Goal: Task Accomplishment & Management: Manage account settings

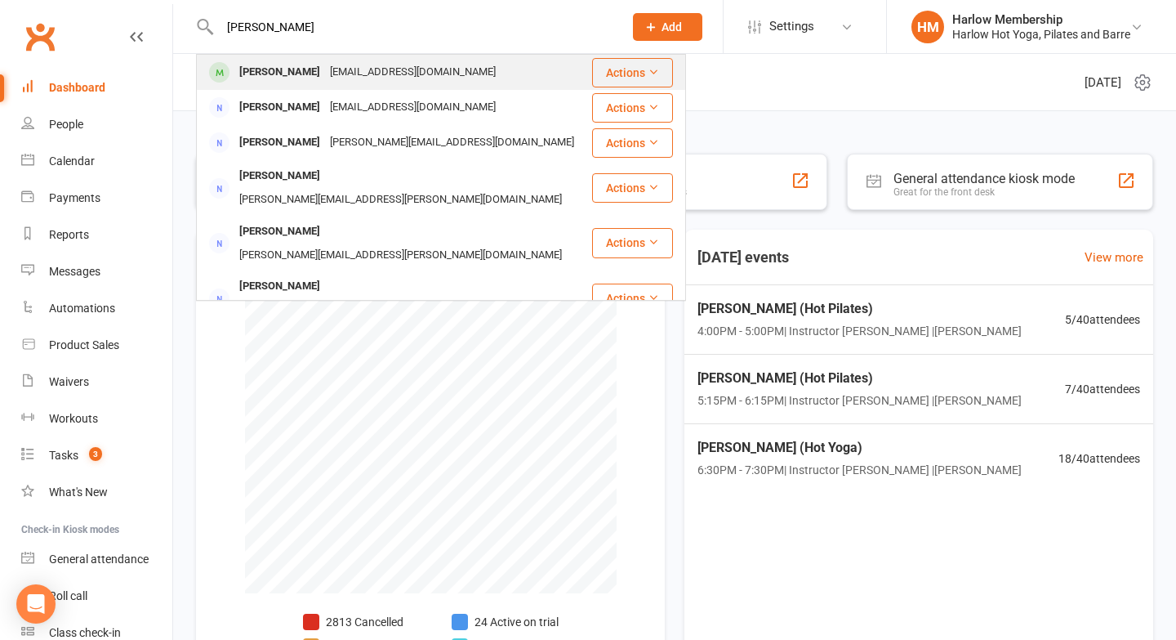
type input "[PERSON_NAME]"
click at [261, 69] on div "[PERSON_NAME]" at bounding box center [279, 72] width 91 height 24
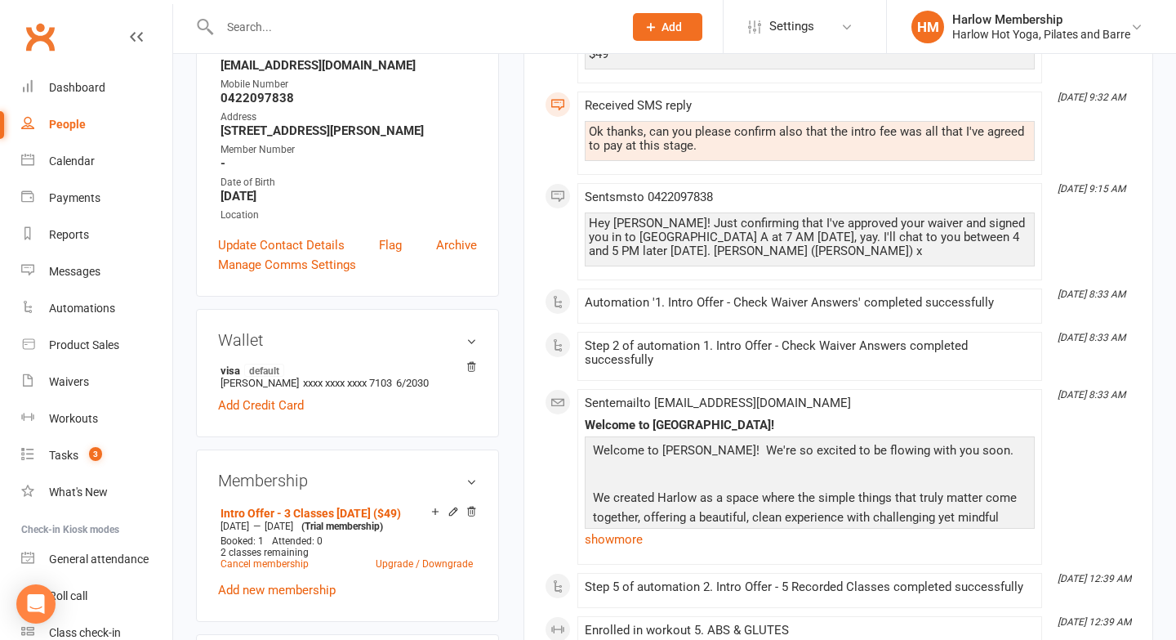
scroll to position [158, 0]
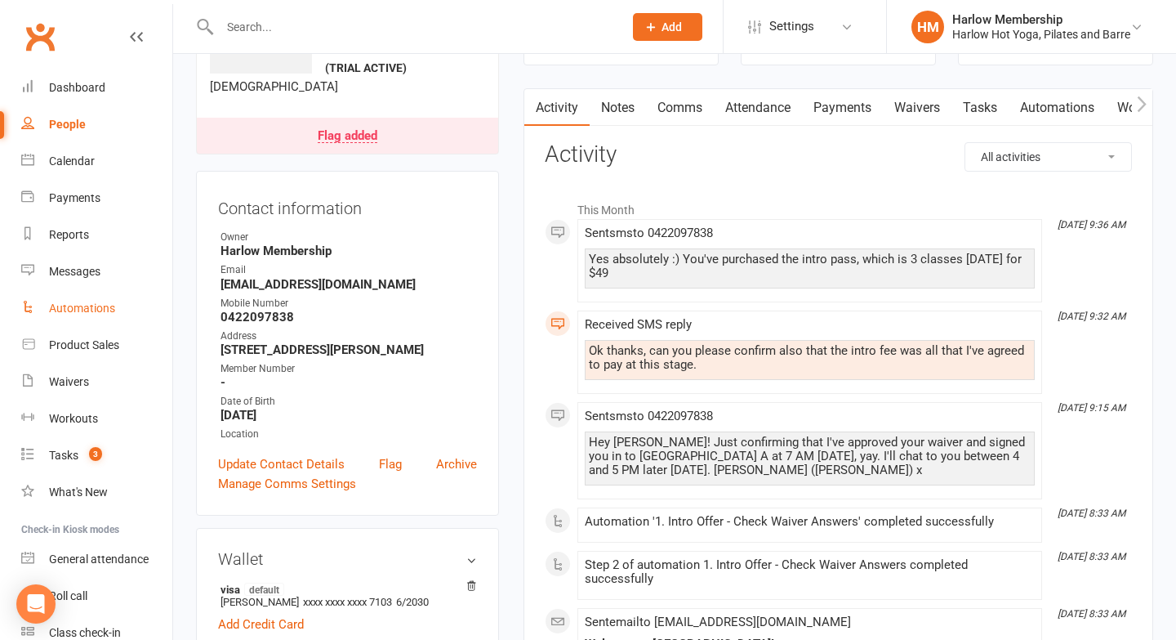
scroll to position [73, 0]
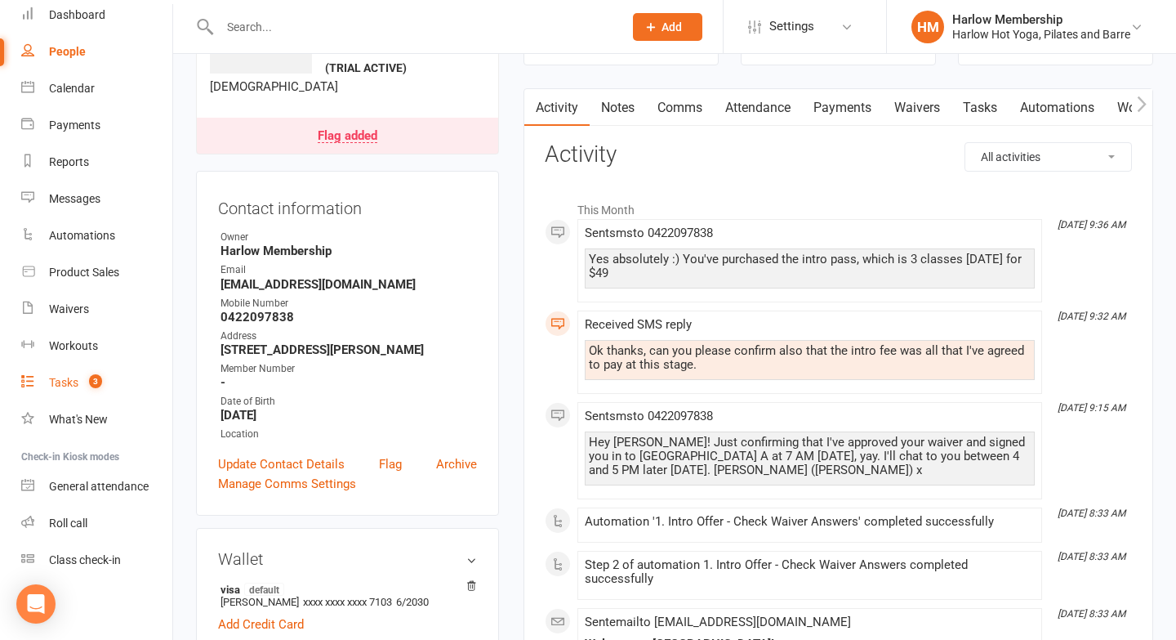
click at [98, 380] on span "3" at bounding box center [95, 381] width 13 height 14
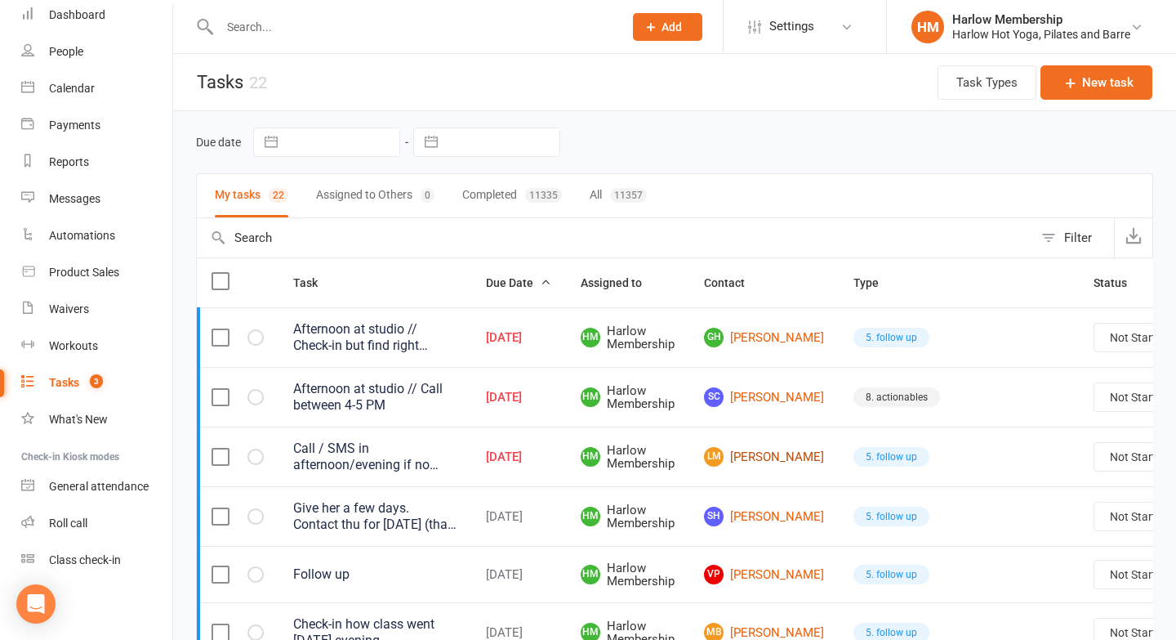
click at [753, 460] on link "LM Laura Murphy" at bounding box center [764, 457] width 120 height 20
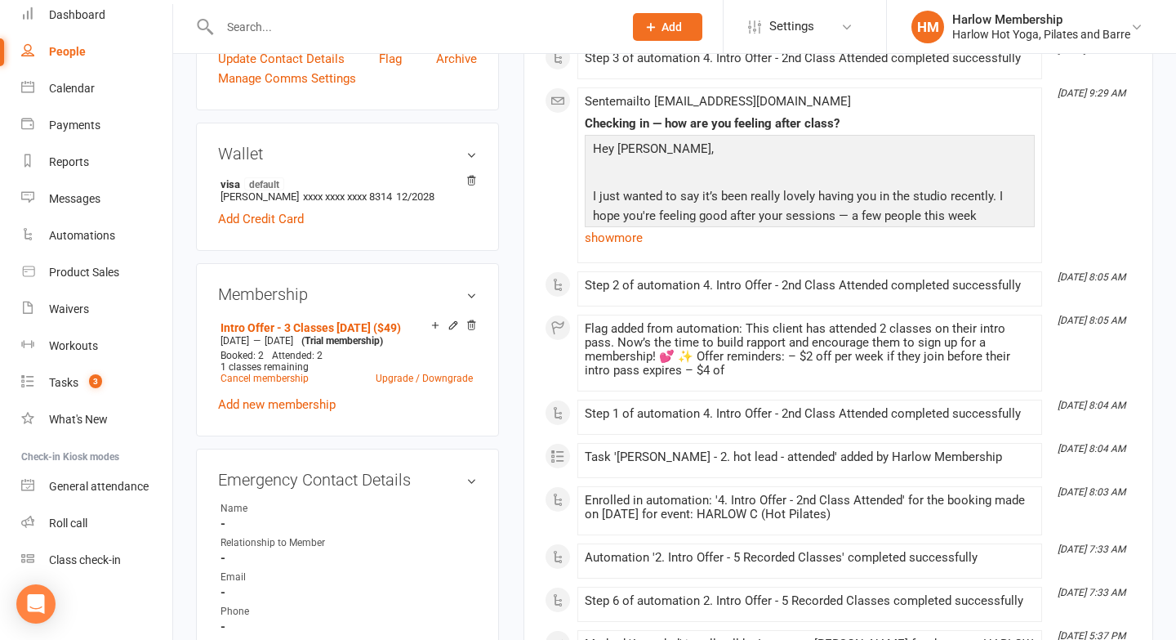
scroll to position [499, 0]
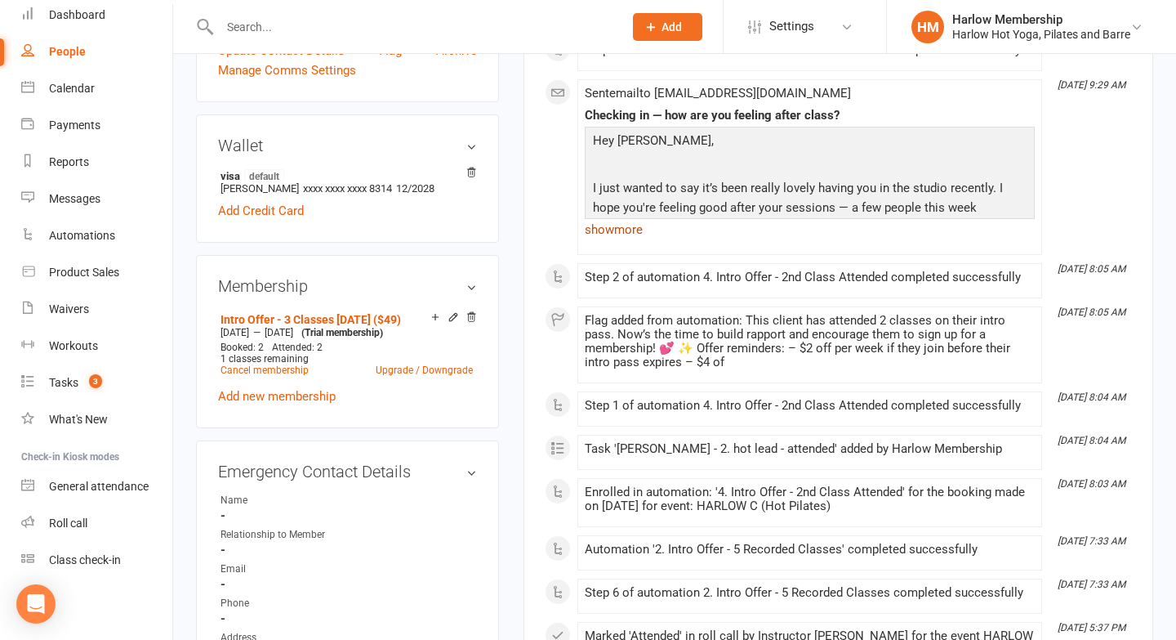
click at [614, 233] on link "show more" at bounding box center [810, 229] width 450 height 23
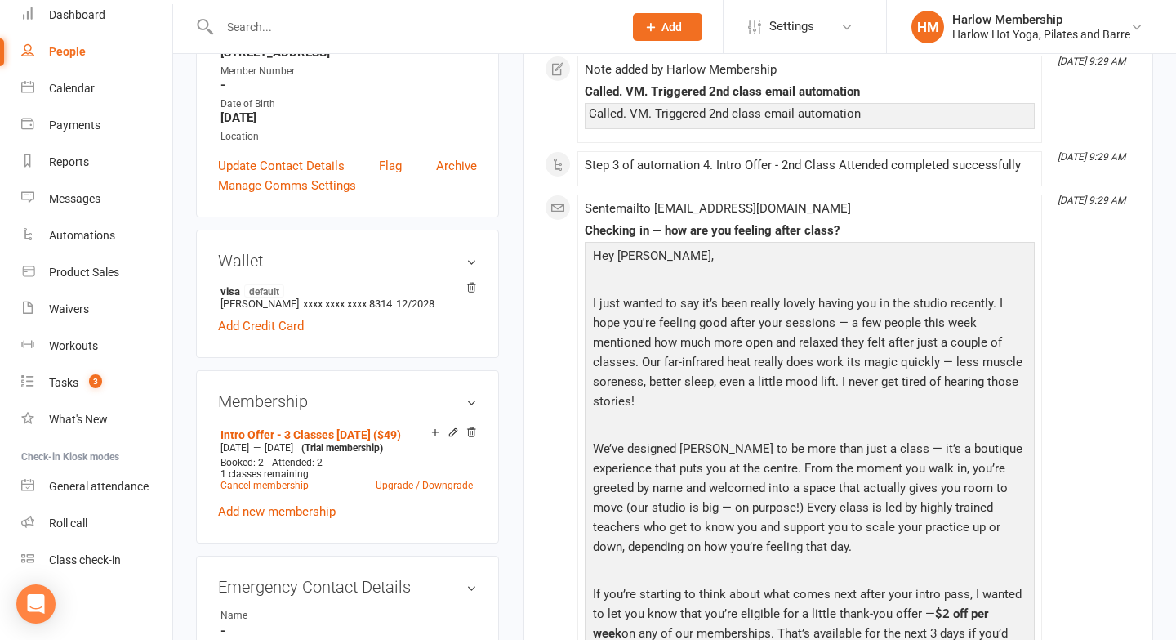
scroll to position [0, 0]
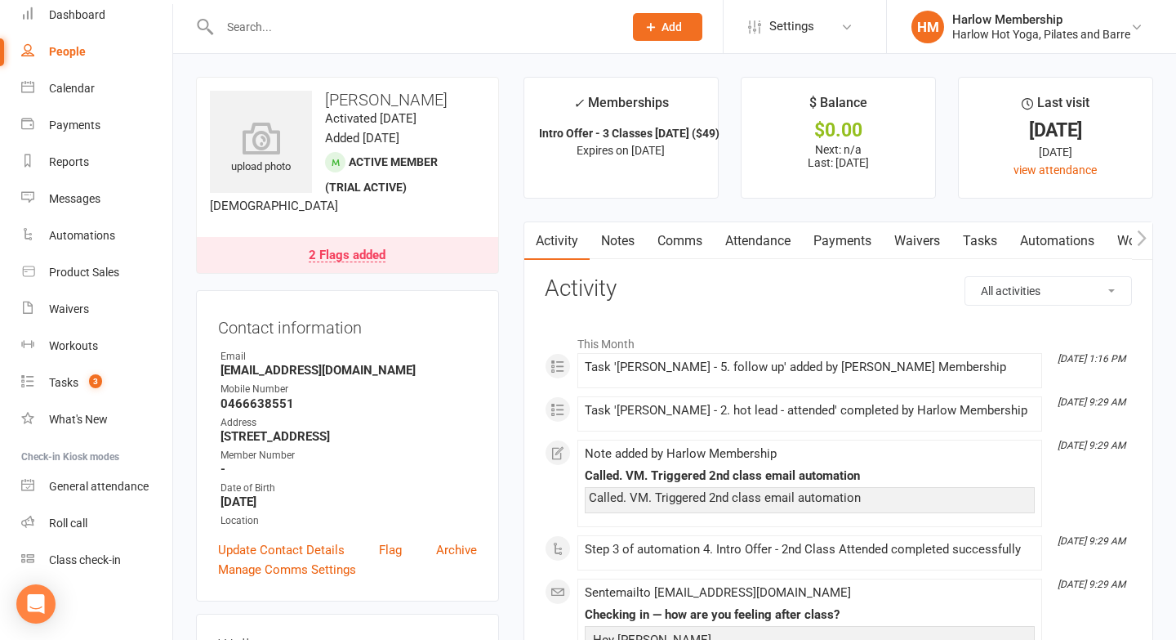
click at [694, 232] on link "Comms" at bounding box center [680, 241] width 68 height 38
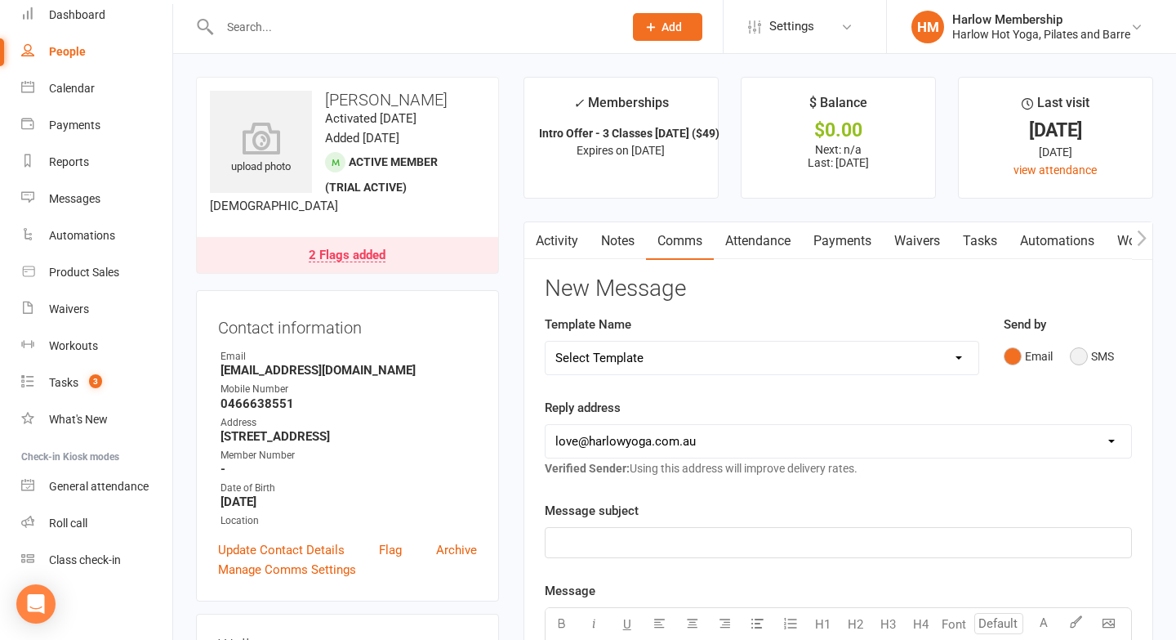
click at [1076, 360] on button "SMS" at bounding box center [1092, 356] width 44 height 31
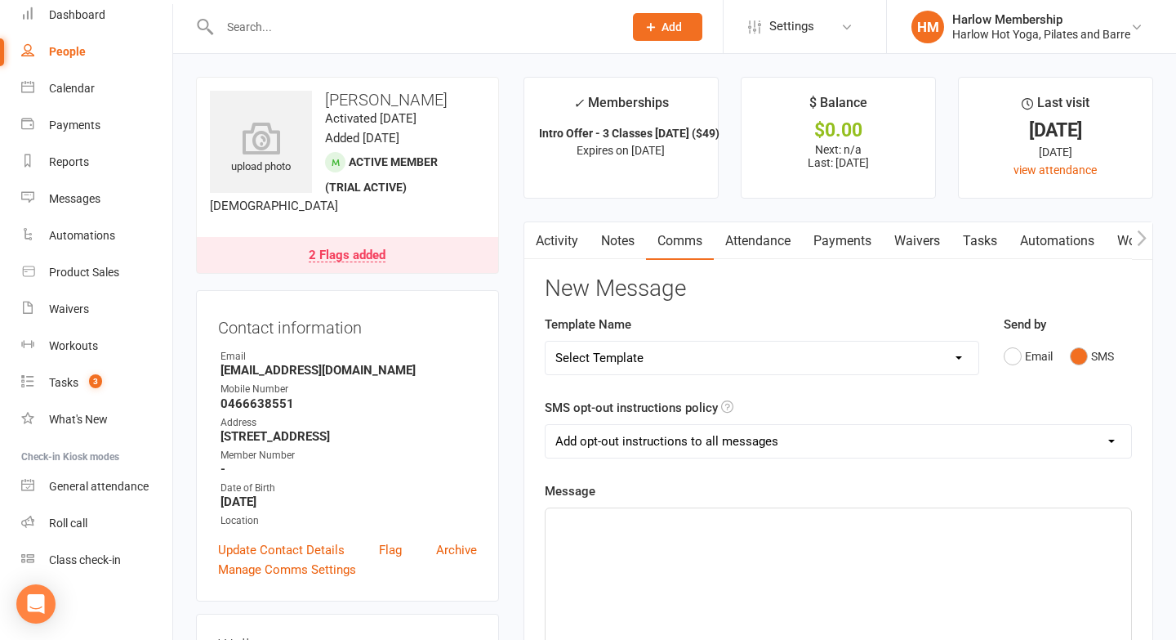
click at [773, 596] on div "﻿" at bounding box center [839, 630] width 586 height 245
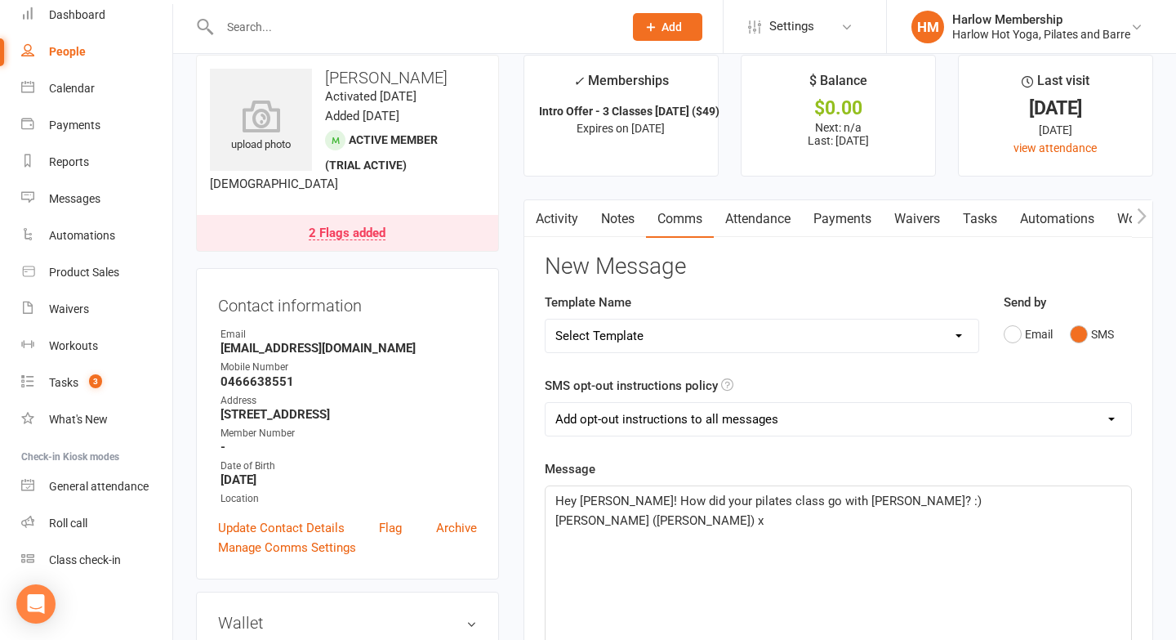
scroll to position [21, 0]
click at [969, 227] on link "Tasks" at bounding box center [980, 220] width 57 height 38
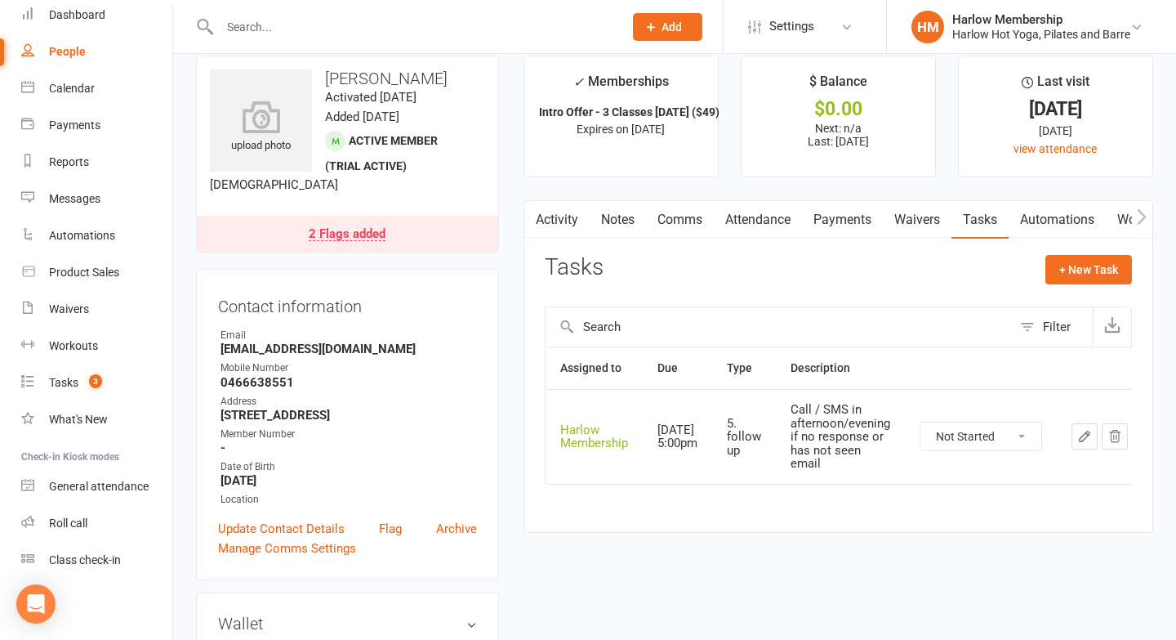
click at [1091, 442] on icon "button" at bounding box center [1085, 436] width 15 height 15
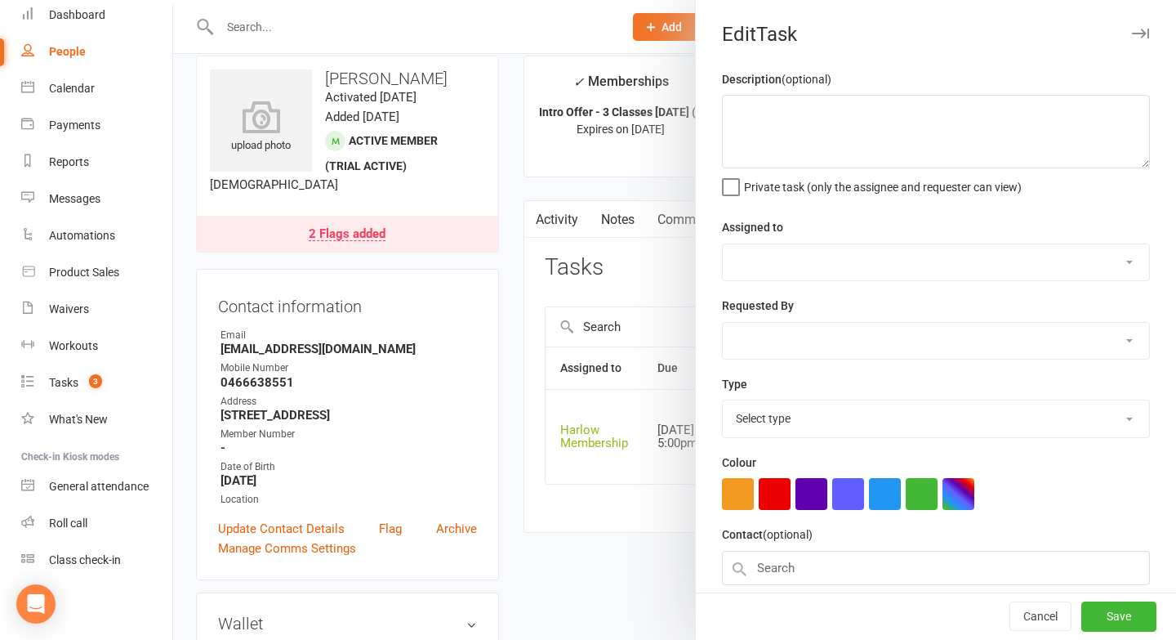
type textarea "Call / SMS in afternoon/evening if no response or has not seen email"
select select "47368"
type input "15 Oct 2025"
type input "5:00pm"
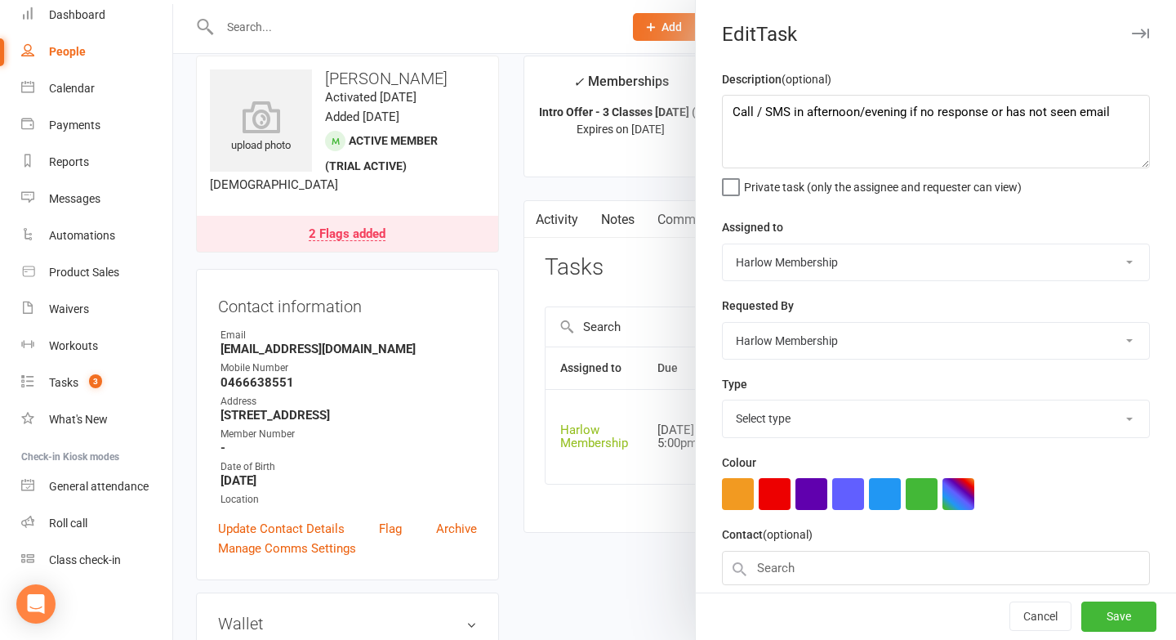
select select "27606"
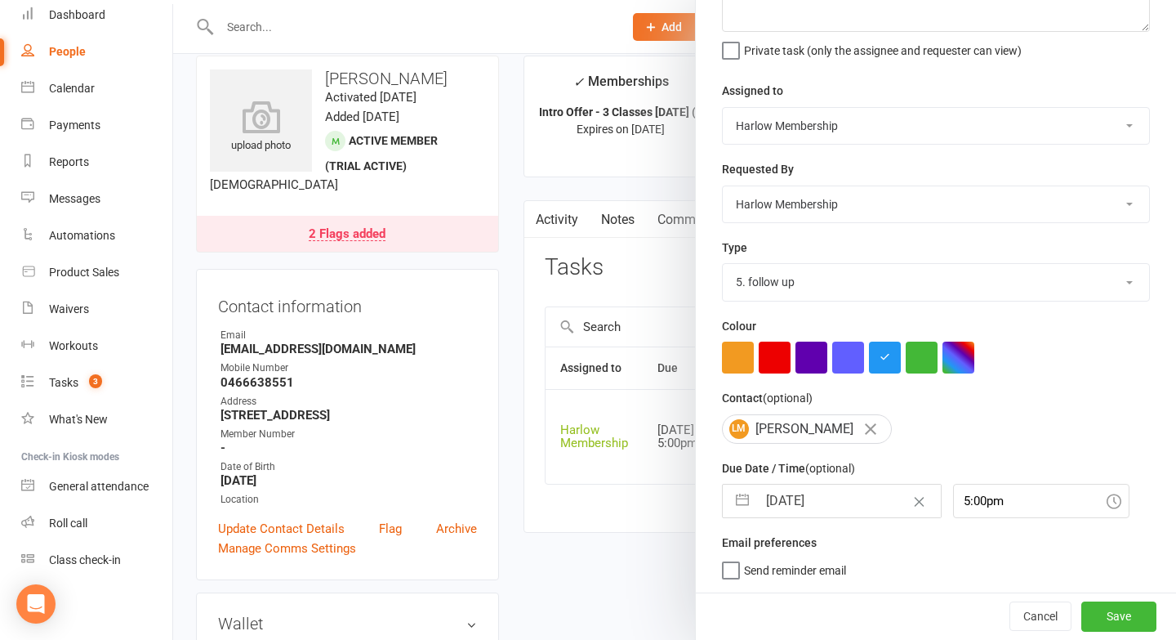
click at [806, 499] on input "15 Oct 2025" at bounding box center [849, 500] width 184 height 33
select select "8"
select select "2025"
select select "9"
select select "2025"
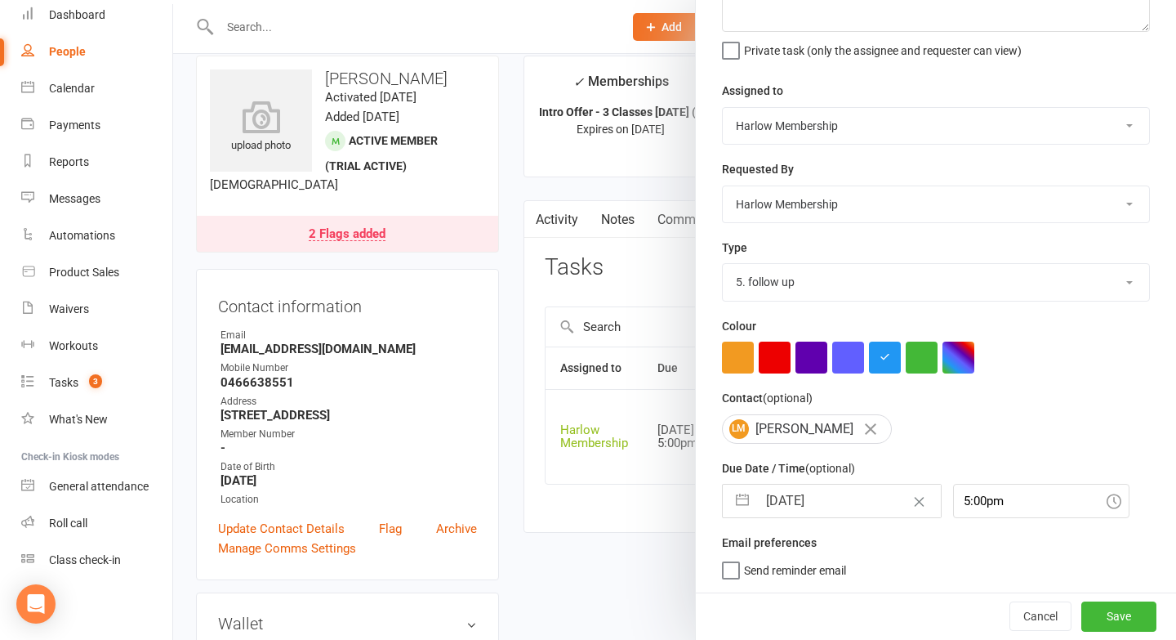
select select "10"
select select "2025"
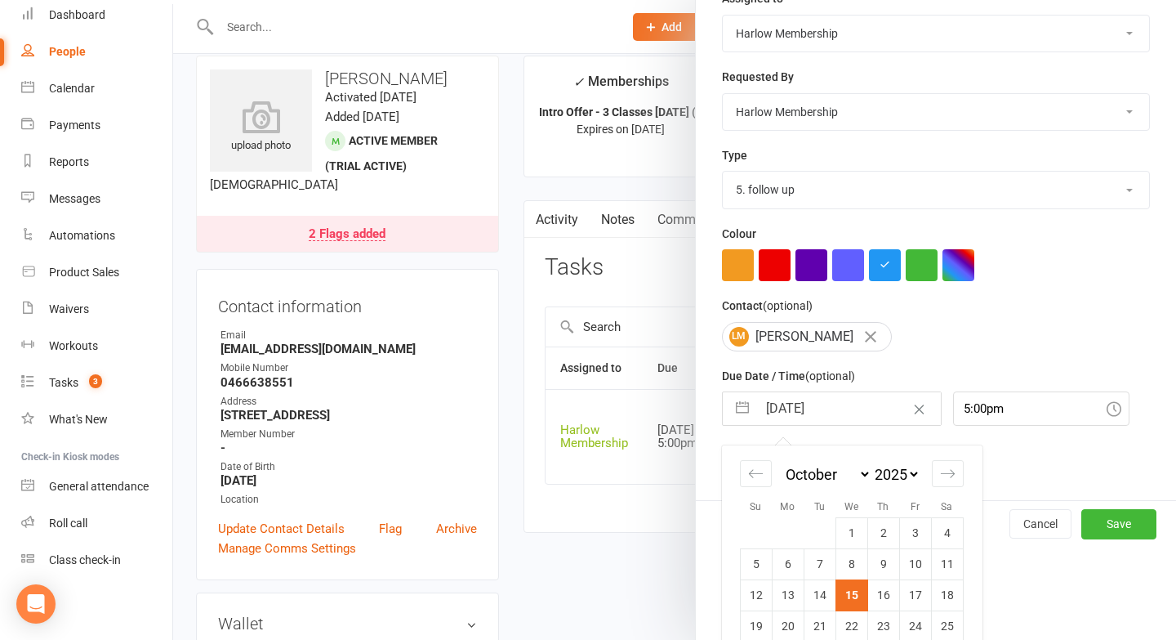
scroll to position [245, 0]
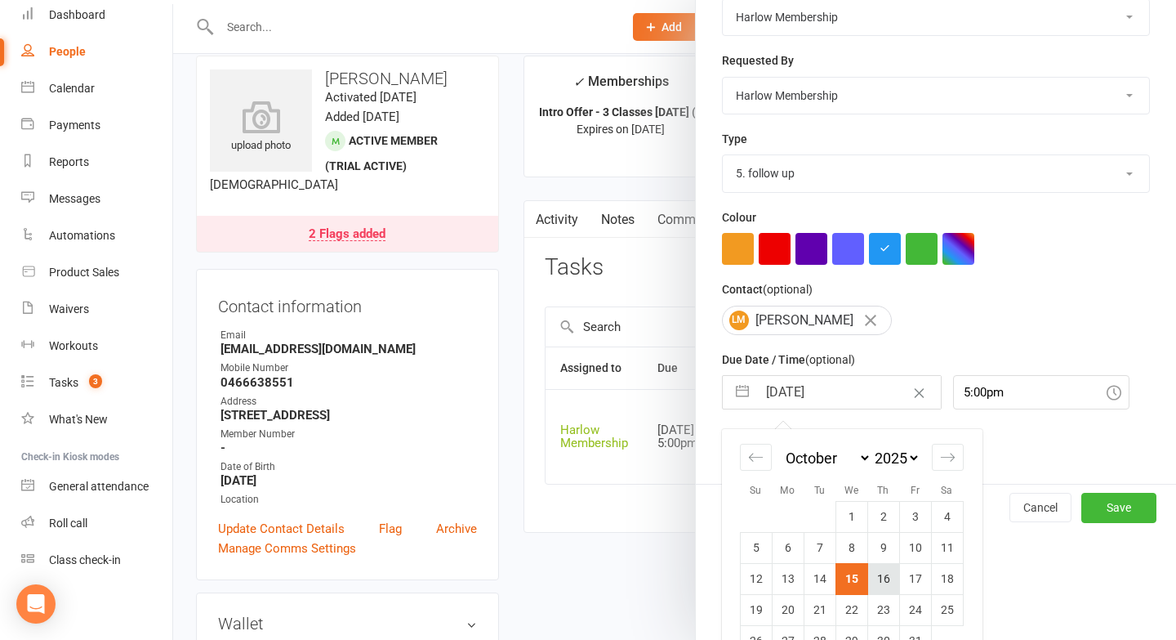
click at [874, 575] on td "16" at bounding box center [884, 578] width 32 height 31
type input "16 Oct 2025"
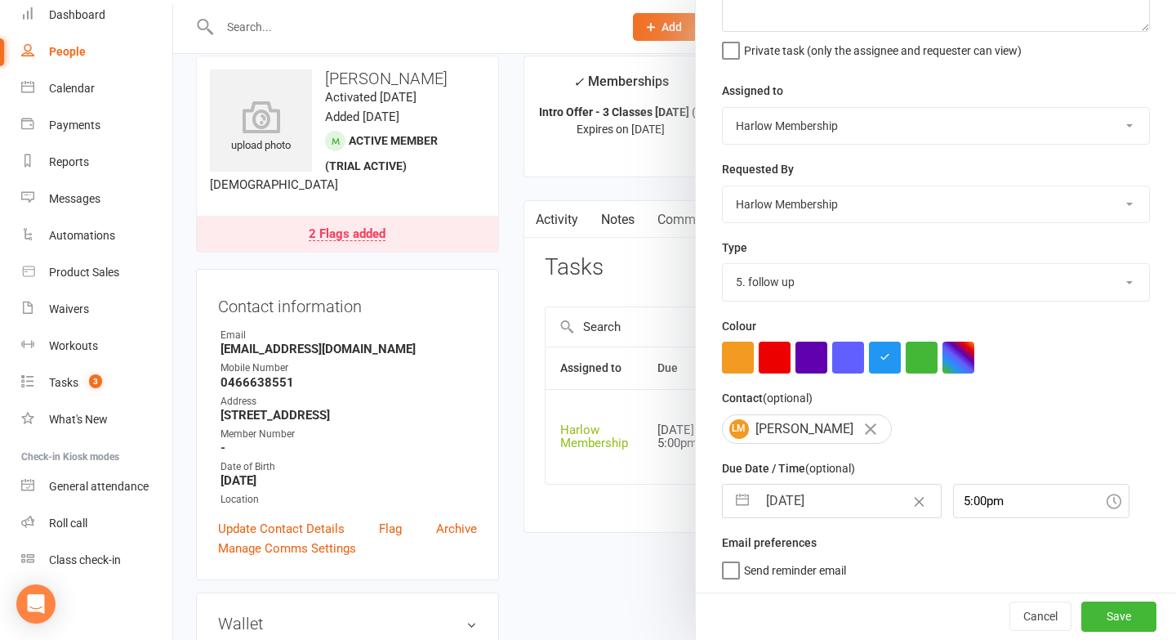
scroll to position [95, 0]
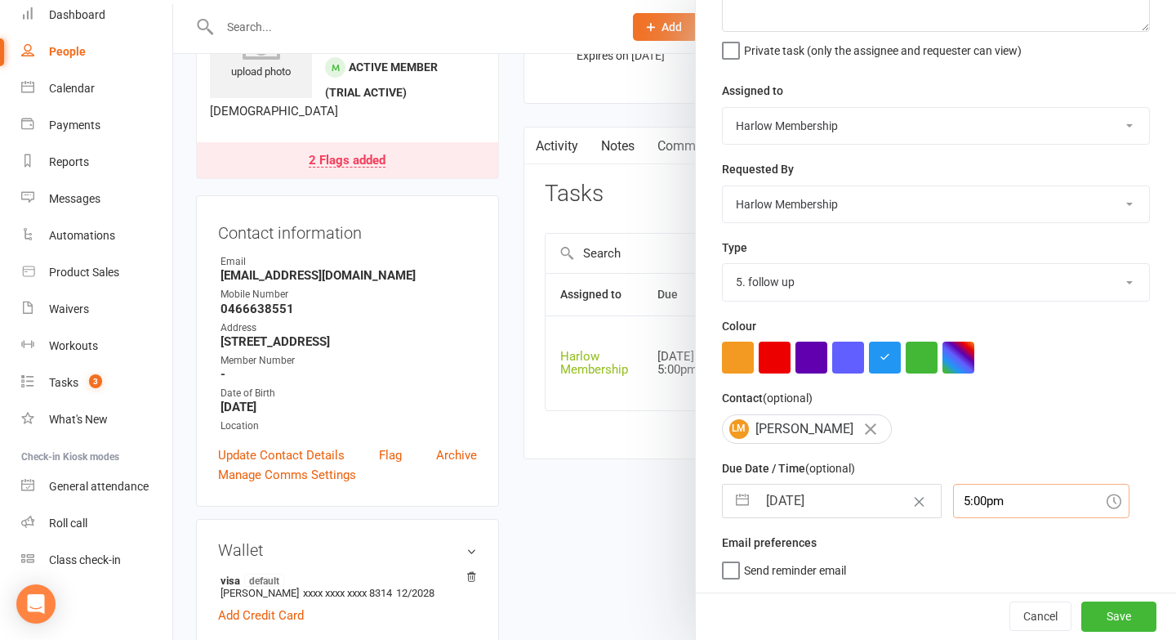
click at [992, 507] on div "5:00pm" at bounding box center [1041, 501] width 176 height 34
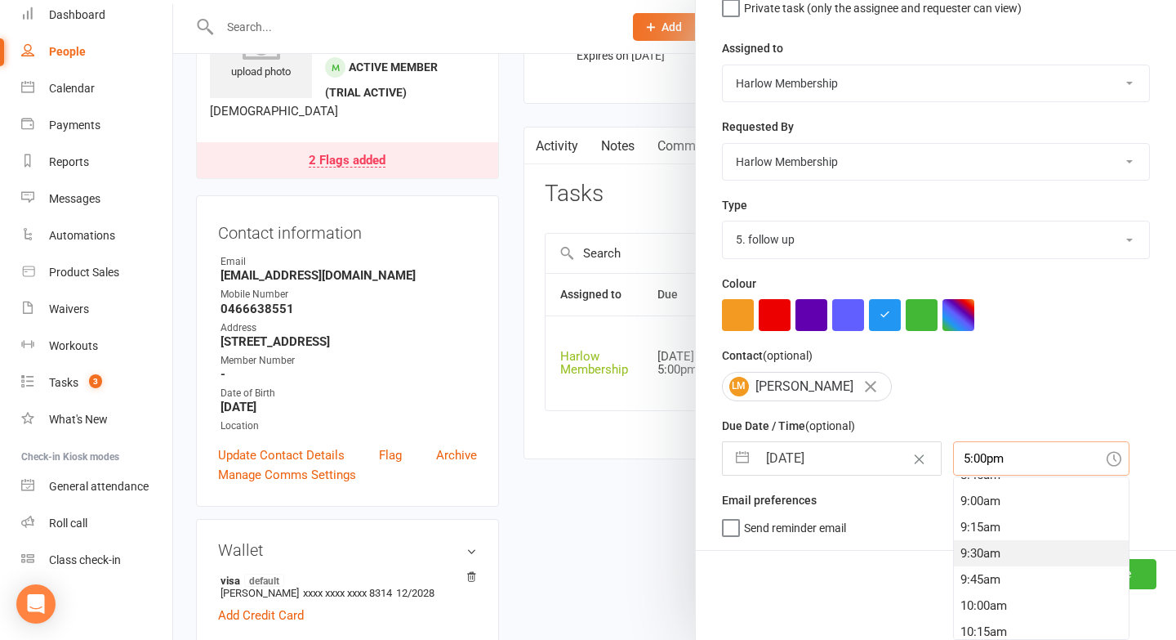
scroll to position [989, 0]
click at [971, 542] on div "10:00am" at bounding box center [1041, 547] width 175 height 26
type input "10:00am"
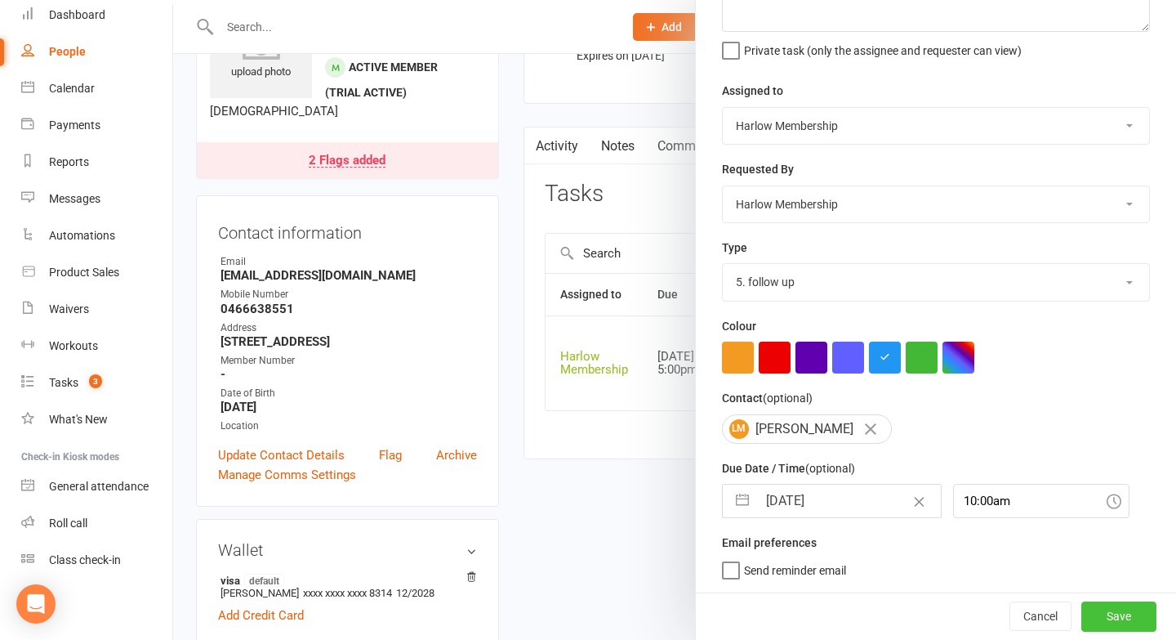
click at [1123, 608] on button "Save" at bounding box center [1119, 615] width 75 height 29
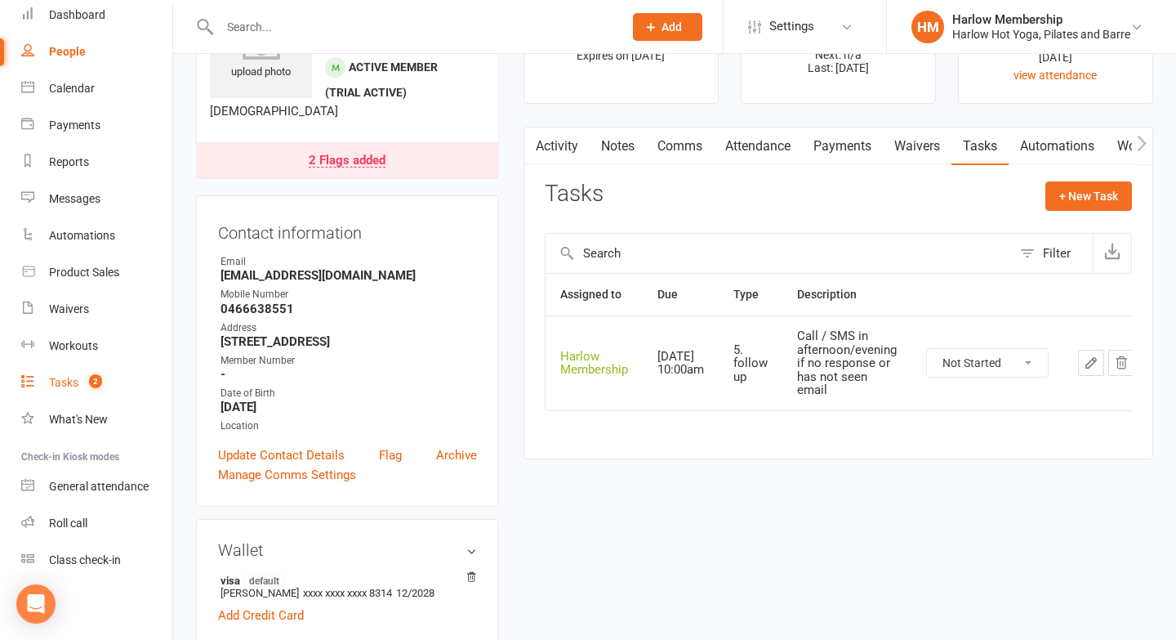
click at [106, 380] on link "Tasks 2" at bounding box center [96, 382] width 151 height 37
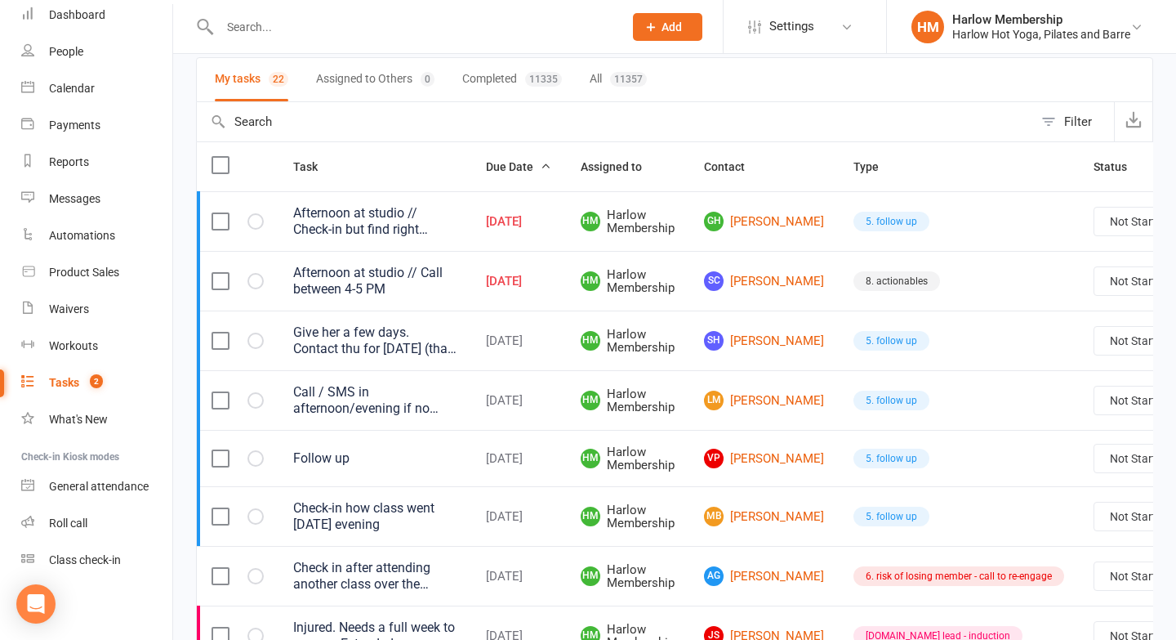
scroll to position [120, 0]
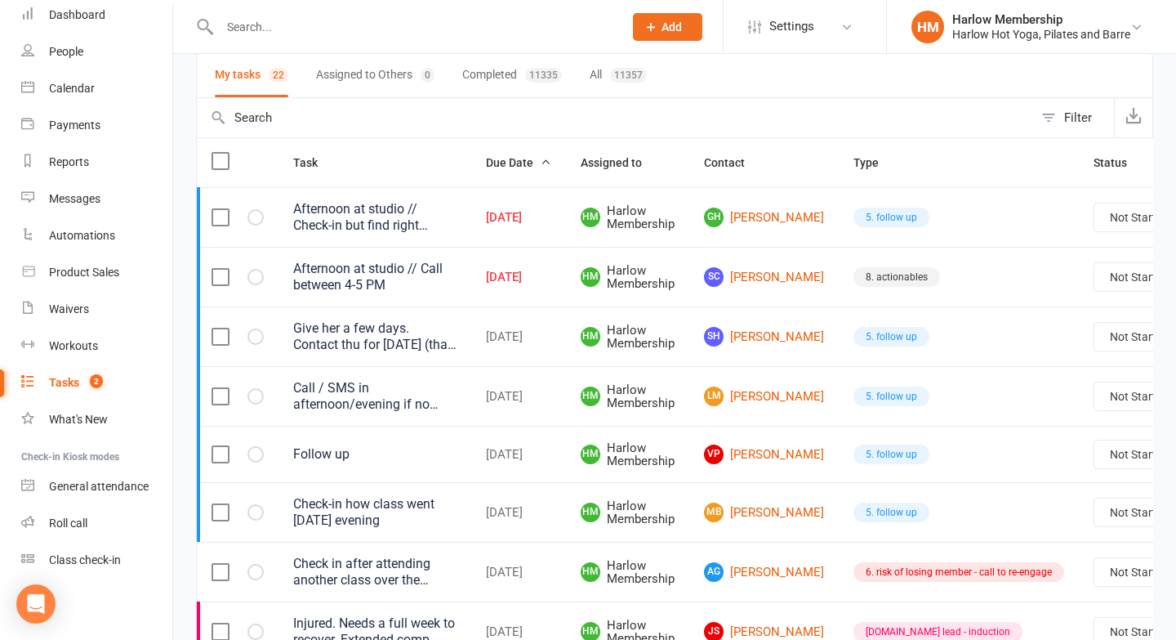
click at [336, 404] on div "Call / SMS in afternoon/evening if no response or has not seen email" at bounding box center [374, 396] width 163 height 33
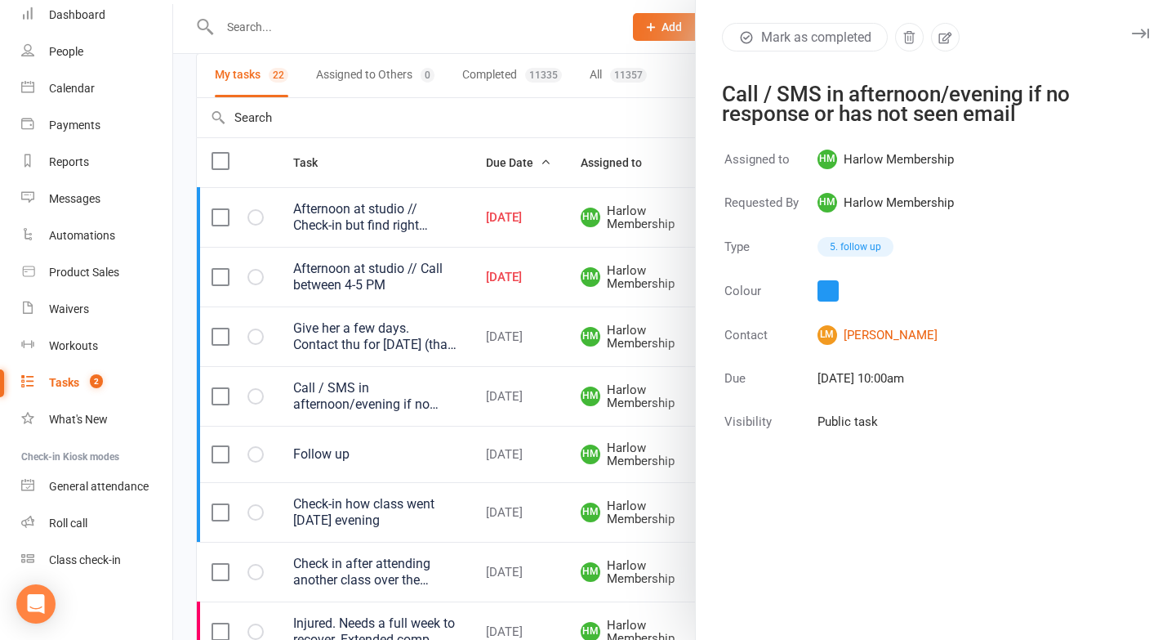
click at [336, 404] on div at bounding box center [674, 320] width 1003 height 640
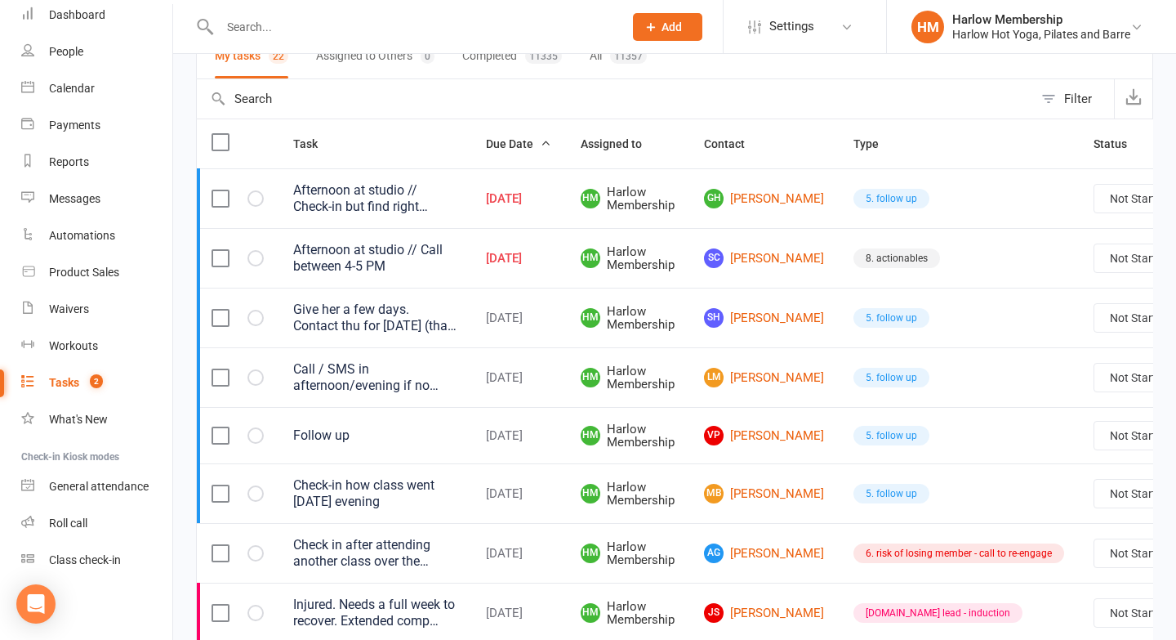
scroll to position [140, 0]
click at [749, 438] on link "VP Vaidehi Patel" at bounding box center [764, 435] width 120 height 20
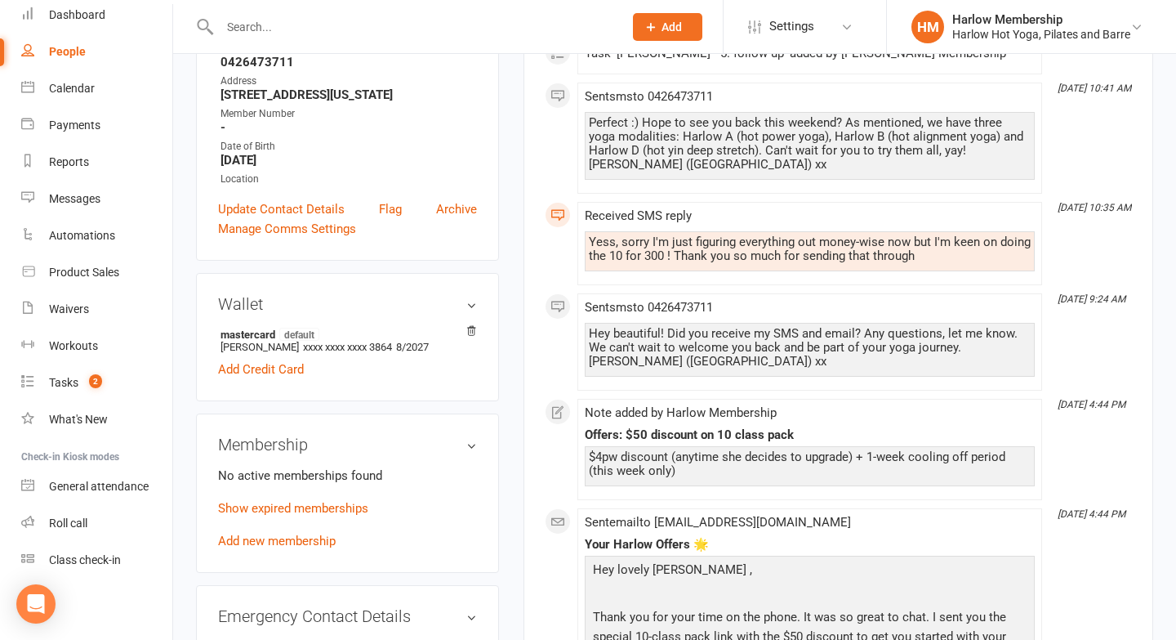
scroll to position [381, 0]
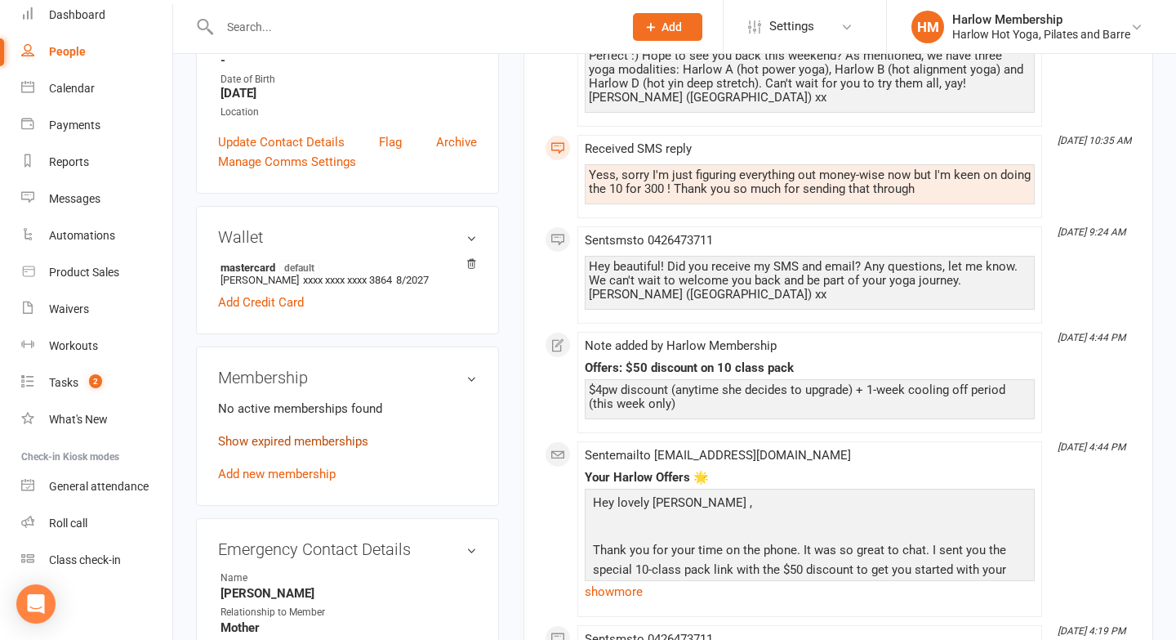
click at [307, 441] on link "Show expired memberships" at bounding box center [293, 441] width 150 height 15
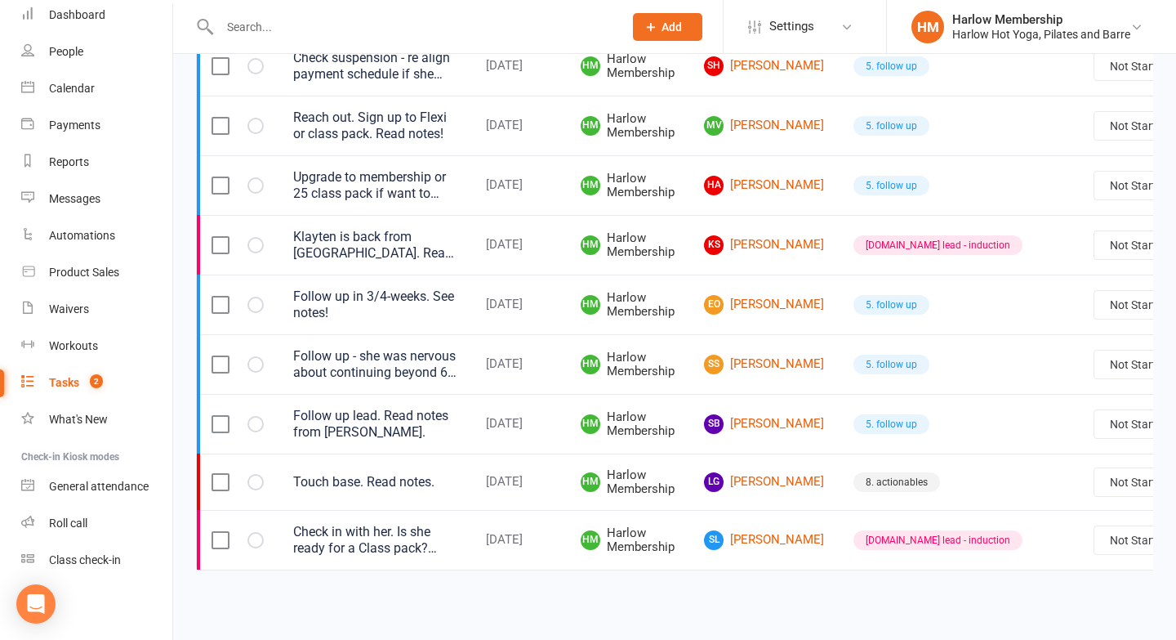
scroll to position [1065, 0]
click at [49, 528] on div "Roll call" at bounding box center [68, 522] width 38 height 13
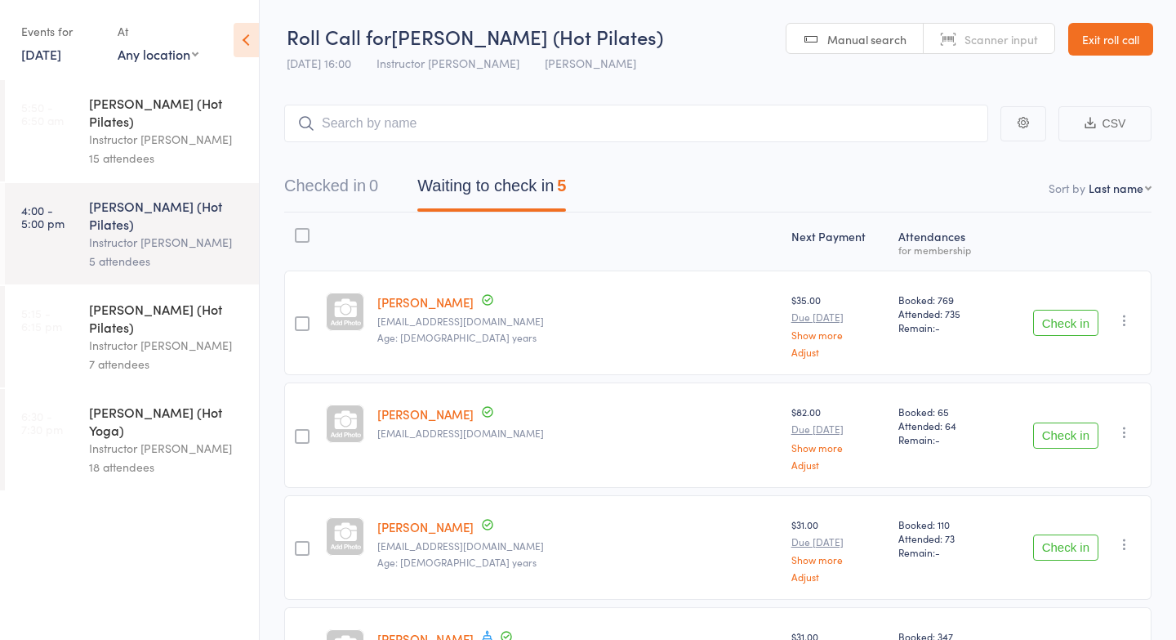
click at [100, 355] on div "7 attendees" at bounding box center [167, 364] width 156 height 19
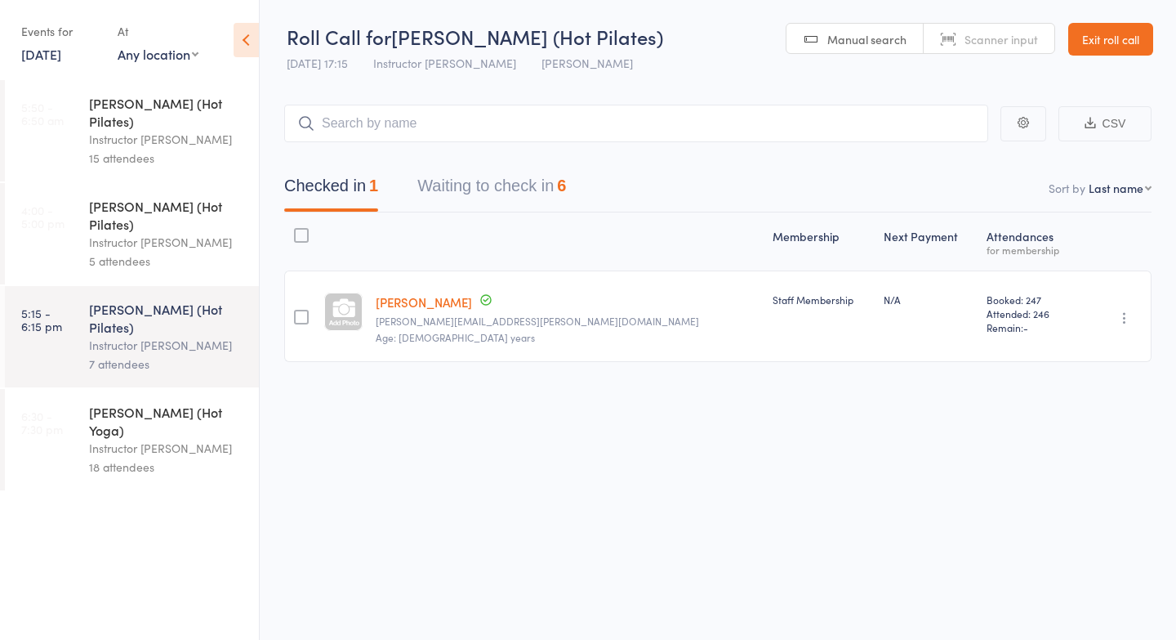
click at [132, 458] on div "18 attendees" at bounding box center [167, 467] width 156 height 19
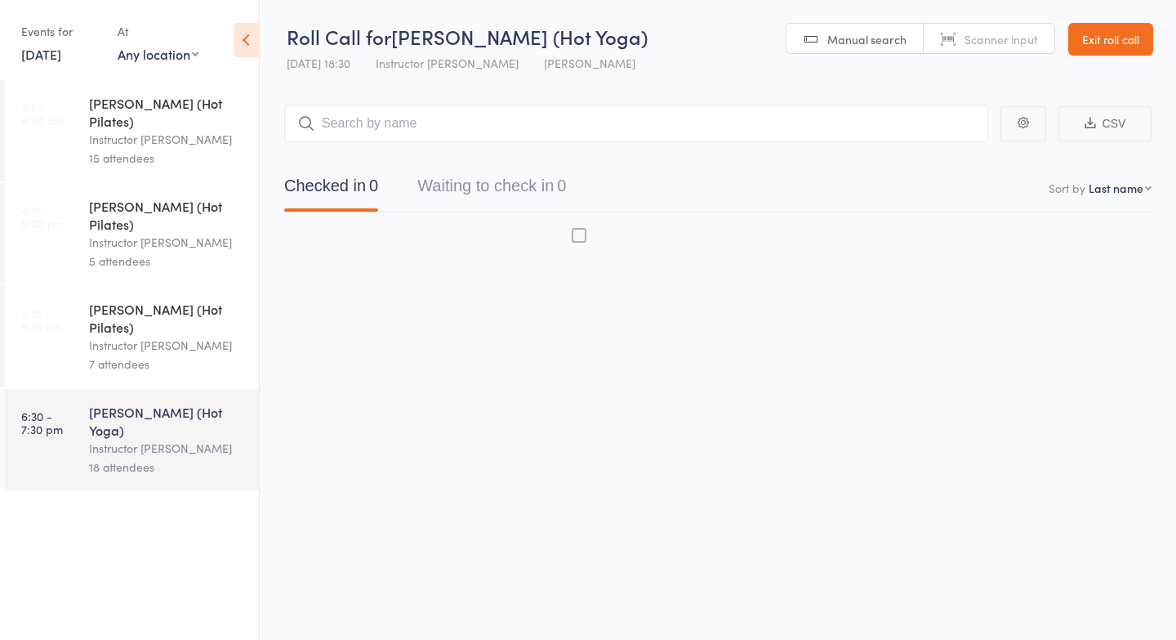
click at [105, 403] on div "[PERSON_NAME] (Hot Yoga)" at bounding box center [167, 421] width 156 height 36
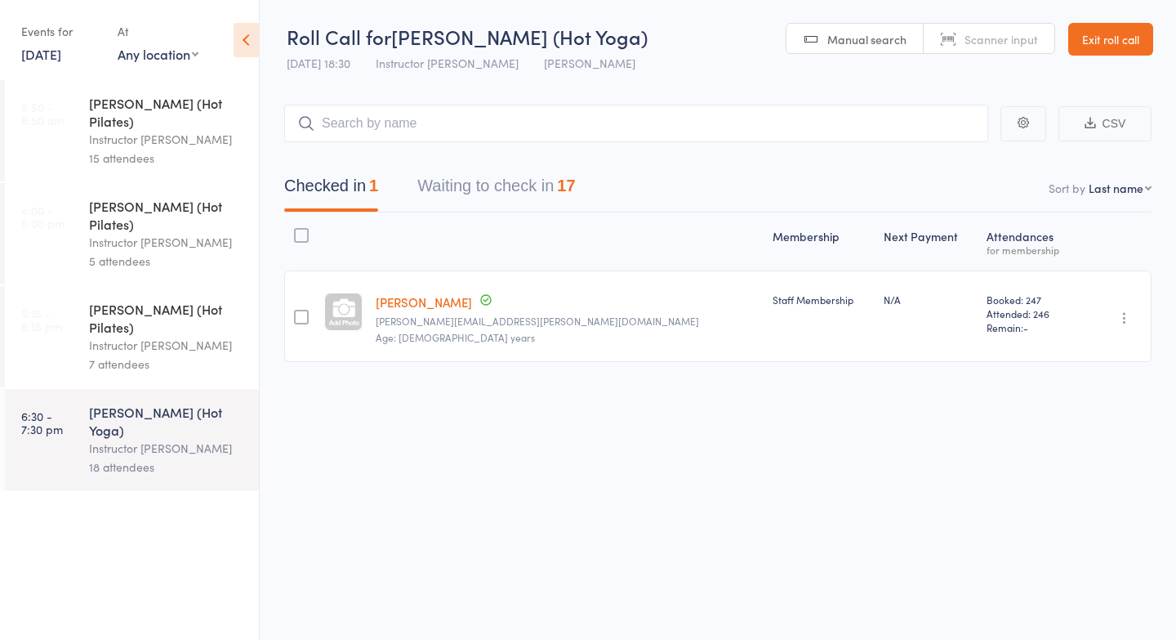
click at [431, 191] on button "Waiting to check in 17" at bounding box center [496, 189] width 158 height 43
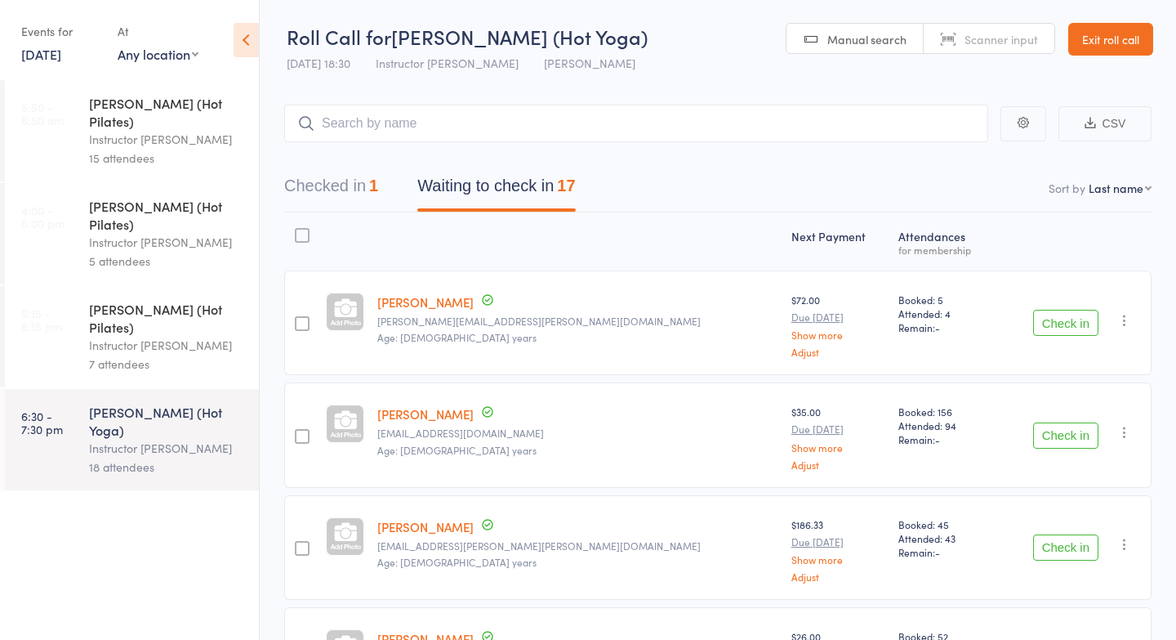
click at [61, 47] on link "[DATE]" at bounding box center [41, 54] width 40 height 18
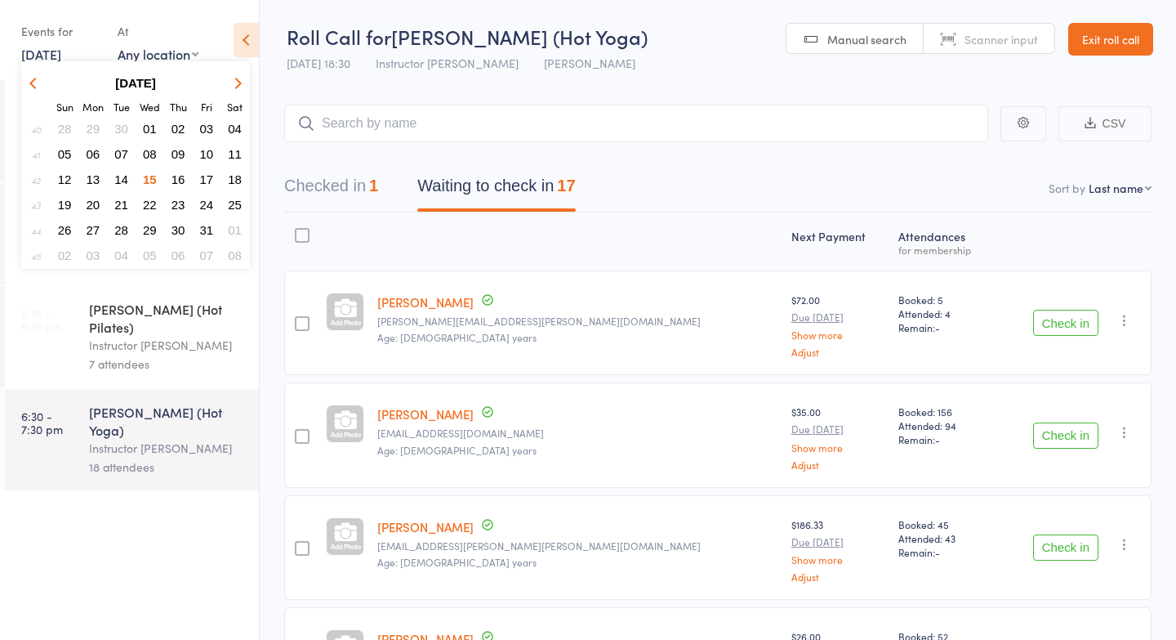
click at [62, 205] on span "19" at bounding box center [65, 205] width 14 height 14
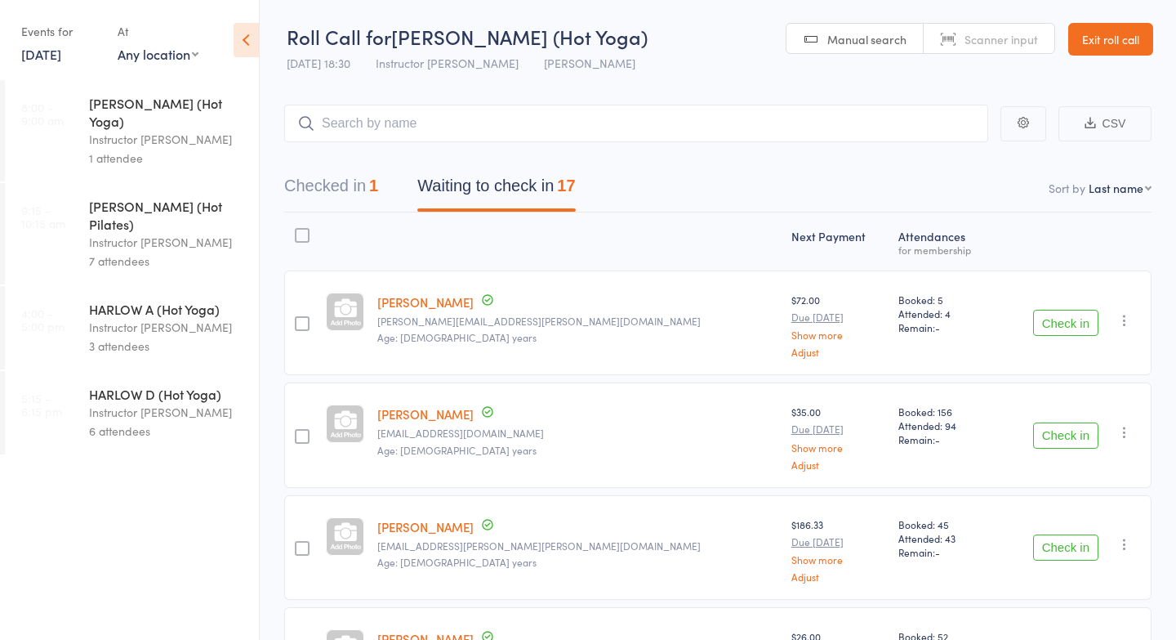
click at [56, 59] on link "19 Oct, 2025" at bounding box center [41, 54] width 40 height 18
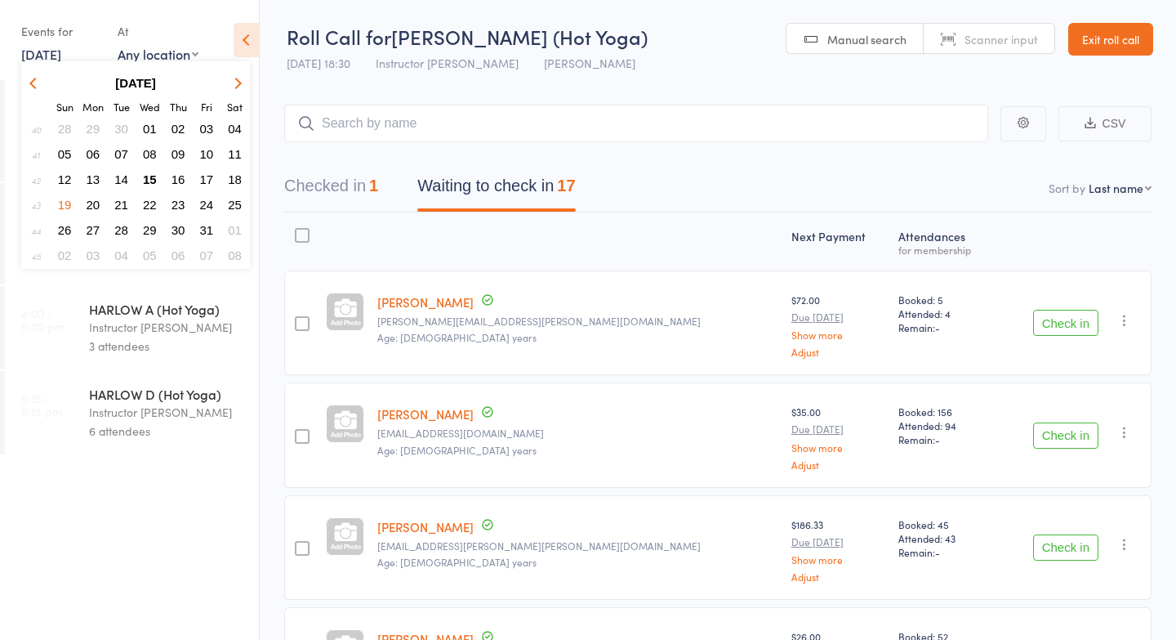
click at [95, 204] on span "20" at bounding box center [94, 205] width 14 height 14
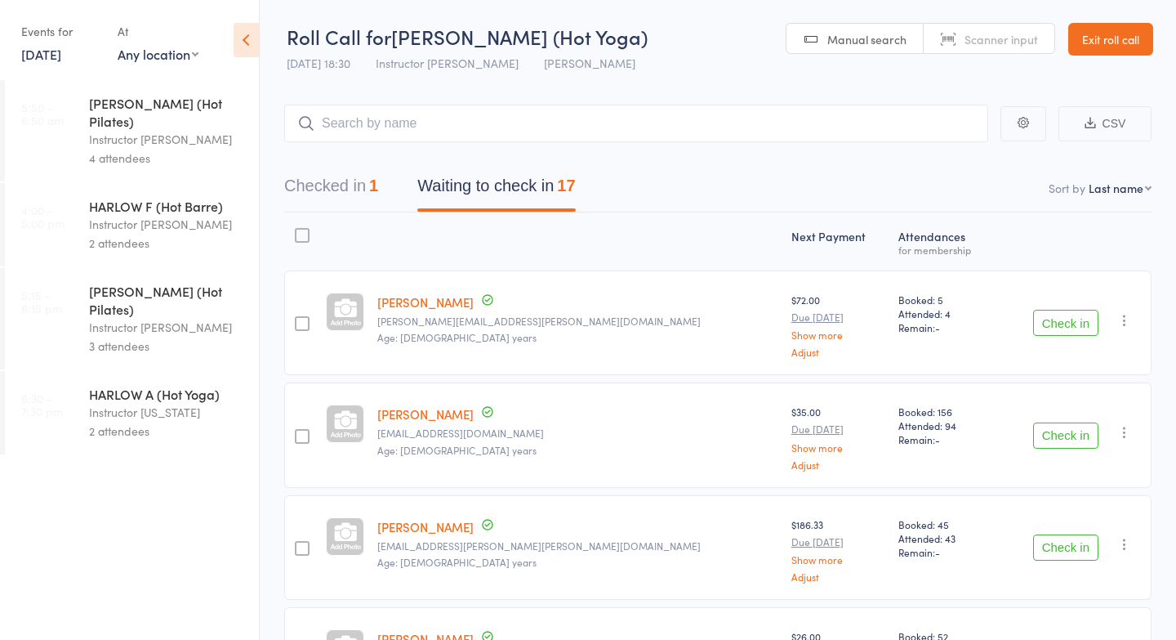
click at [126, 403] on div "Instructor Georgia" at bounding box center [167, 412] width 156 height 19
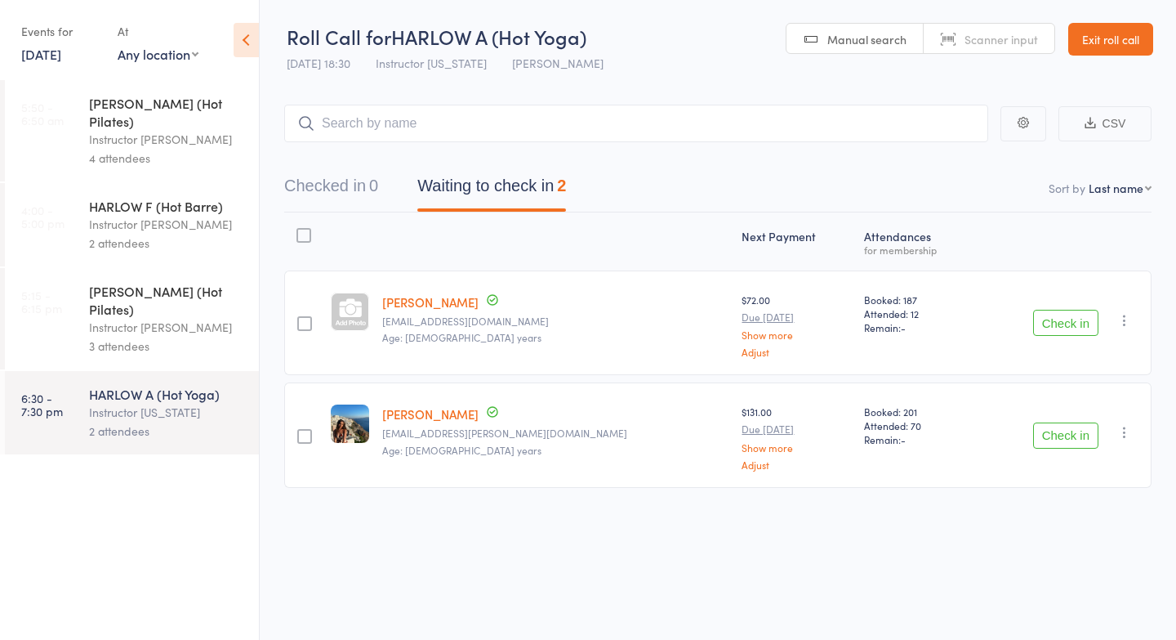
click at [118, 318] on div "Instructor Liliana" at bounding box center [167, 327] width 156 height 19
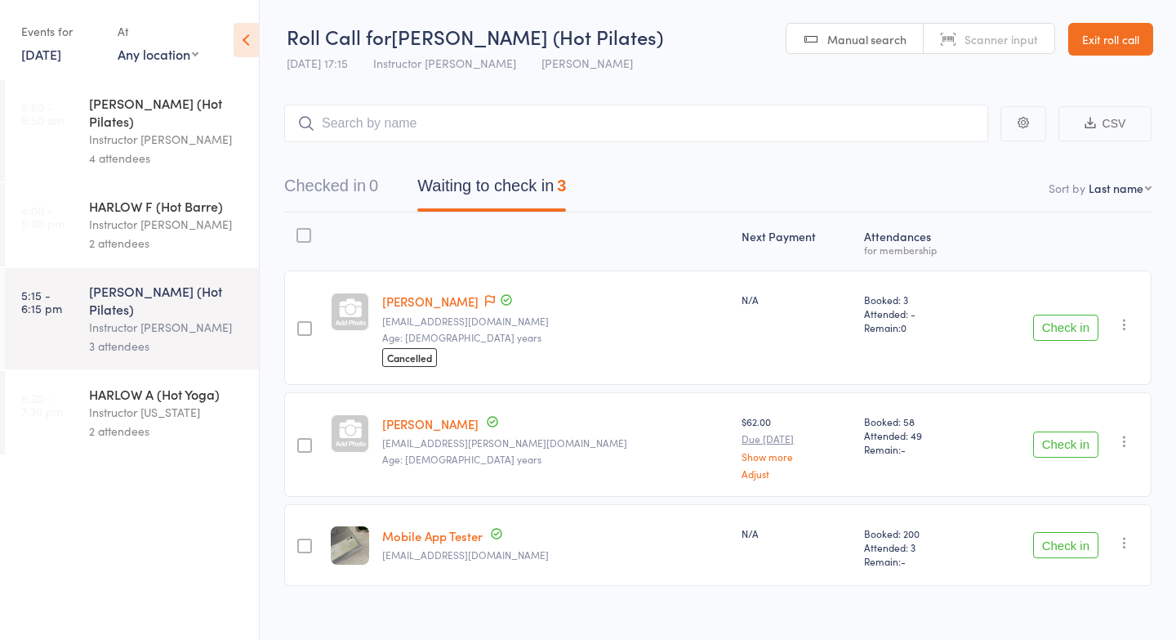
click at [103, 215] on div "Instructor Liliana" at bounding box center [167, 224] width 156 height 19
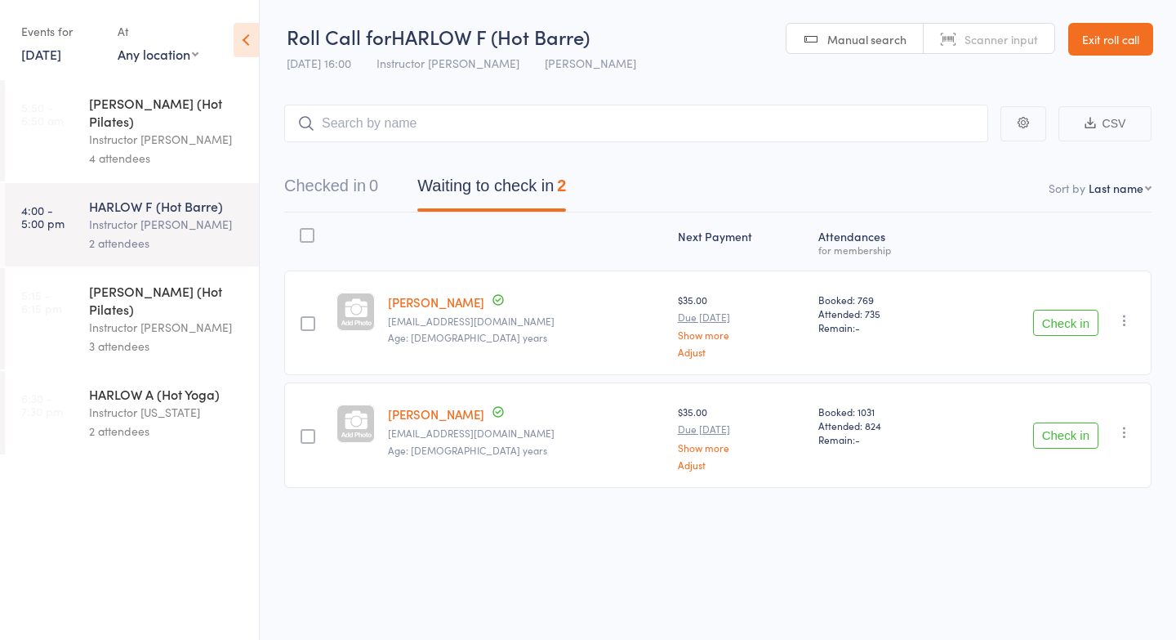
click at [54, 60] on link "20 Oct, 2025" at bounding box center [41, 54] width 40 height 18
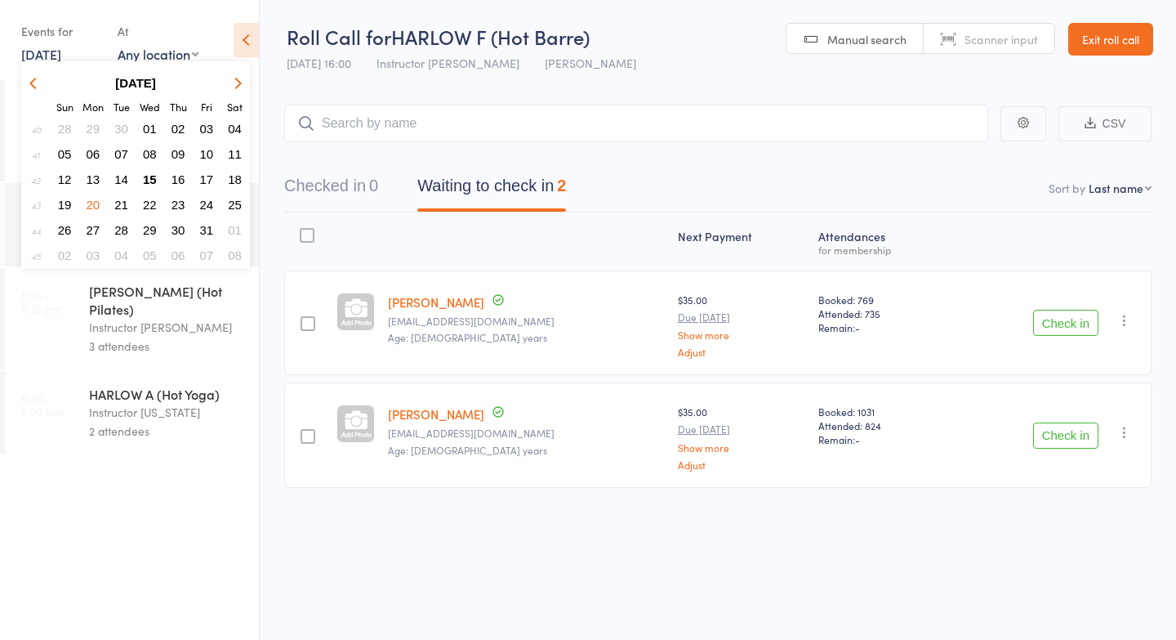
click at [152, 173] on span "15" at bounding box center [150, 179] width 14 height 14
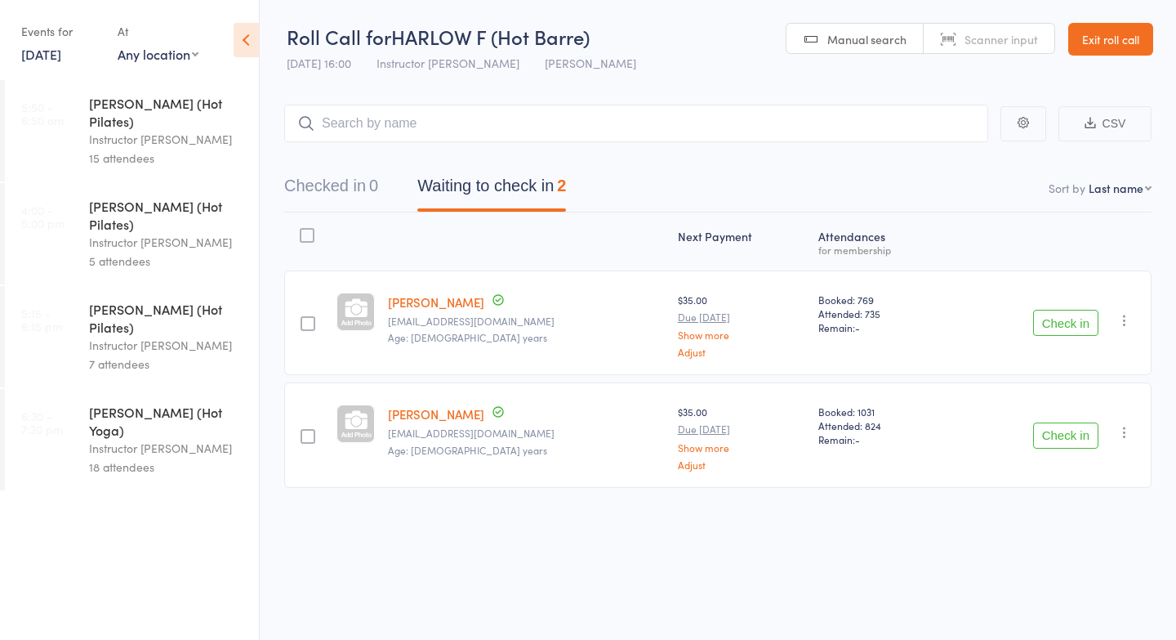
click at [42, 51] on link "[DATE]" at bounding box center [41, 54] width 40 height 18
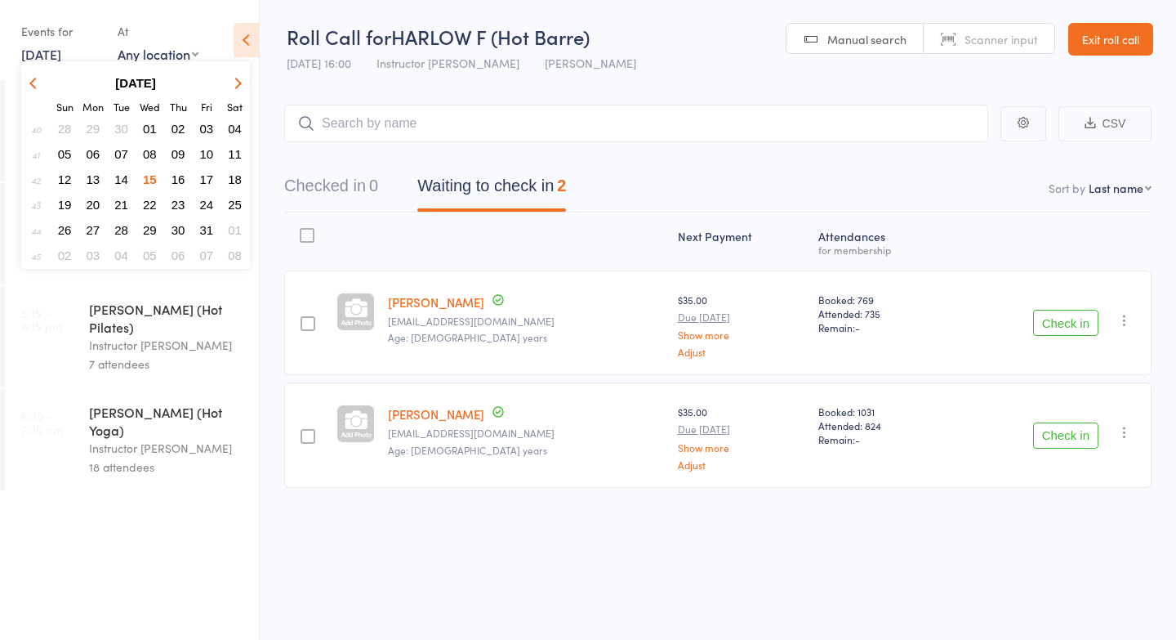
click at [179, 174] on span "16" at bounding box center [179, 179] width 14 height 14
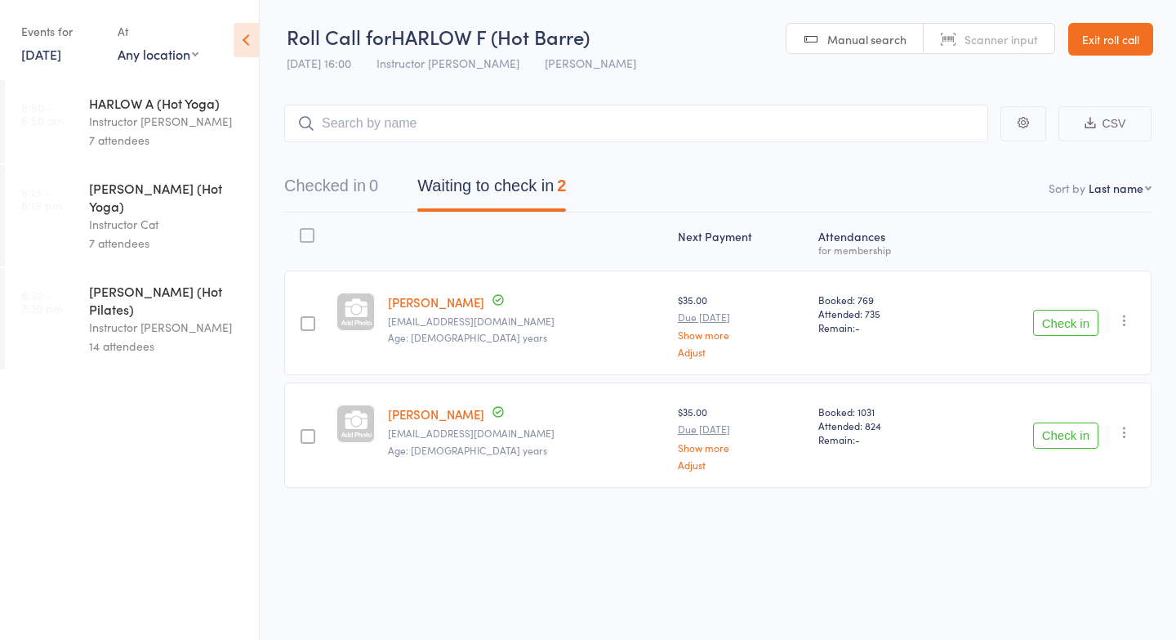
click at [158, 215] on div "Instructor Cat" at bounding box center [167, 224] width 156 height 19
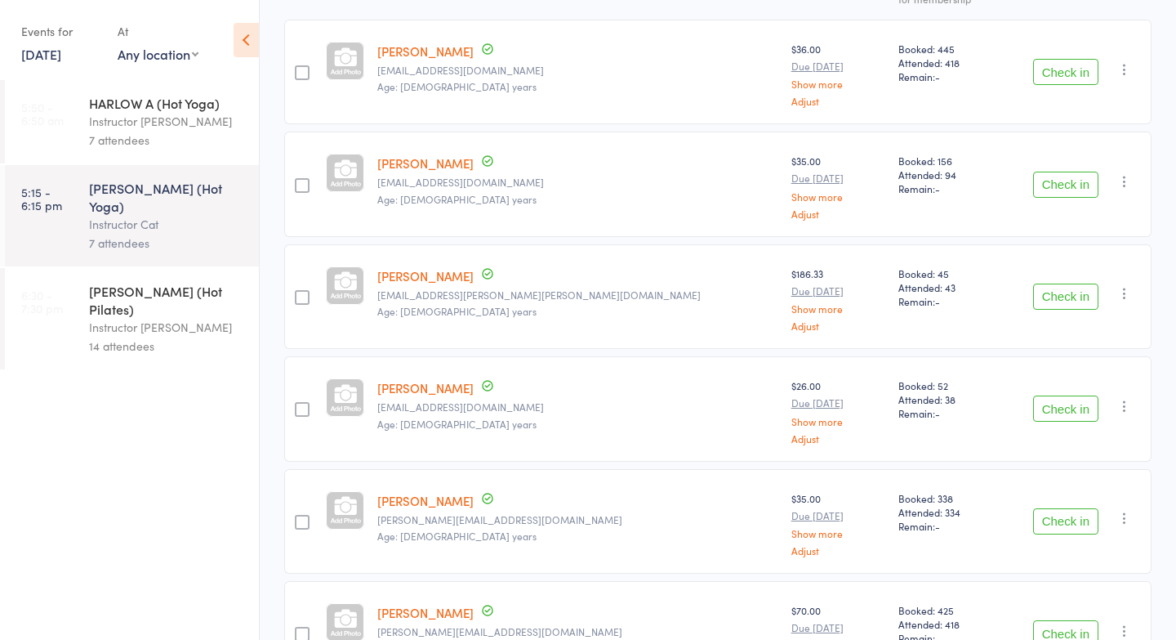
scroll to position [482, 0]
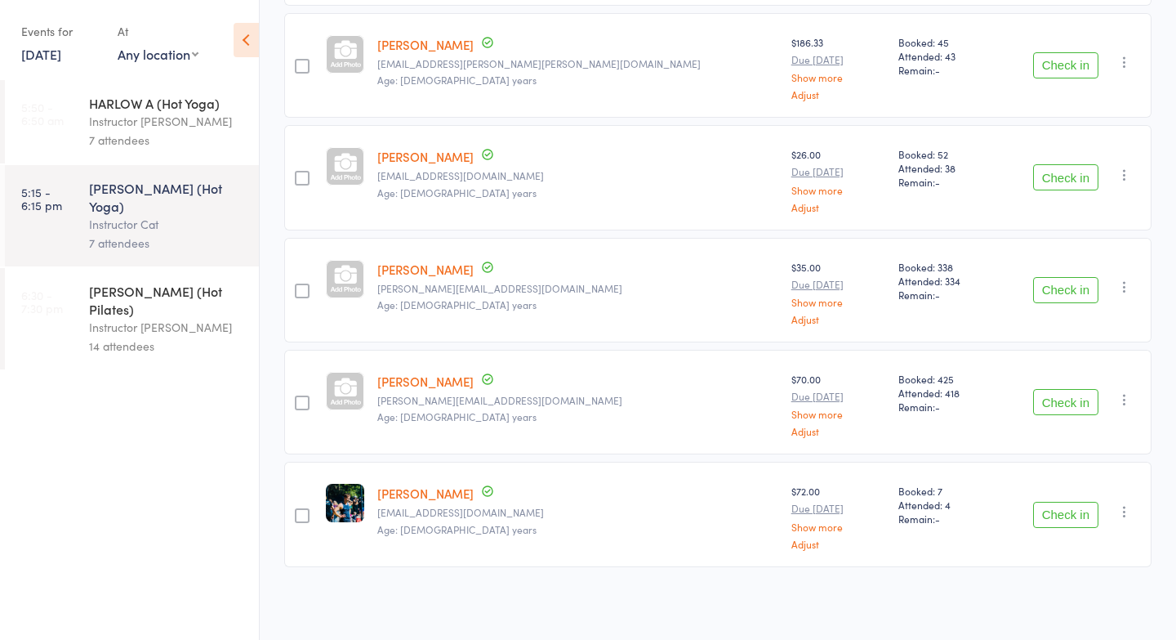
click at [122, 318] on div "Instructor [PERSON_NAME]" at bounding box center [167, 327] width 156 height 19
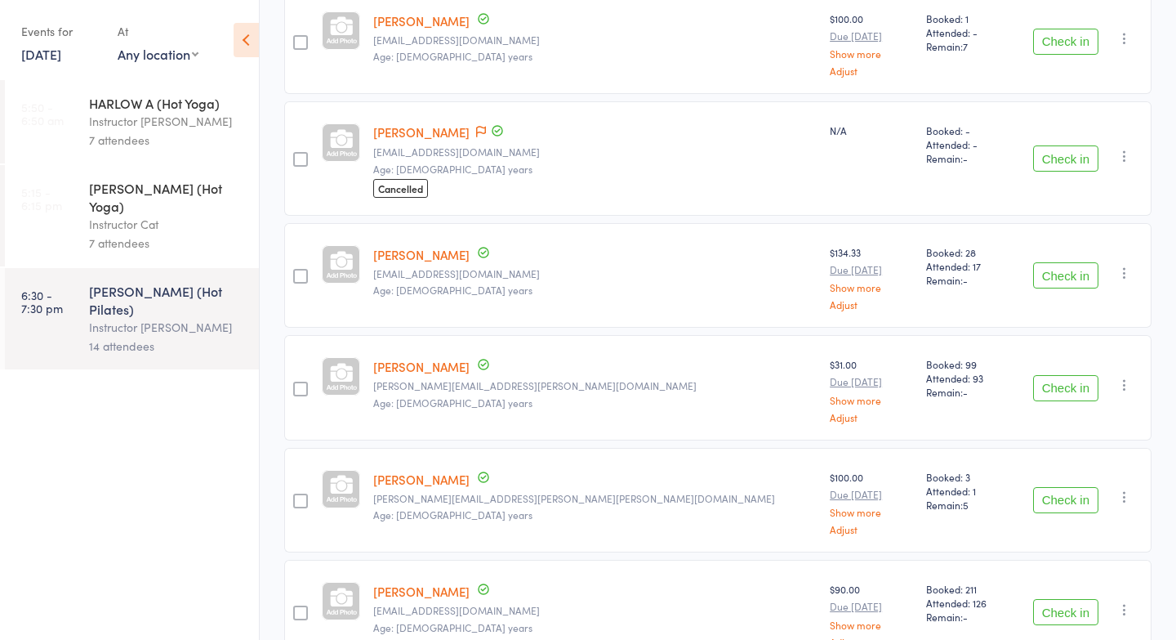
scroll to position [315, 0]
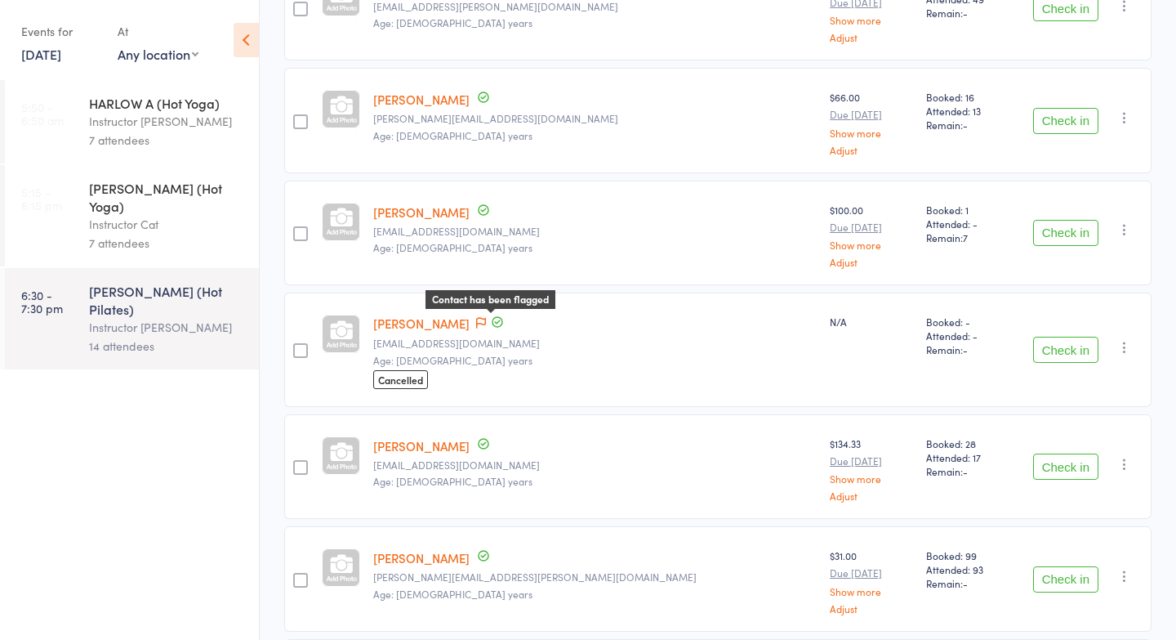
click at [486, 322] on icon at bounding box center [481, 322] width 10 height 11
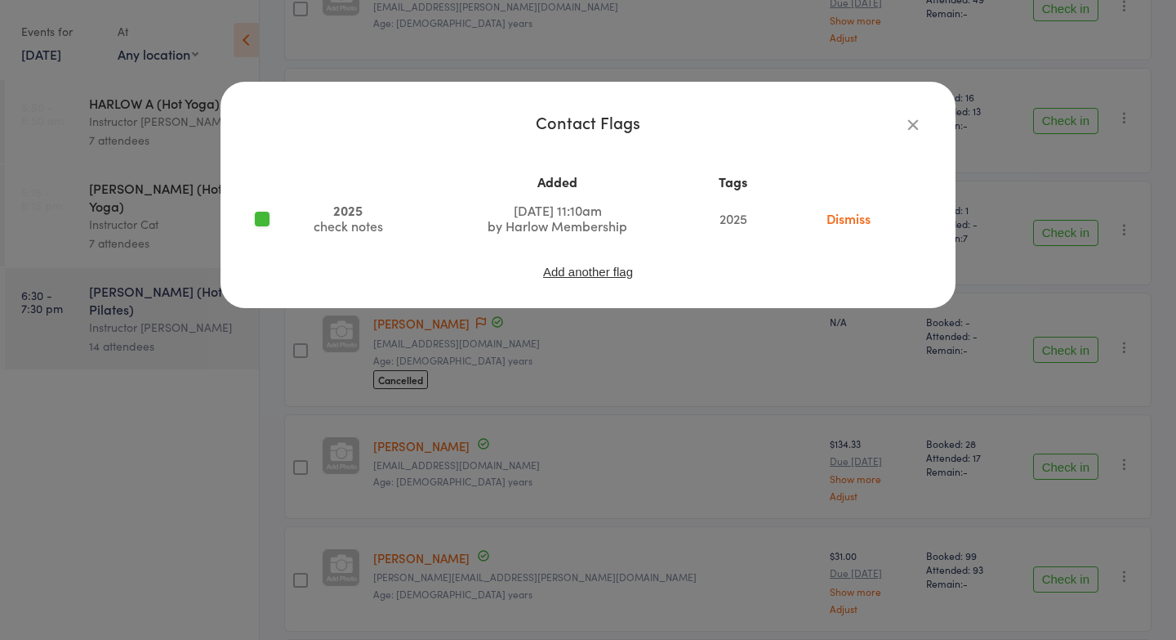
click at [914, 129] on icon "button" at bounding box center [913, 124] width 18 height 18
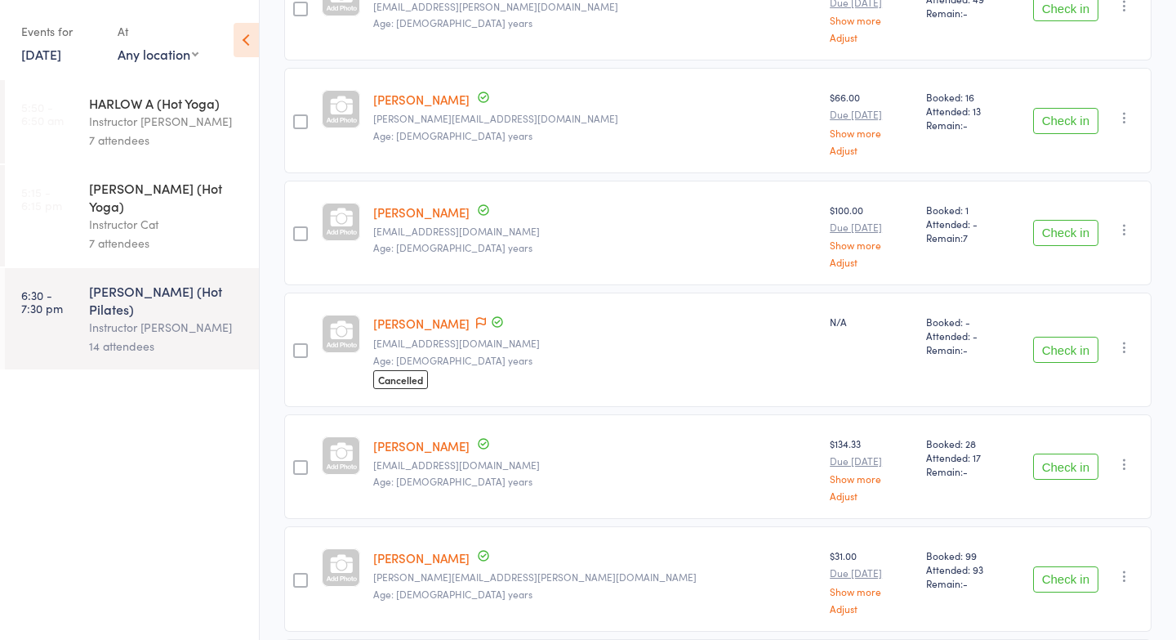
scroll to position [0, 0]
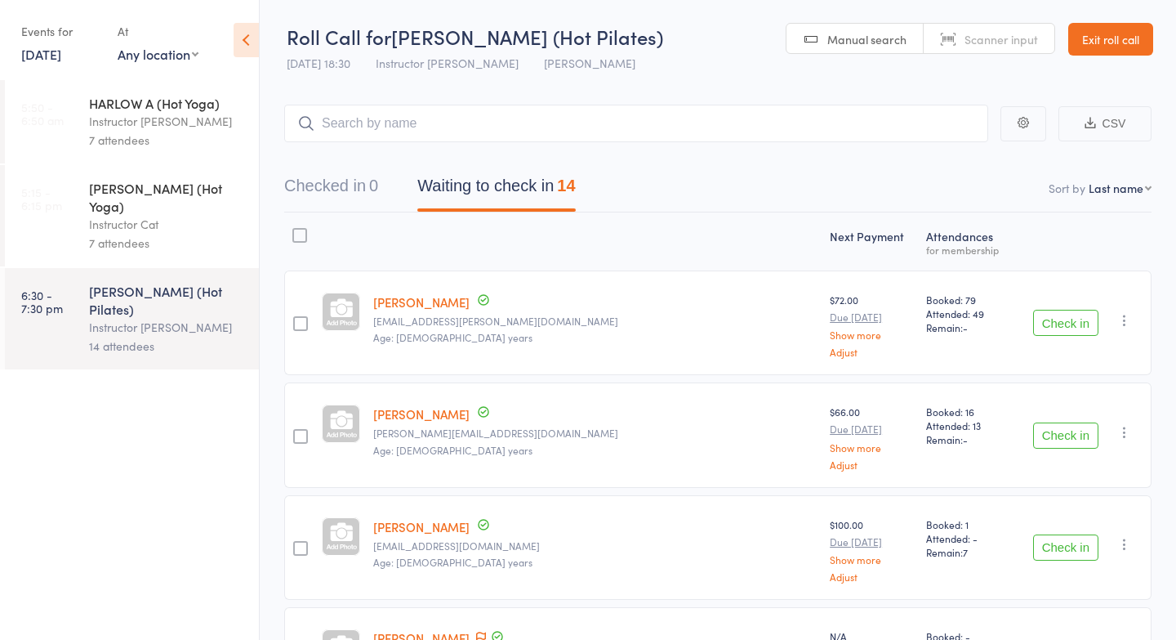
click at [1132, 54] on link "Exit roll call" at bounding box center [1111, 39] width 85 height 33
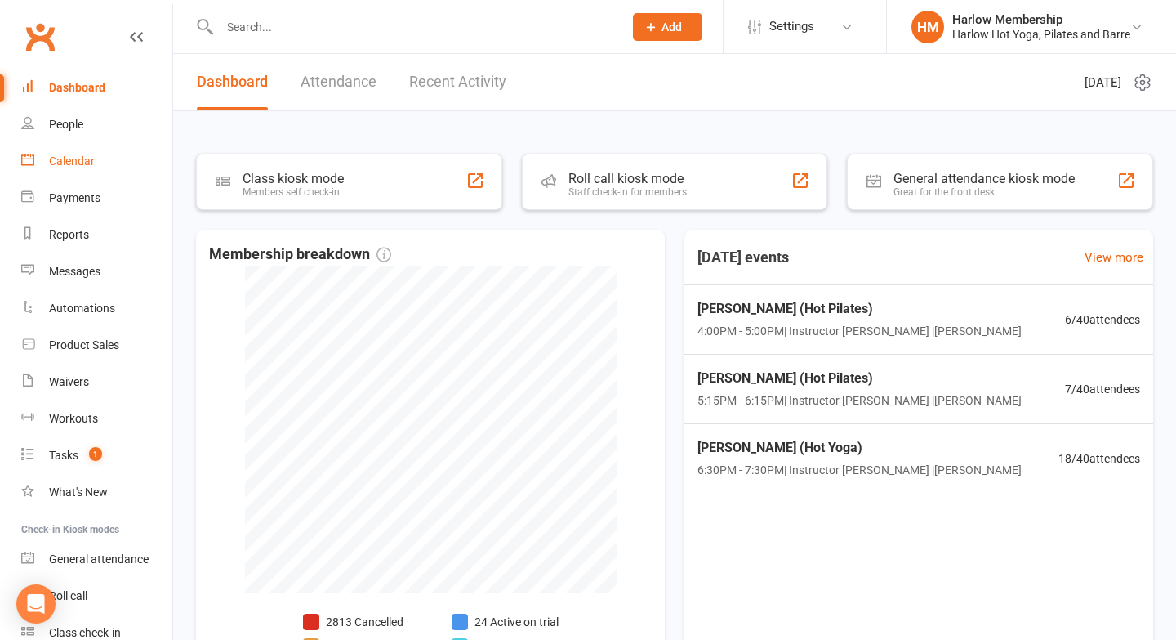
click at [59, 167] on link "Calendar" at bounding box center [96, 161] width 151 height 37
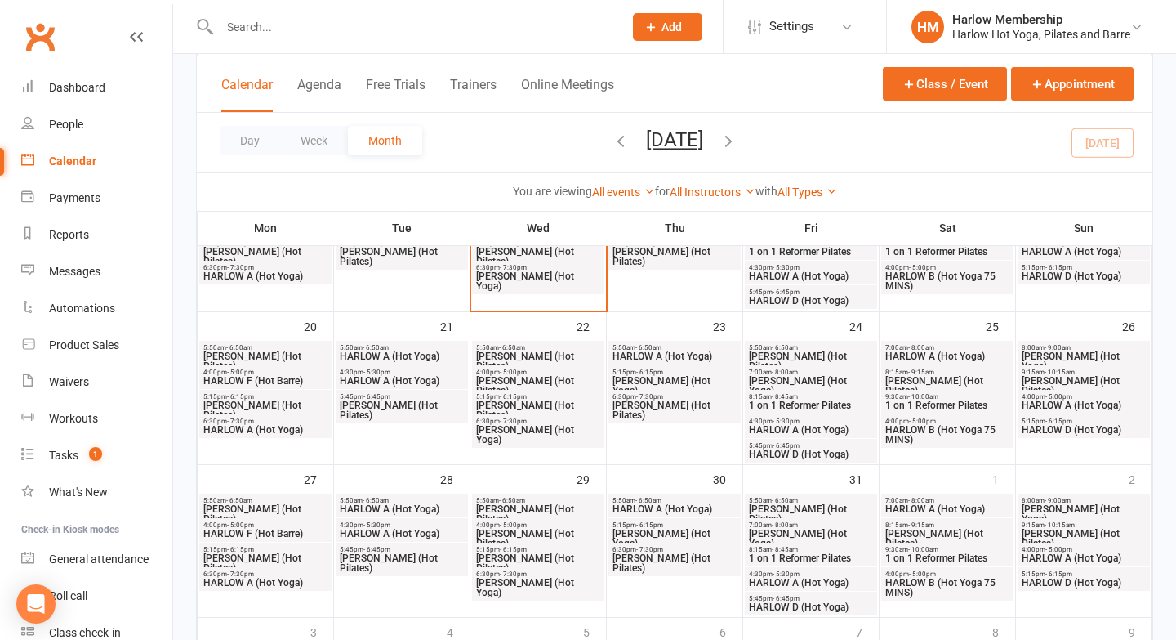
click at [738, 149] on icon "button" at bounding box center [729, 141] width 18 height 18
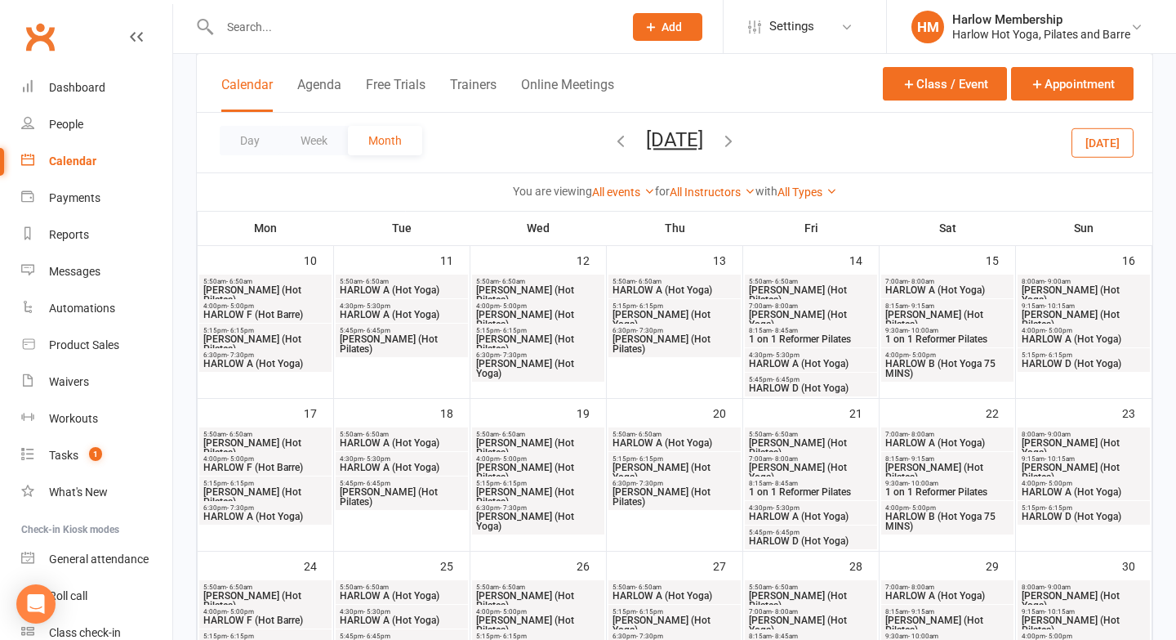
scroll to position [407, 0]
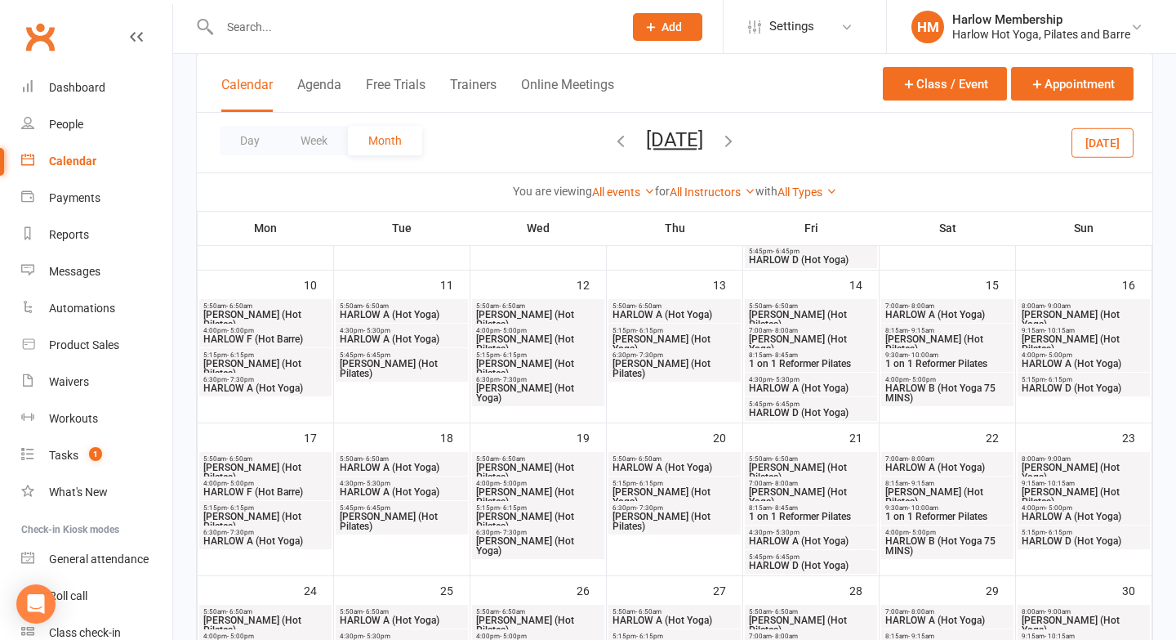
click at [801, 385] on span "HARLOW A (Hot Yoga)" at bounding box center [811, 388] width 126 height 10
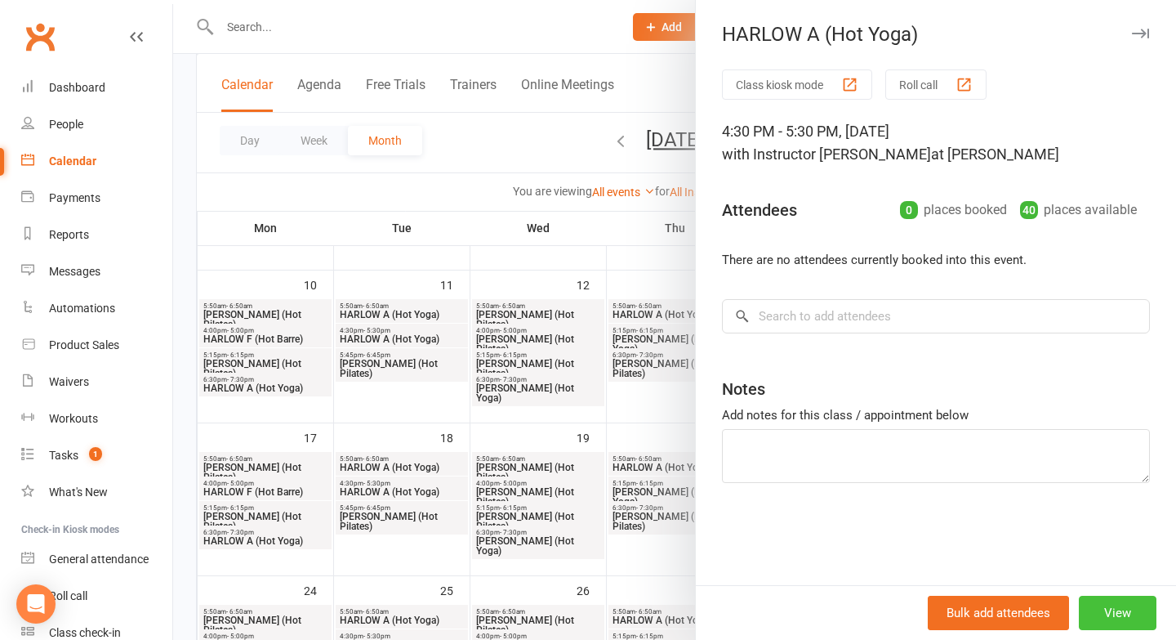
click at [1097, 610] on button "View" at bounding box center [1118, 613] width 78 height 34
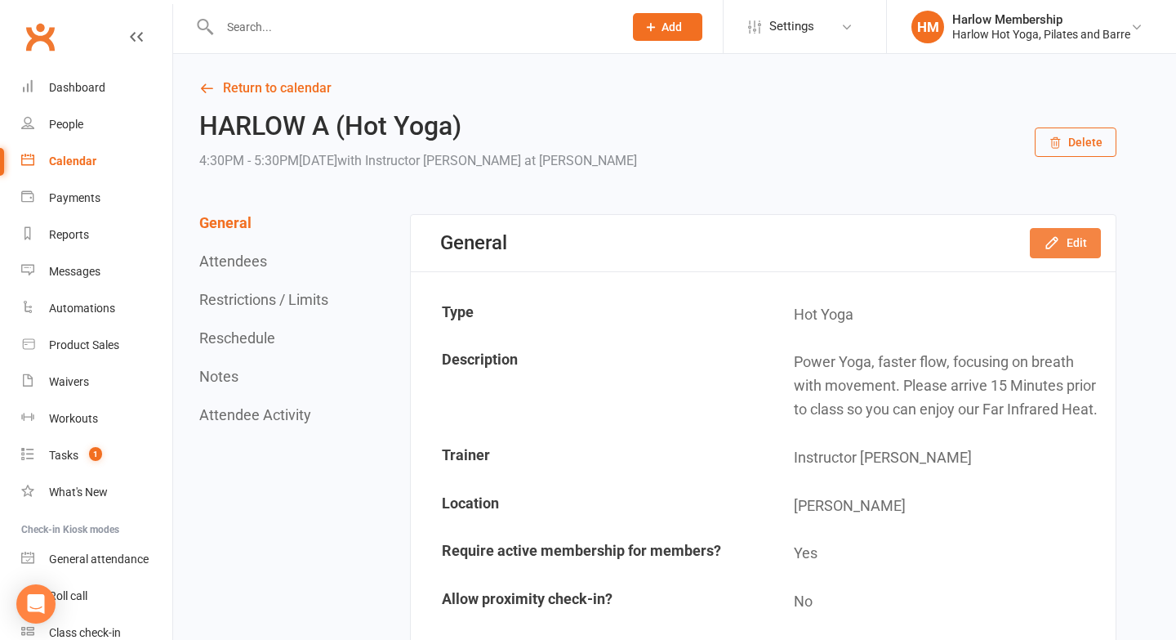
click at [1080, 252] on button "Edit" at bounding box center [1065, 242] width 71 height 29
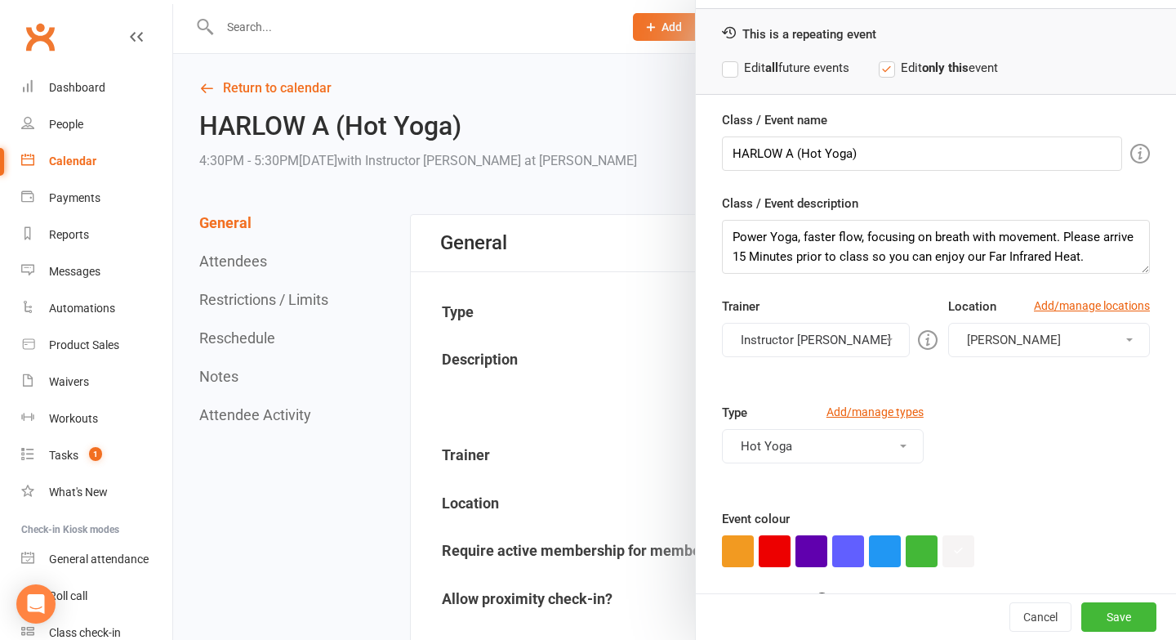
scroll to position [99, 0]
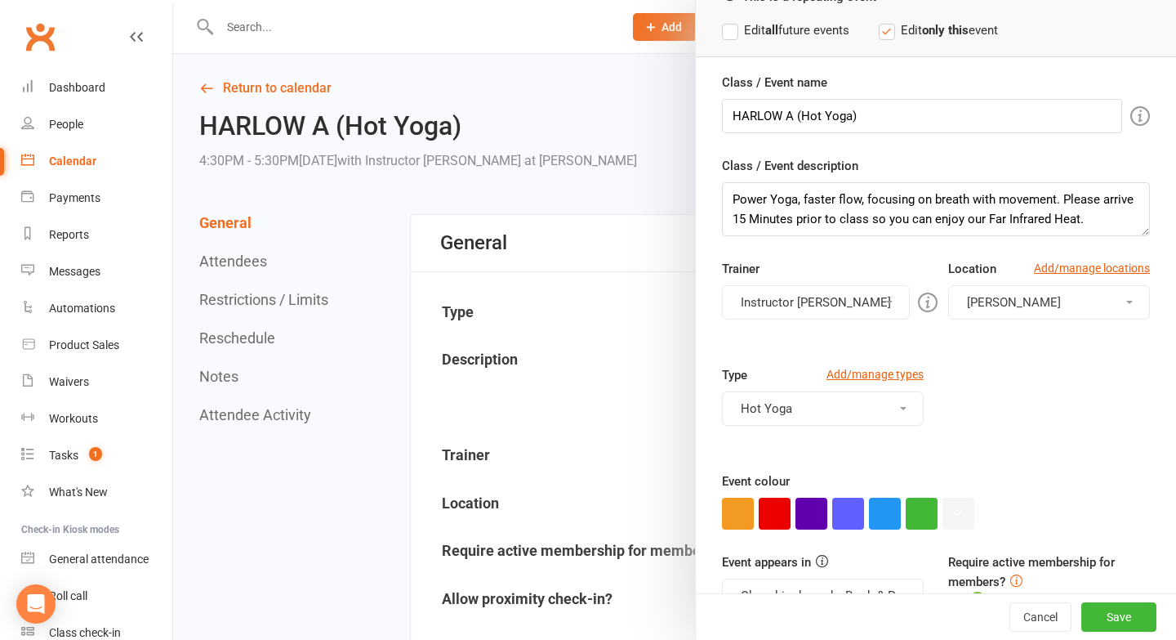
click at [788, 292] on button "Instructor [PERSON_NAME]" at bounding box center [816, 302] width 188 height 34
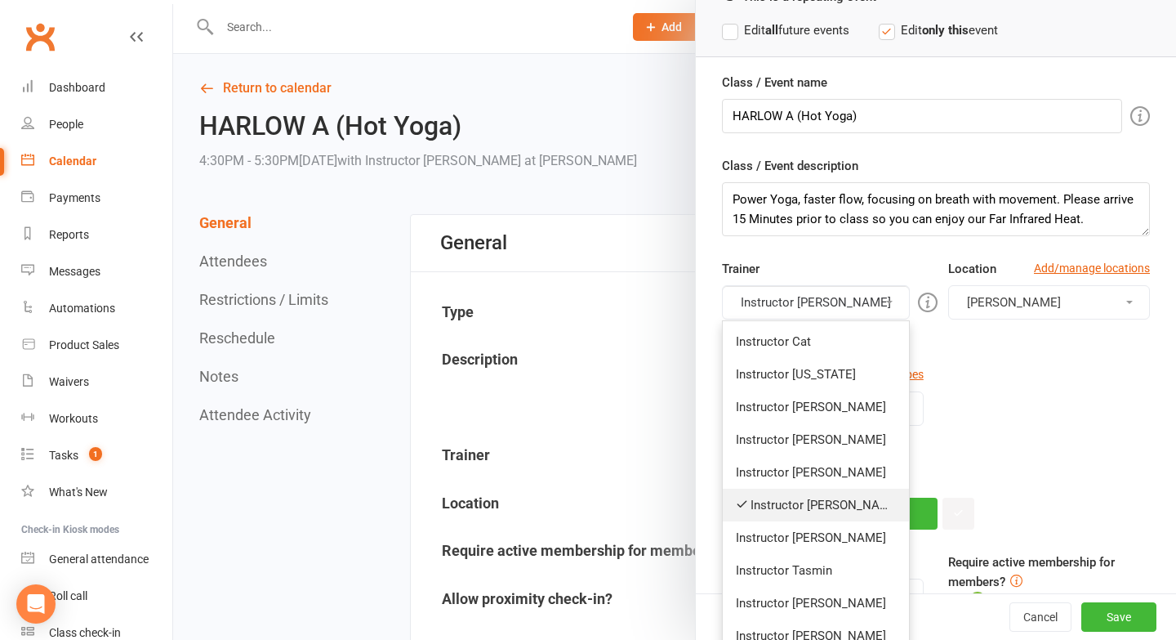
click at [760, 498] on link "Instructor [PERSON_NAME]" at bounding box center [816, 505] width 186 height 33
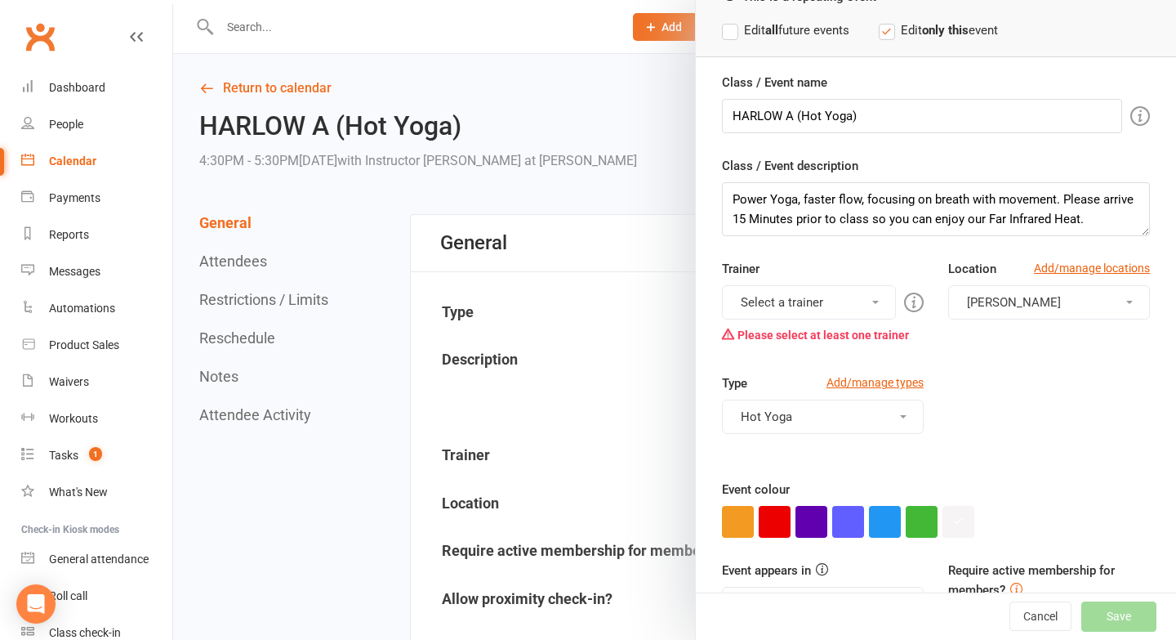
click at [809, 307] on button "Select a trainer" at bounding box center [809, 302] width 174 height 34
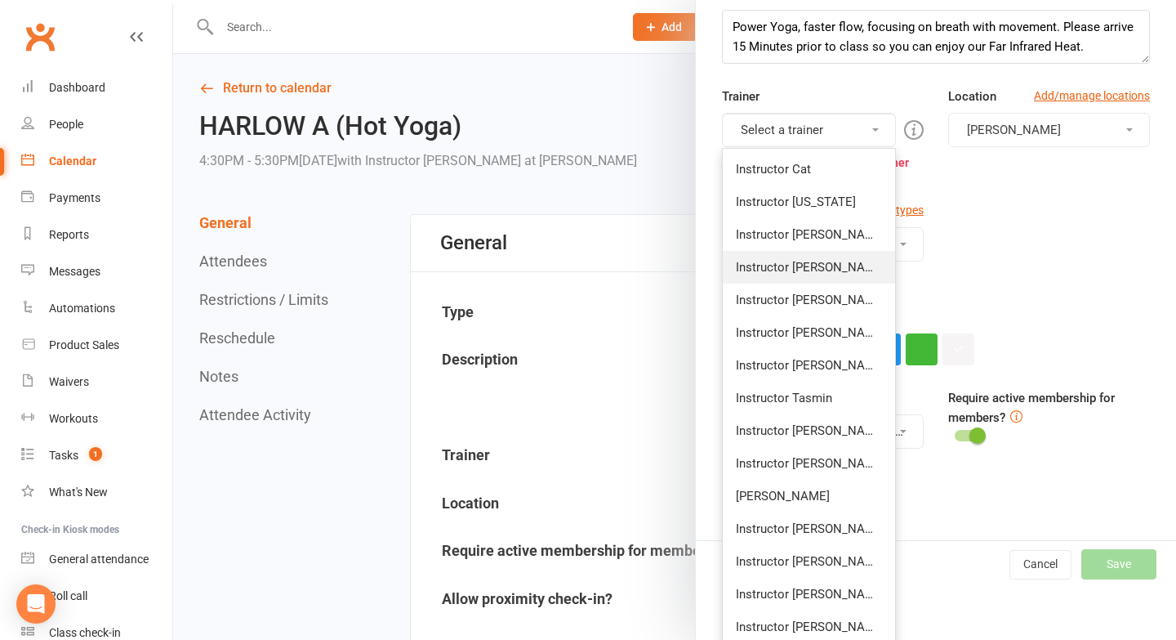
scroll to position [279, 0]
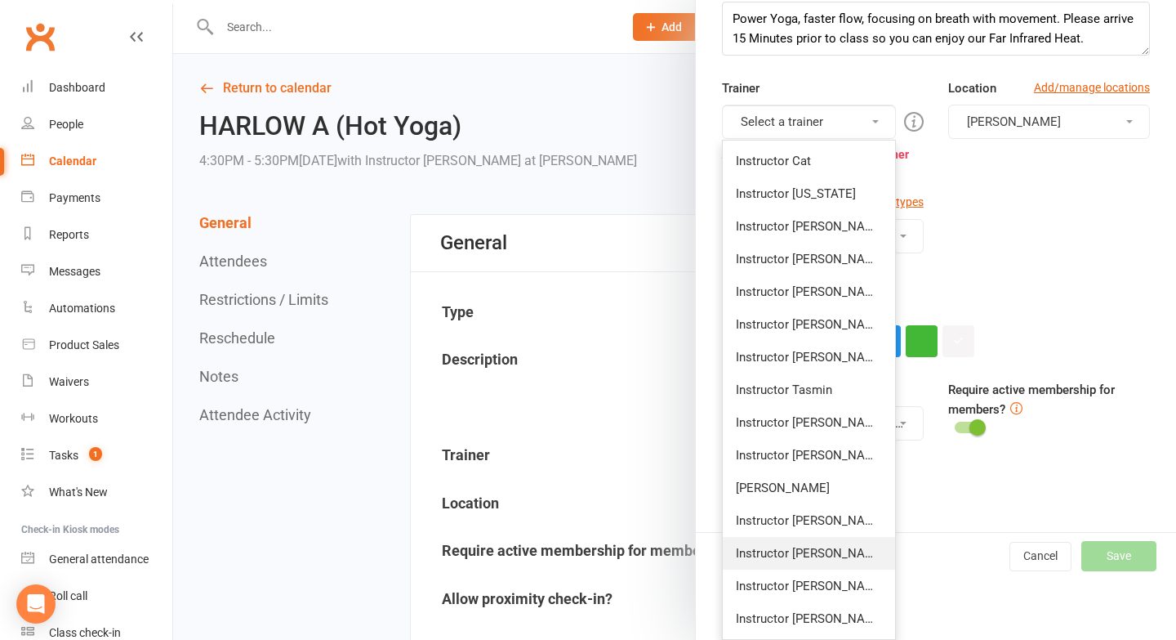
click at [792, 543] on link "Instructor [PERSON_NAME]" at bounding box center [809, 553] width 172 height 33
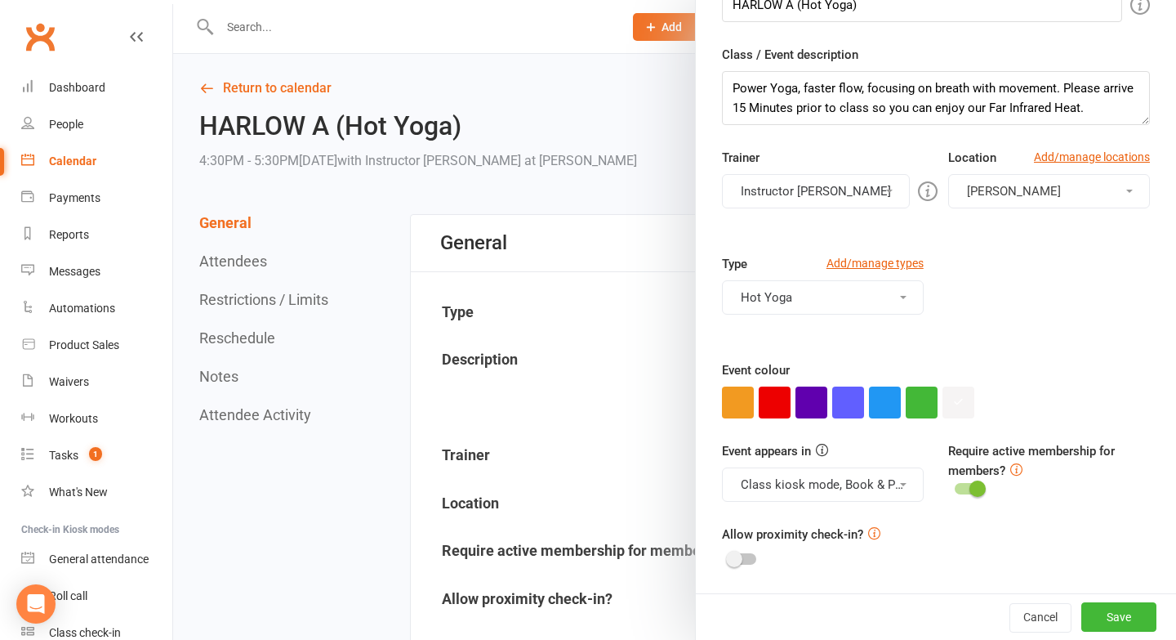
scroll to position [210, 0]
click at [1106, 611] on button "Save" at bounding box center [1119, 616] width 75 height 29
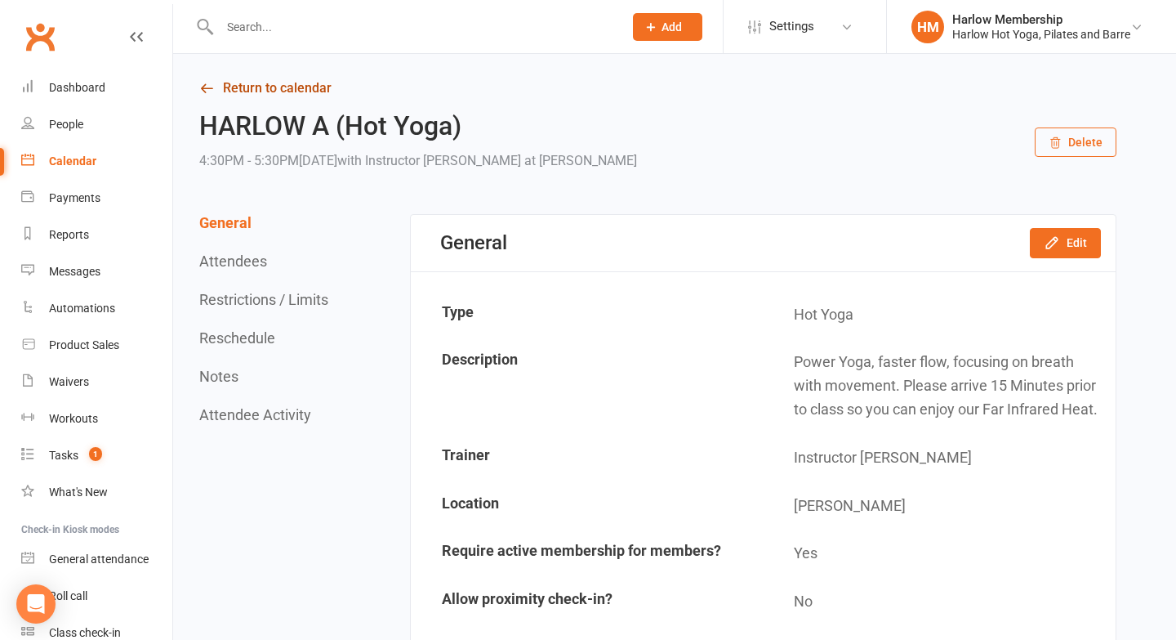
click at [239, 84] on link "Return to calendar" at bounding box center [657, 88] width 917 height 23
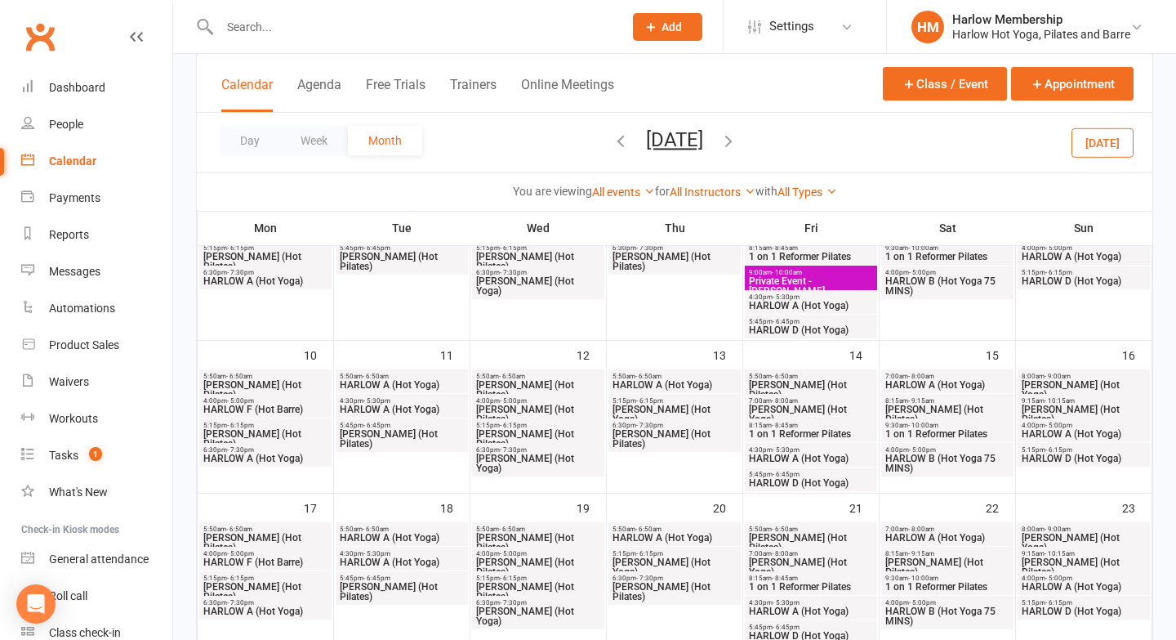
scroll to position [335, 0]
click at [771, 484] on span "HARLOW D (Hot Yoga)" at bounding box center [811, 485] width 126 height 10
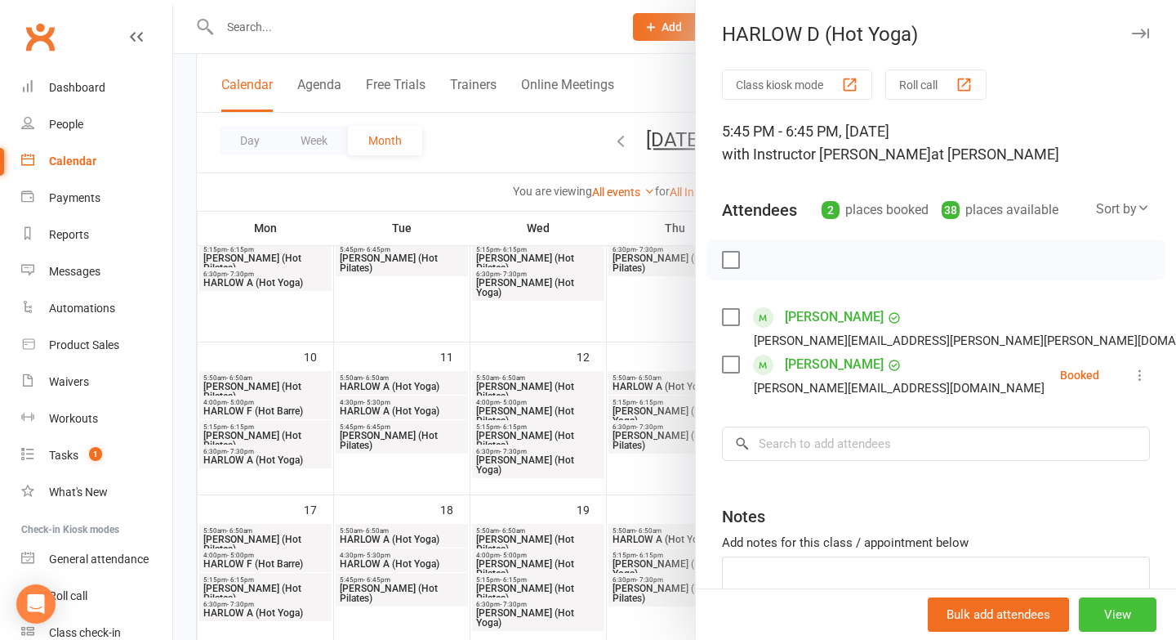
click at [1114, 617] on button "View" at bounding box center [1118, 614] width 78 height 34
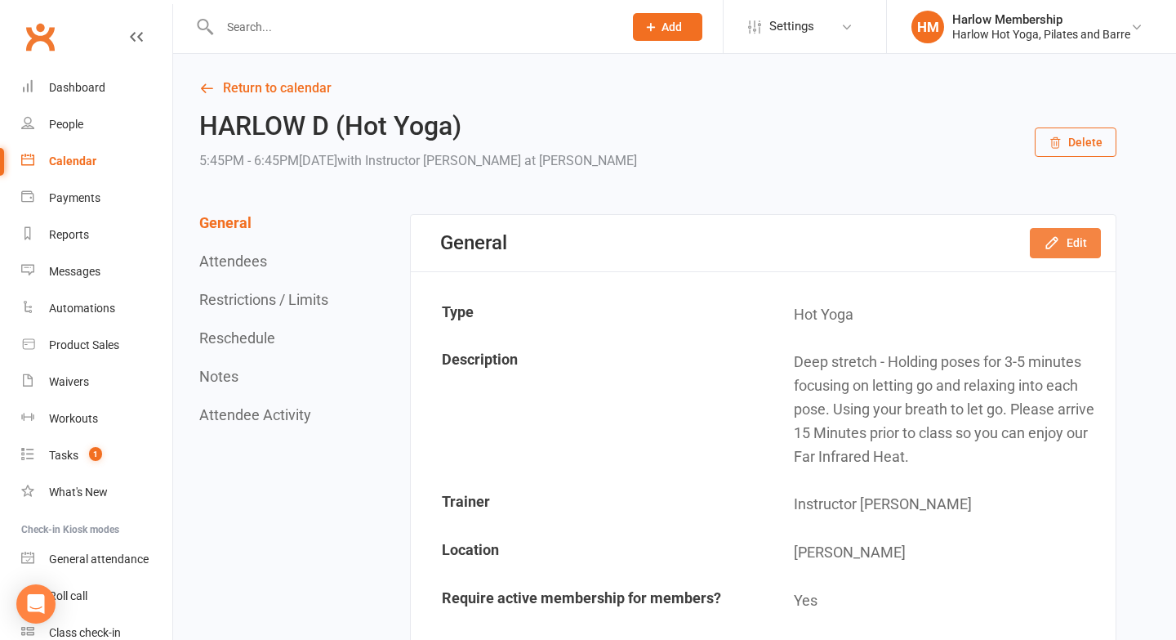
click at [1067, 251] on button "Edit" at bounding box center [1065, 242] width 71 height 29
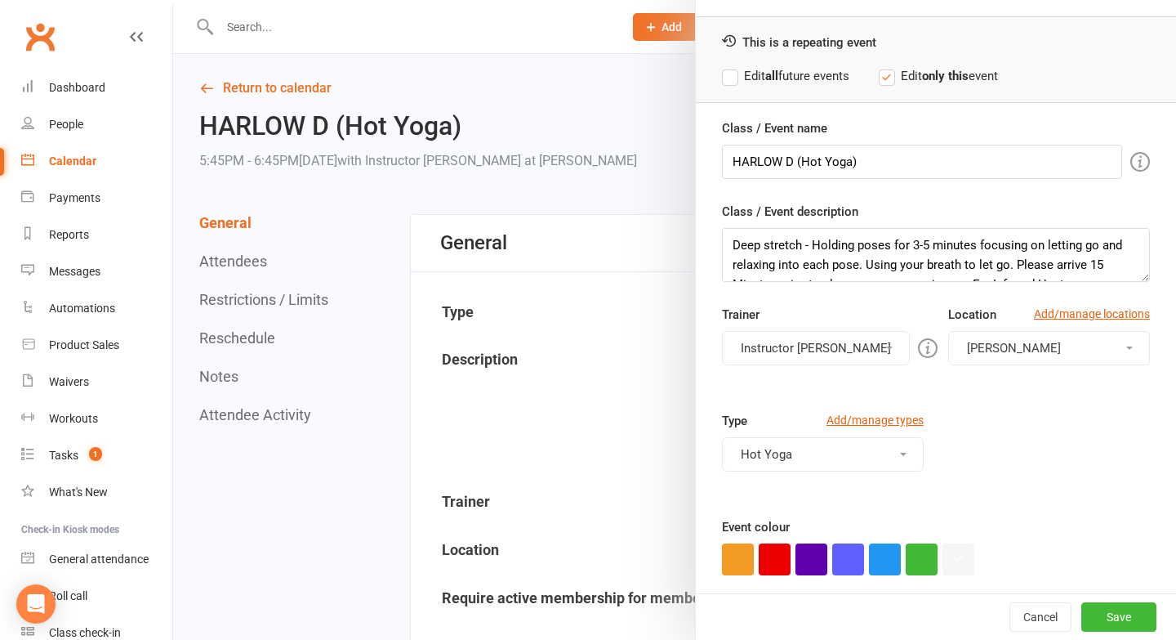
scroll to position [55, 0]
click at [809, 340] on button "Instructor [PERSON_NAME]" at bounding box center [816, 346] width 188 height 34
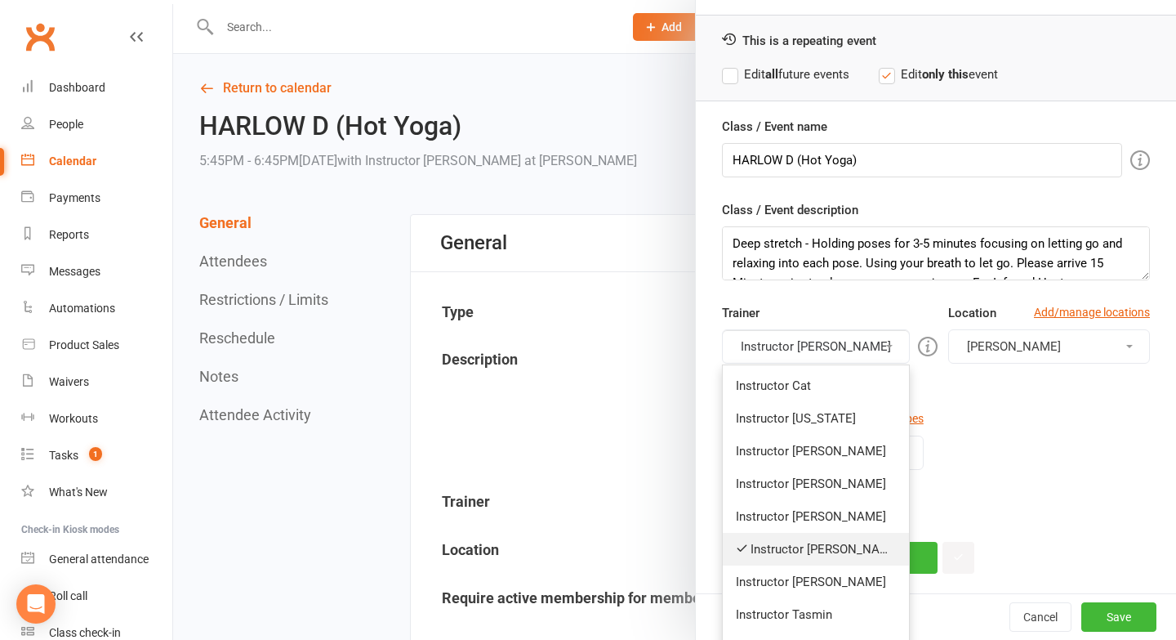
click at [775, 550] on link "Instructor [PERSON_NAME]" at bounding box center [816, 549] width 186 height 33
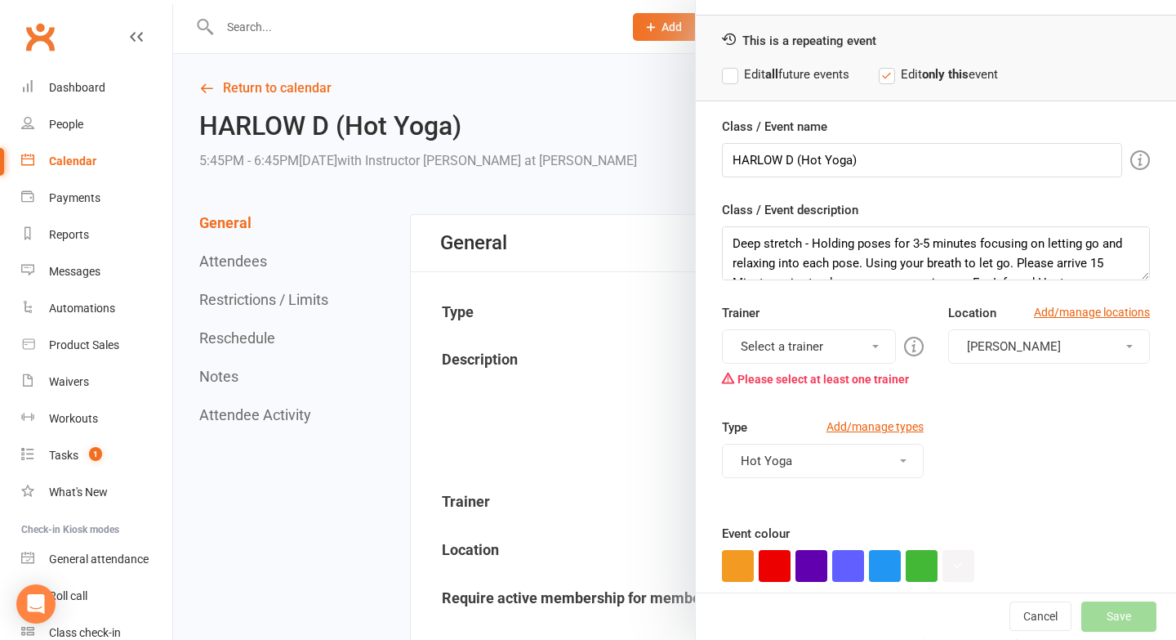
click at [804, 337] on button "Select a trainer" at bounding box center [809, 346] width 174 height 34
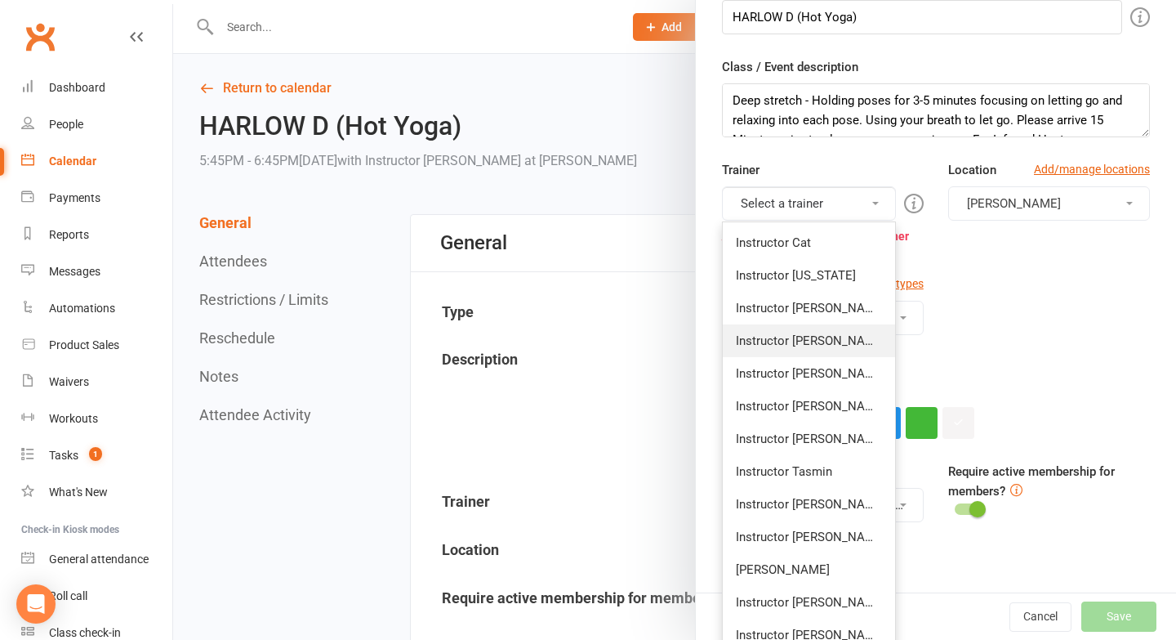
scroll to position [279, 0]
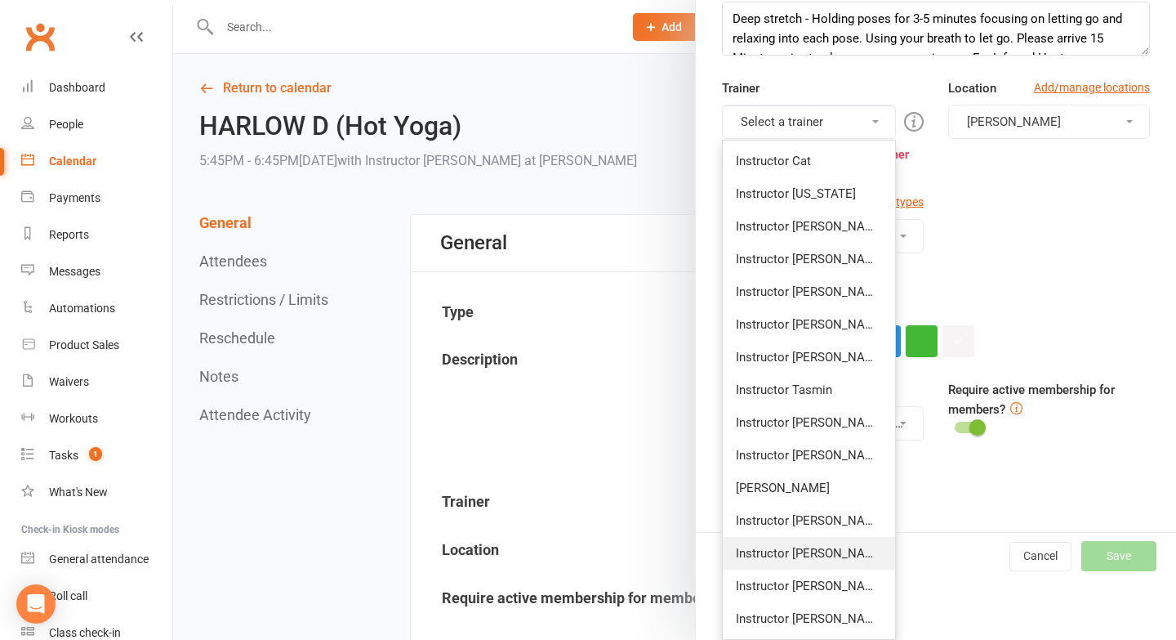
click at [789, 548] on link "Instructor [PERSON_NAME]" at bounding box center [809, 553] width 172 height 33
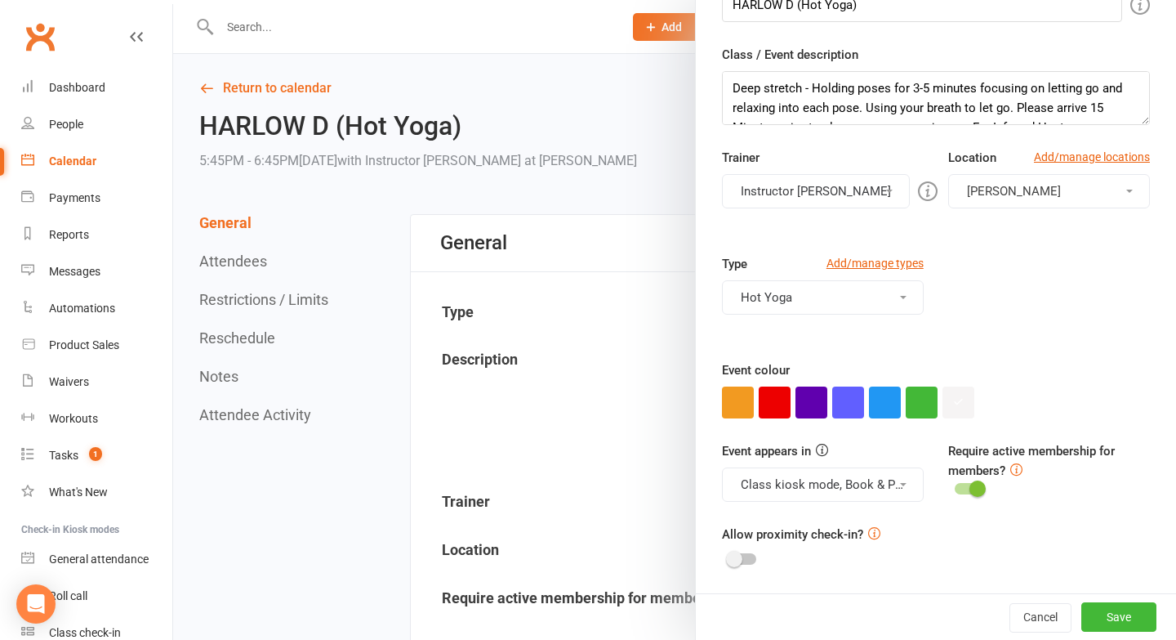
scroll to position [210, 0]
click at [1114, 618] on button "Save" at bounding box center [1119, 616] width 75 height 29
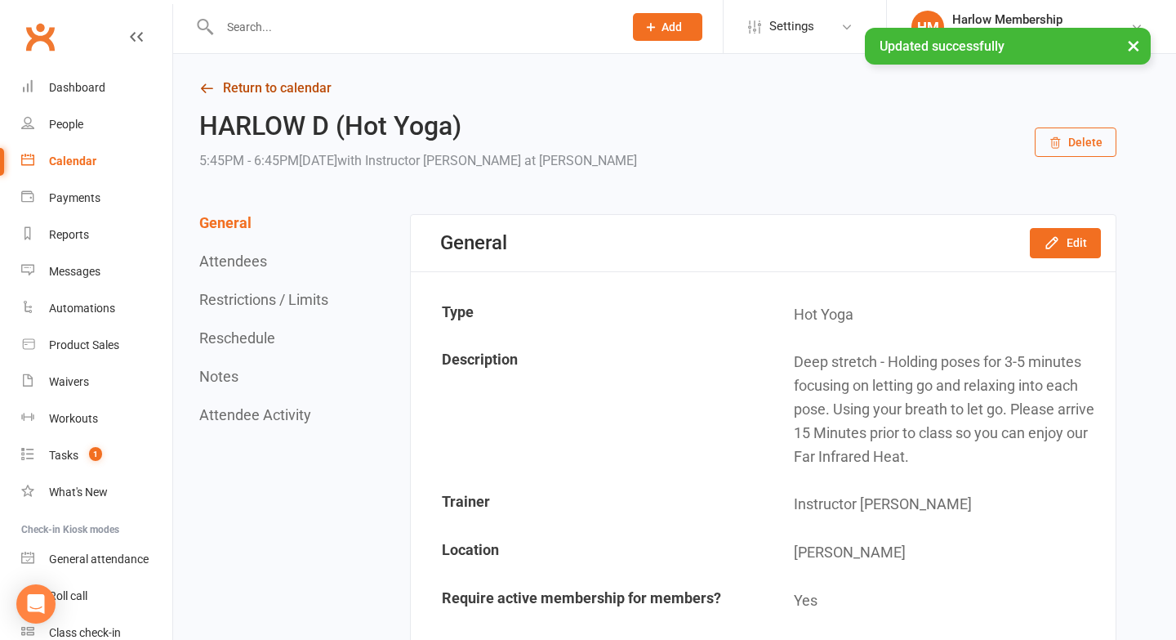
click at [205, 95] on icon at bounding box center [206, 88] width 15 height 15
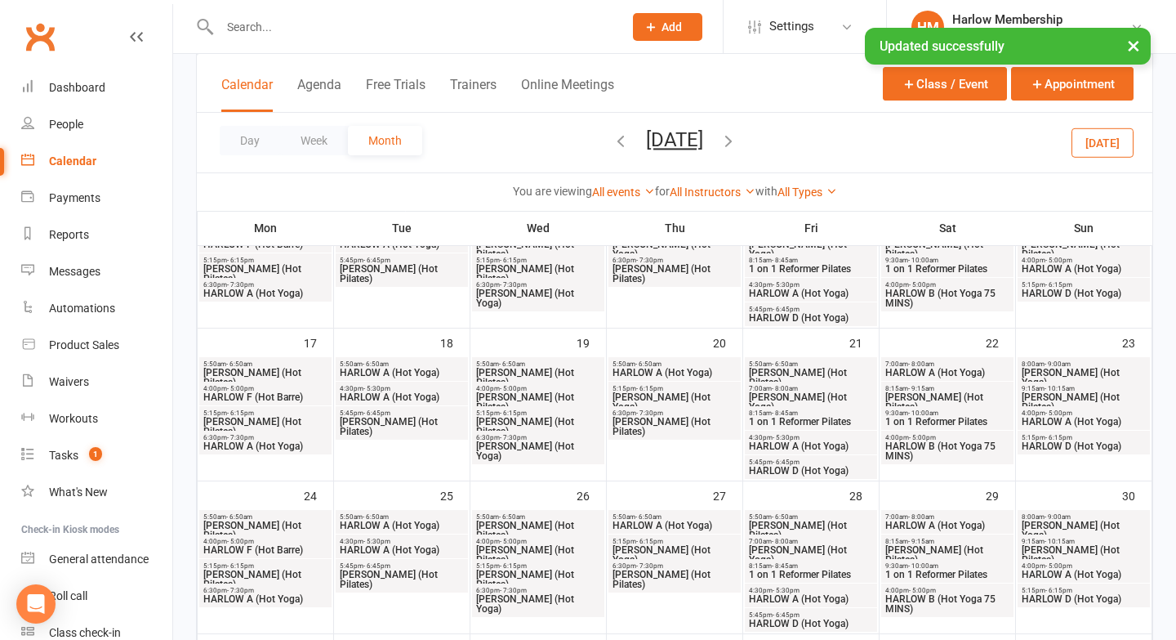
scroll to position [501, 0]
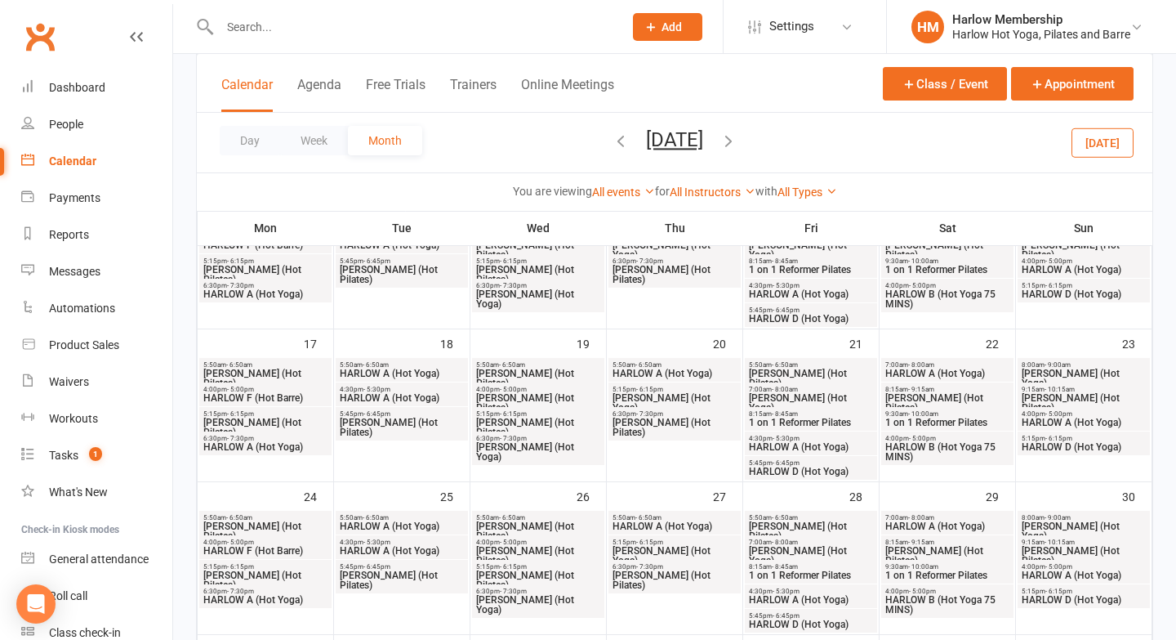
click at [1035, 419] on span "HARLOW A (Hot Yoga)" at bounding box center [1084, 422] width 126 height 10
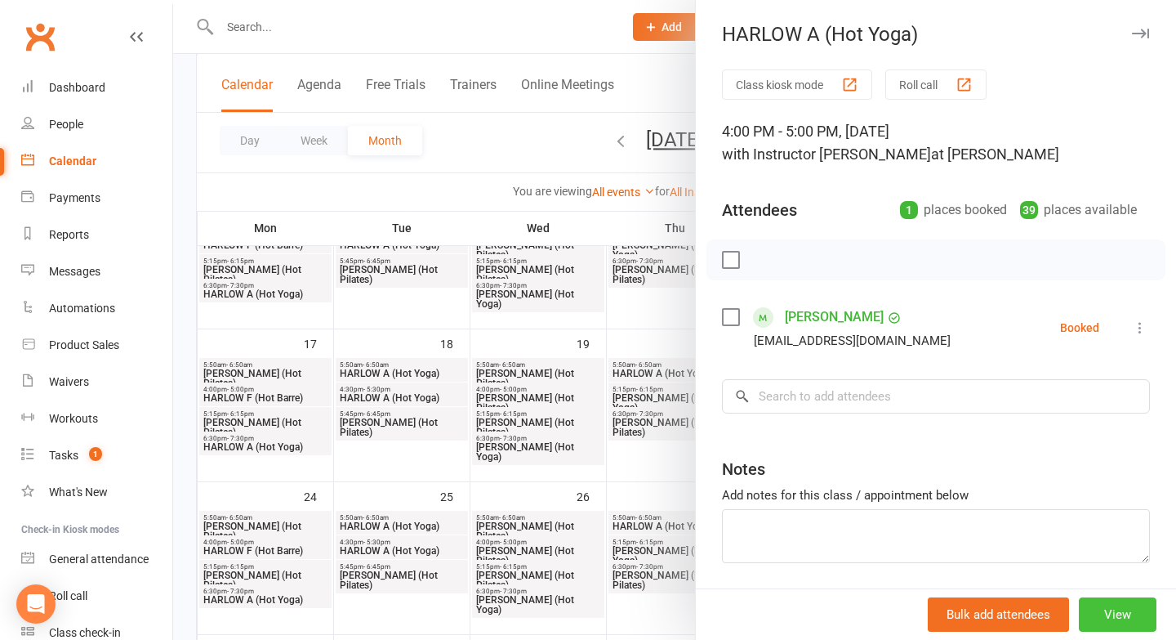
click at [1110, 619] on button "View" at bounding box center [1118, 614] width 78 height 34
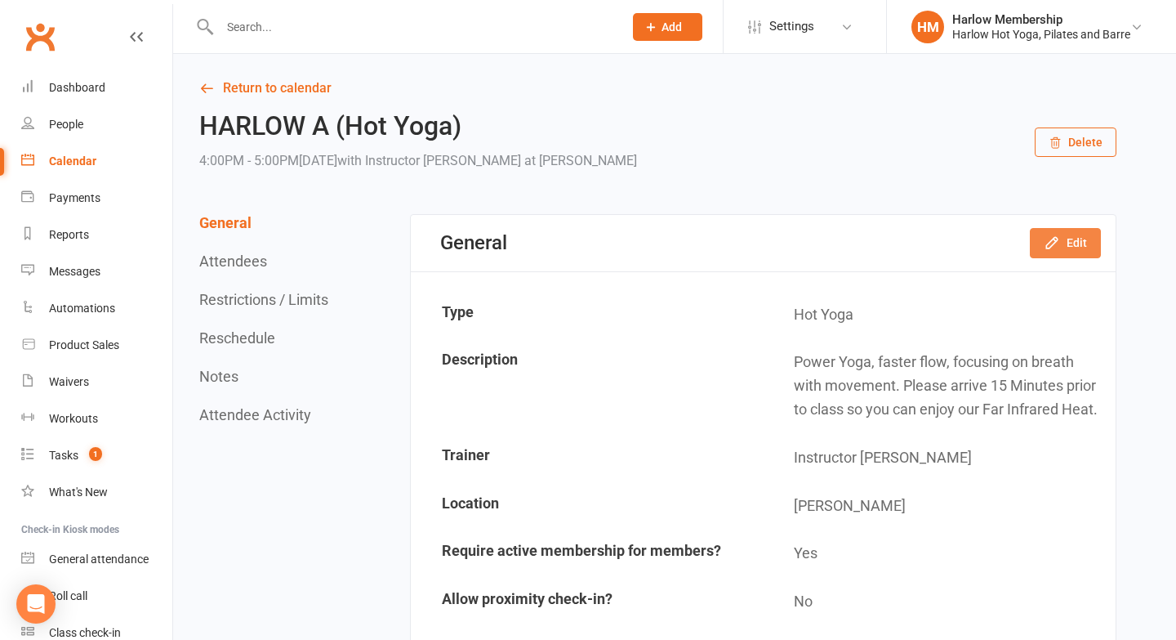
click at [1074, 250] on button "Edit" at bounding box center [1065, 242] width 71 height 29
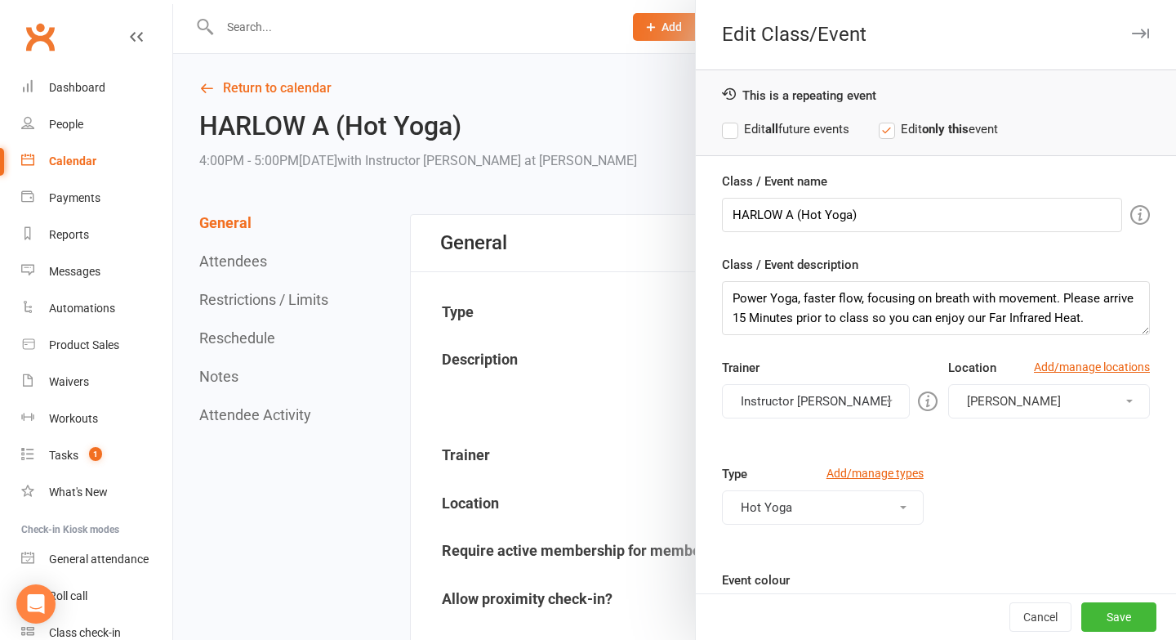
click at [765, 400] on button "Instructor [PERSON_NAME]" at bounding box center [816, 401] width 188 height 34
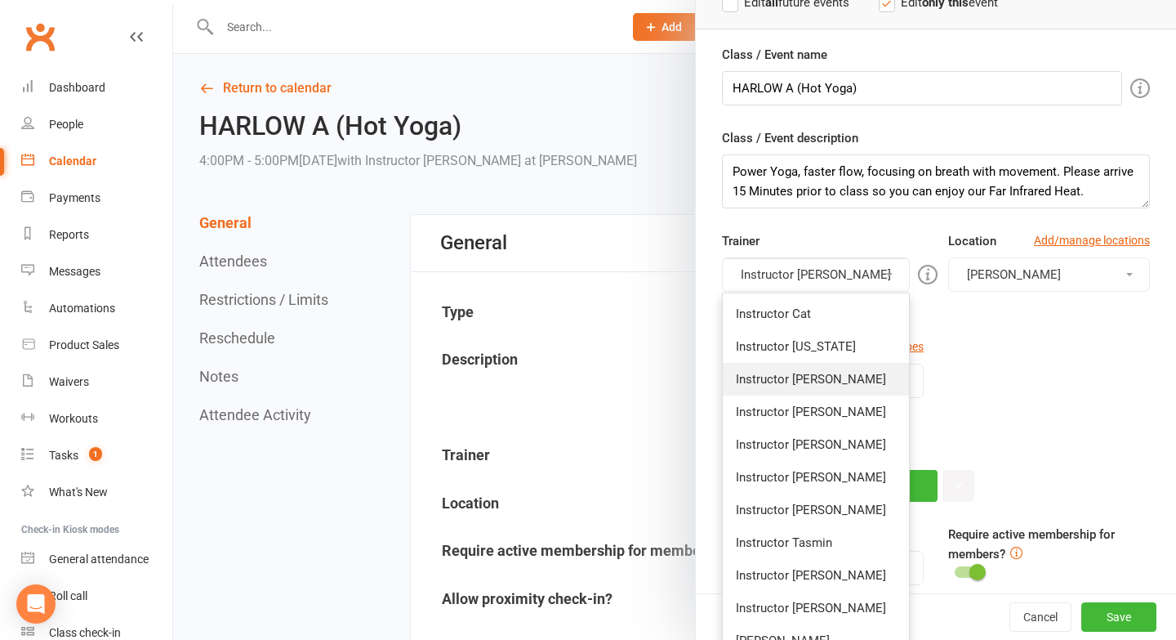
scroll to position [143, 0]
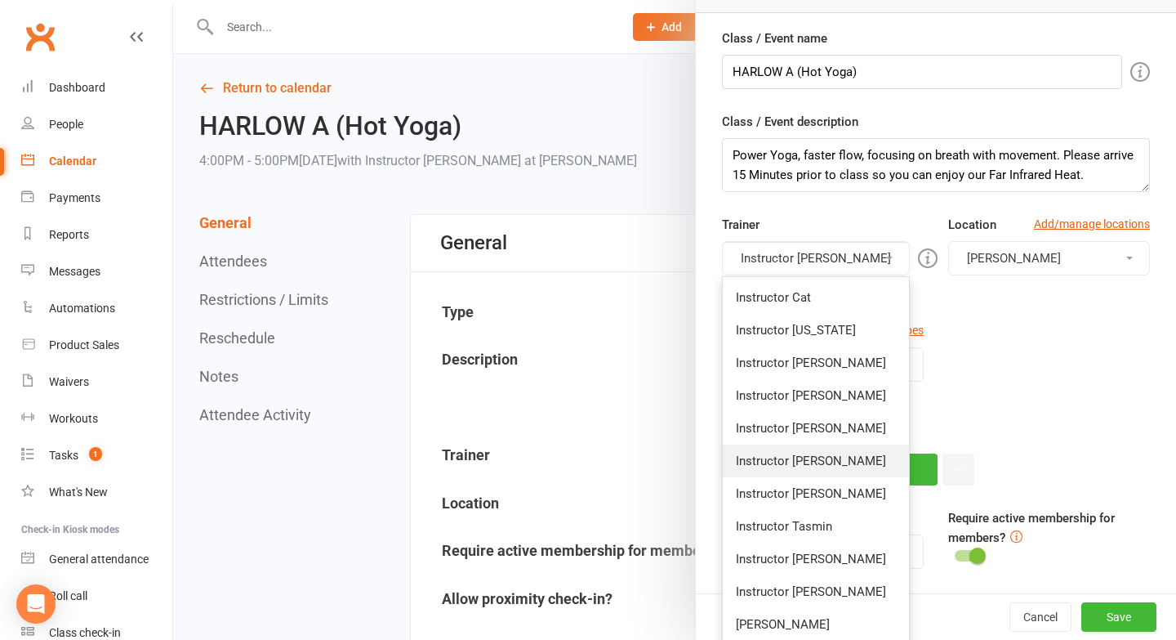
click at [788, 456] on link "Instructor [PERSON_NAME]" at bounding box center [816, 460] width 186 height 33
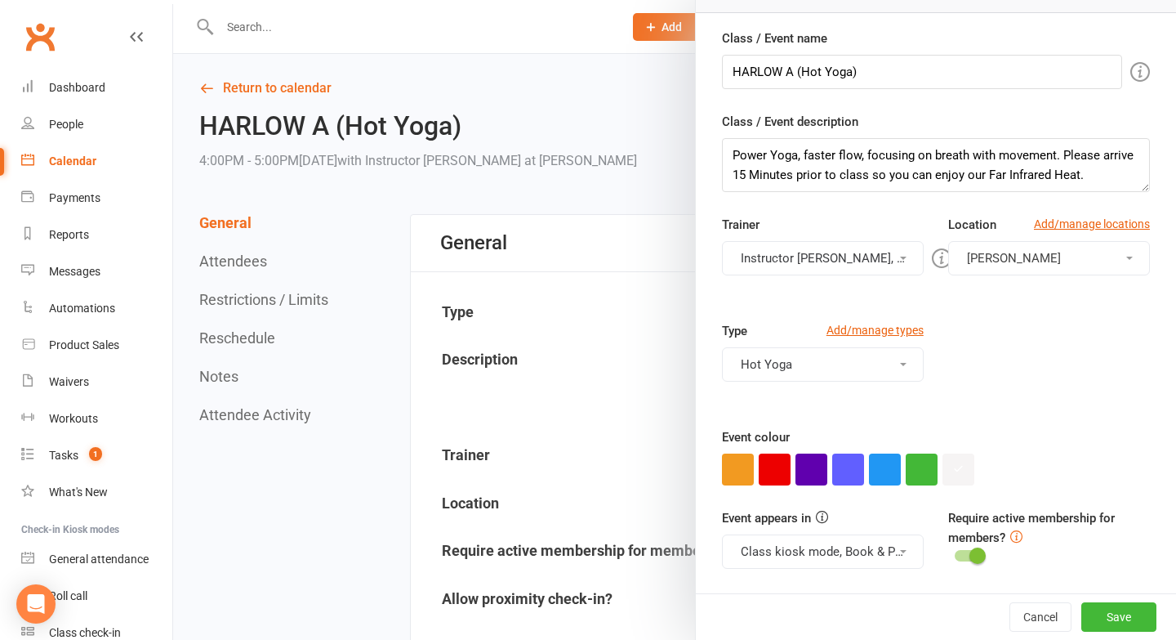
click at [835, 260] on button "Instructor Krystyna, Instructor Claudia" at bounding box center [823, 258] width 202 height 34
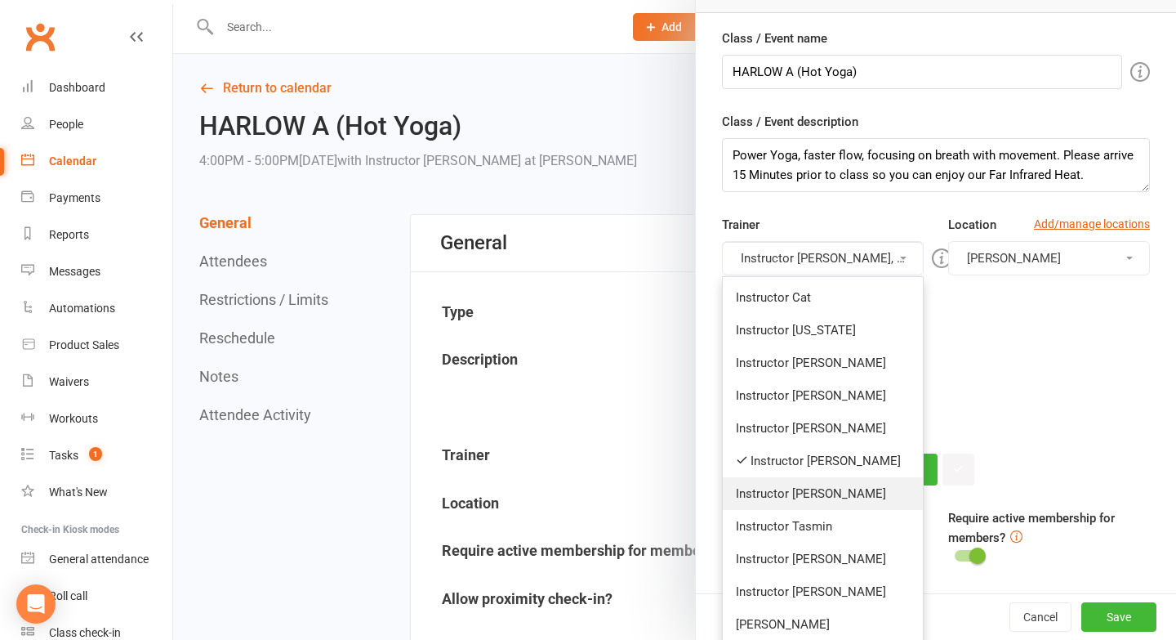
scroll to position [248, 0]
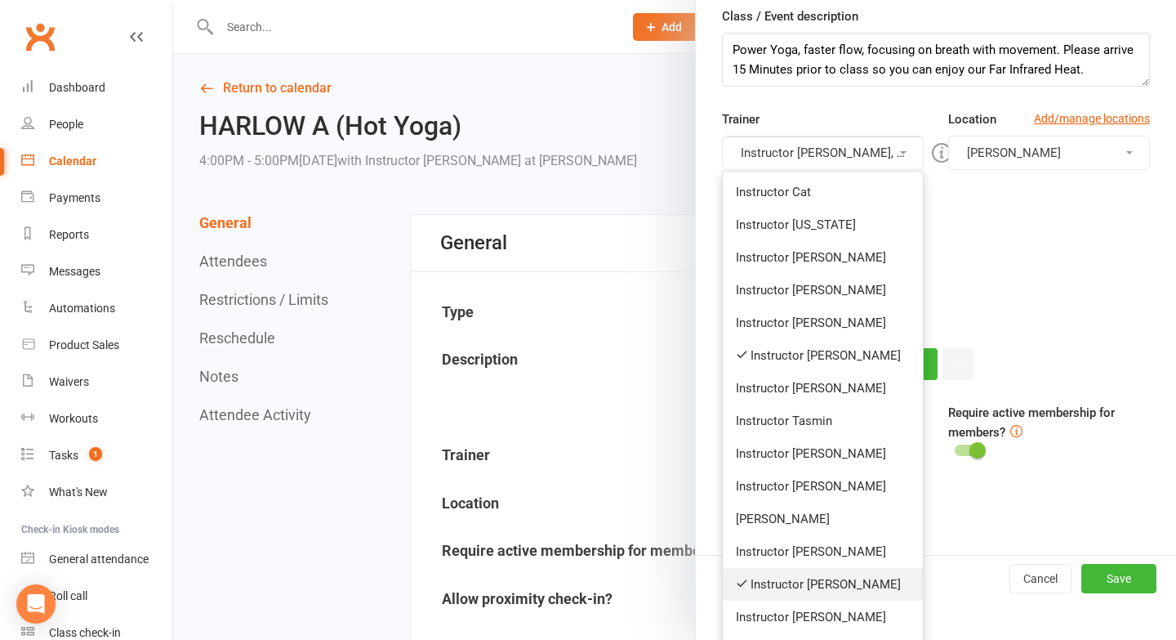
click at [810, 580] on link "Instructor [PERSON_NAME]" at bounding box center [823, 584] width 200 height 33
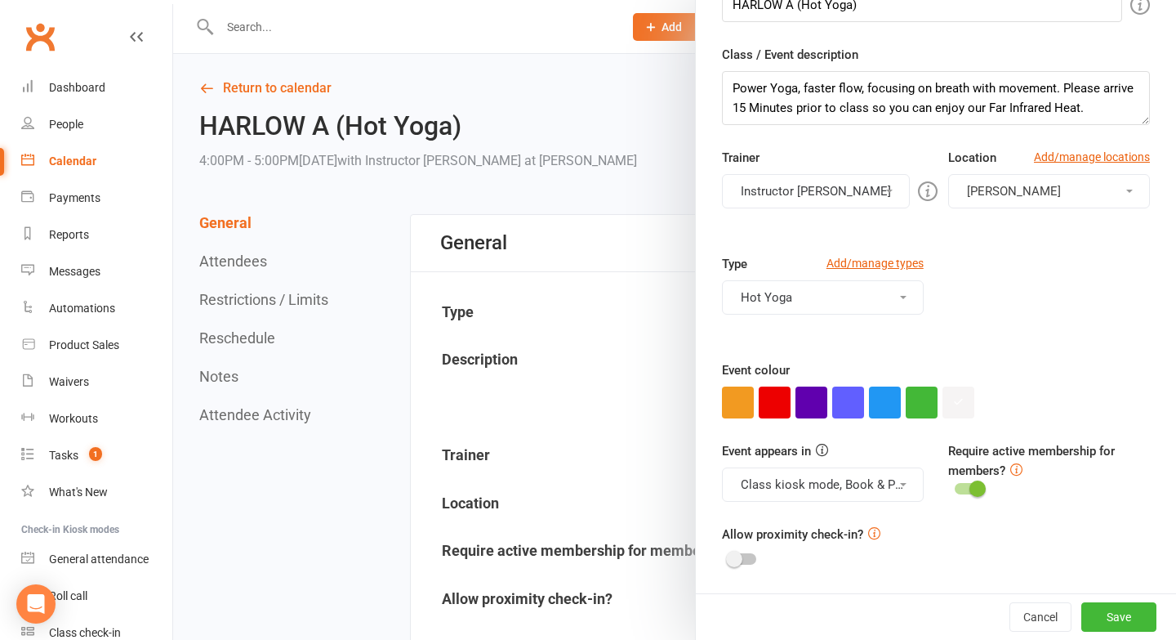
scroll to position [210, 0]
click at [1110, 608] on button "Save" at bounding box center [1119, 616] width 75 height 29
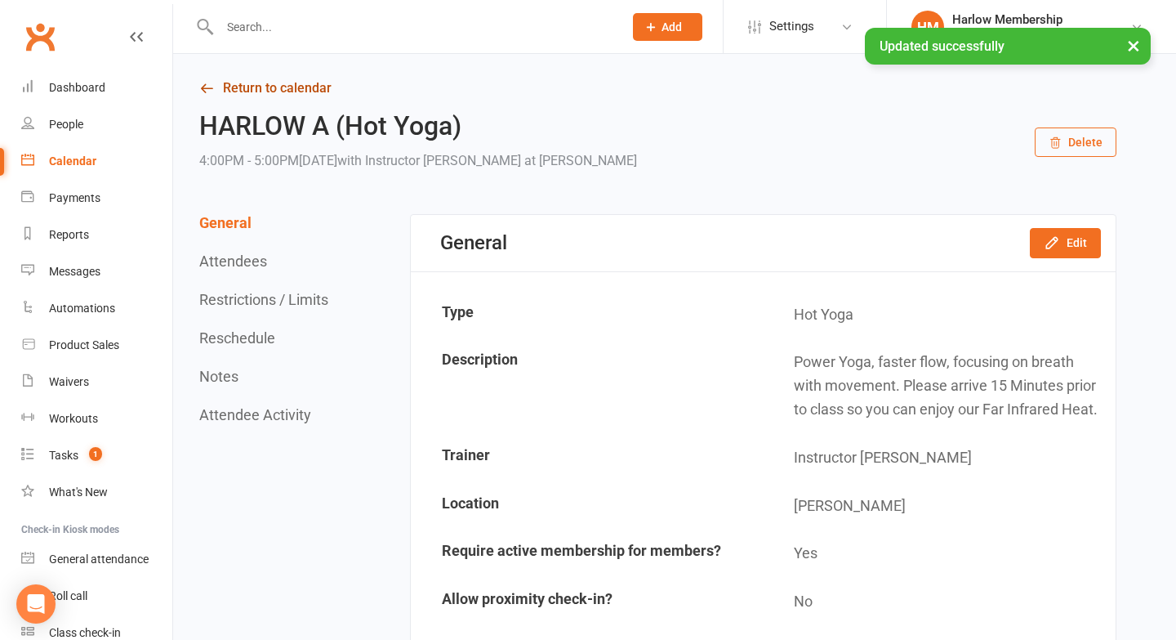
click at [217, 89] on link "Return to calendar" at bounding box center [657, 88] width 917 height 23
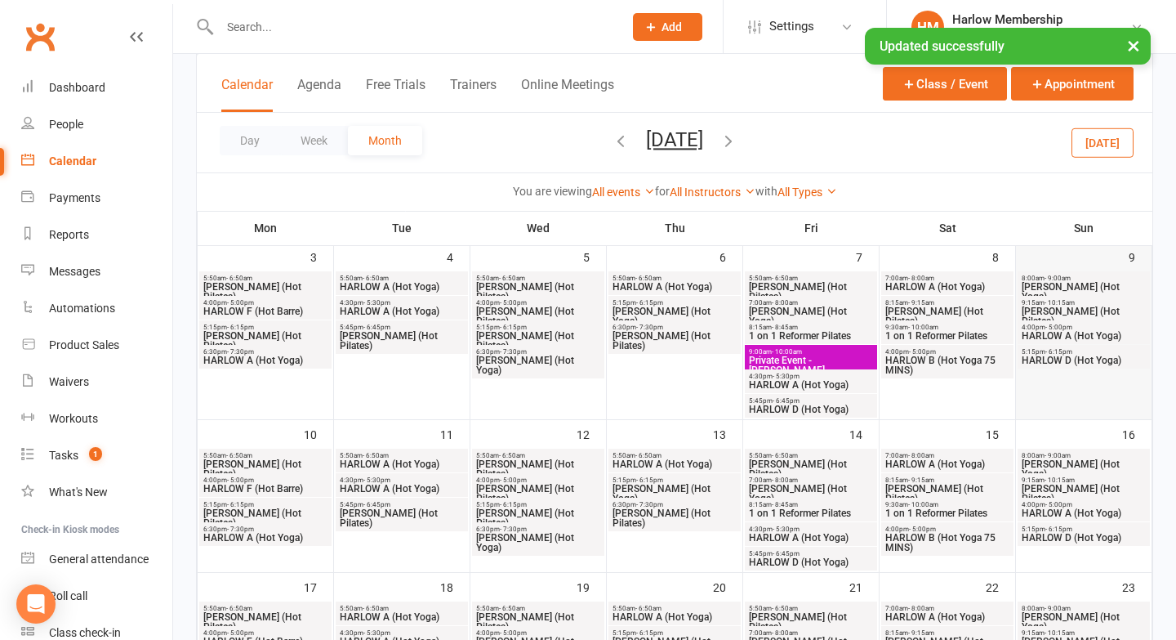
scroll to position [565, 0]
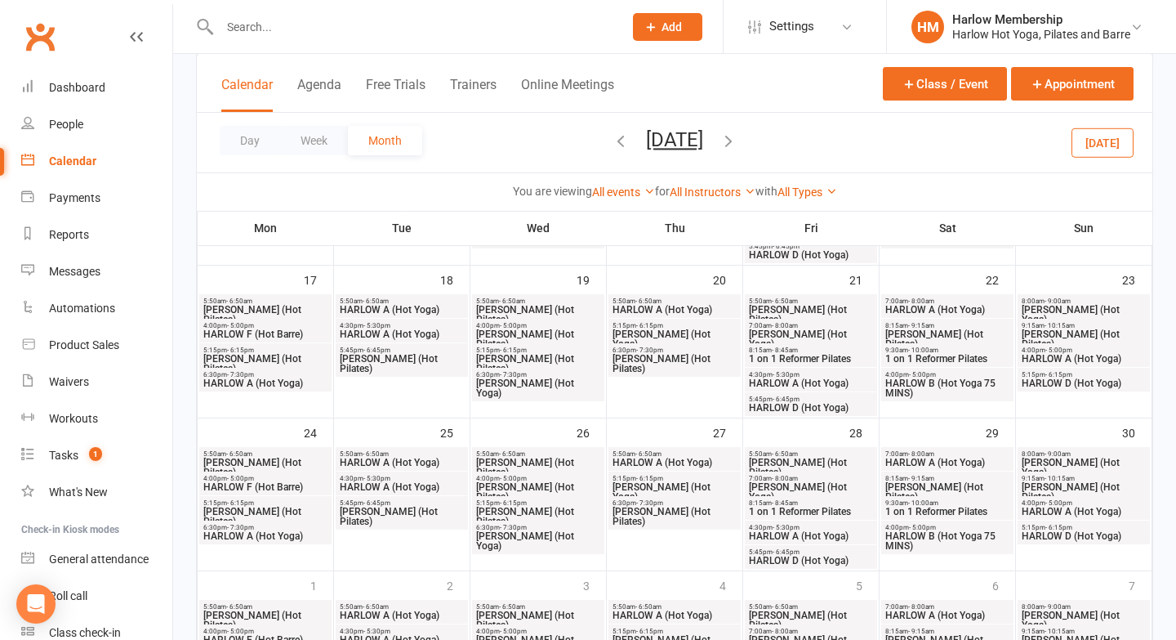
click at [1055, 381] on span "HARLOW D (Hot Yoga)" at bounding box center [1084, 383] width 126 height 10
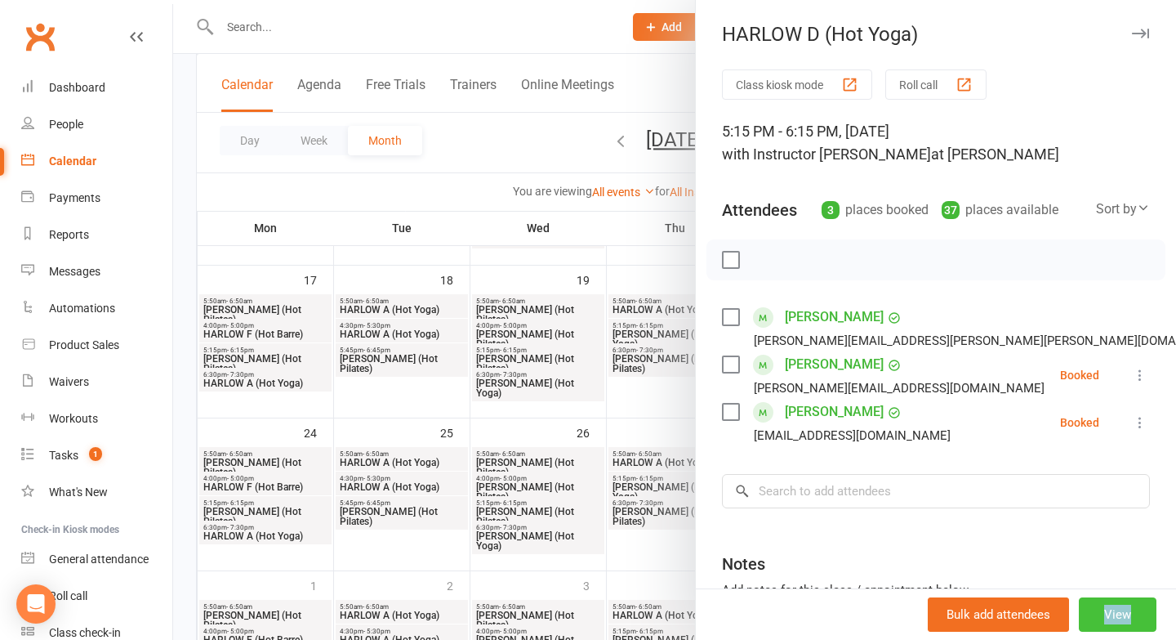
click at [1118, 616] on button "View" at bounding box center [1118, 614] width 78 height 34
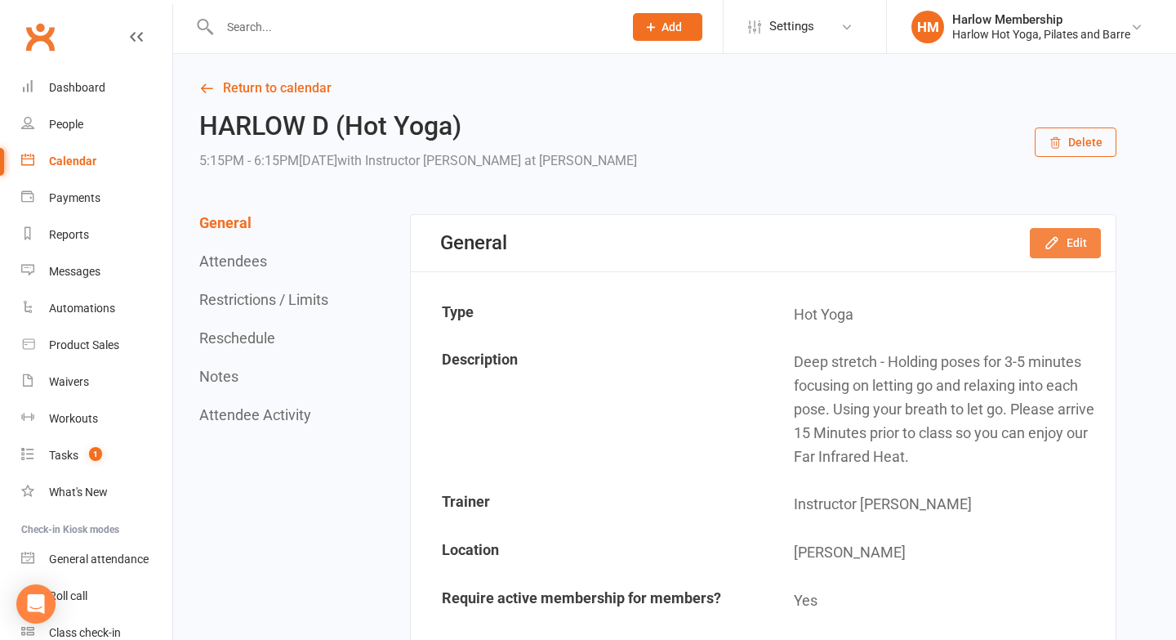
click at [1078, 242] on button "Edit" at bounding box center [1065, 242] width 71 height 29
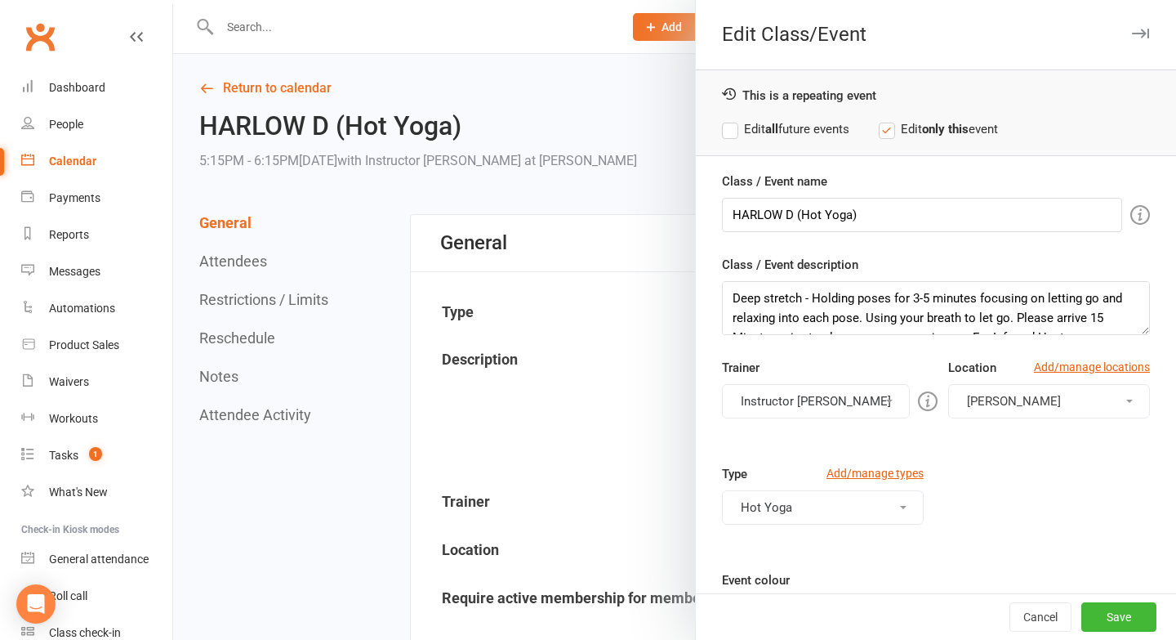
click at [797, 398] on button "Instructor [PERSON_NAME]" at bounding box center [816, 401] width 188 height 34
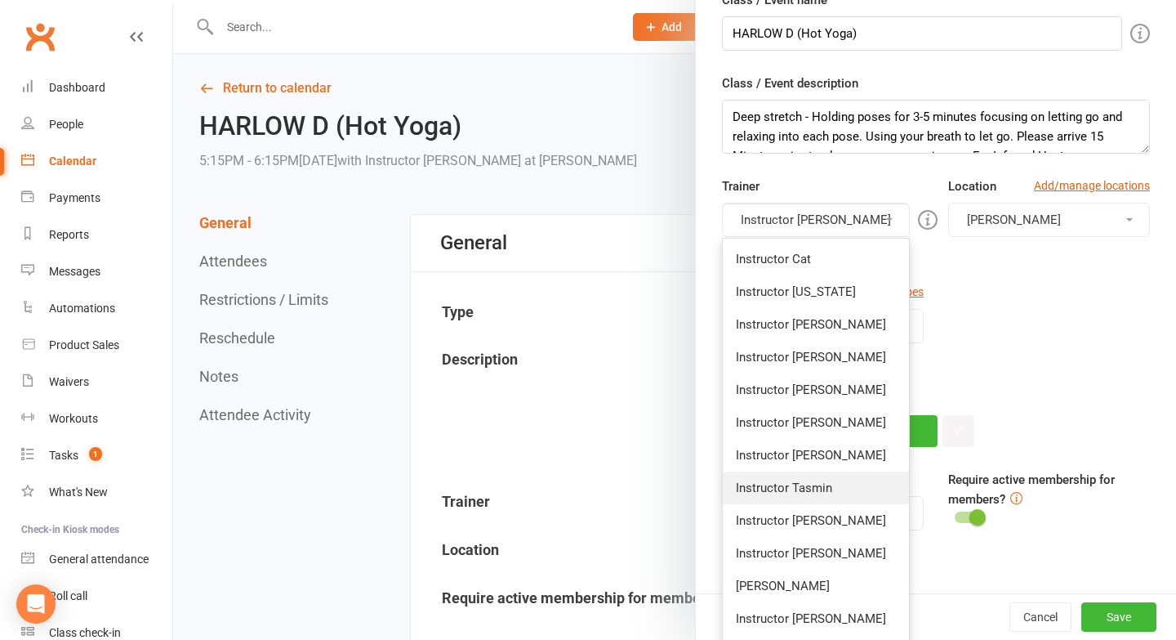
scroll to position [279, 0]
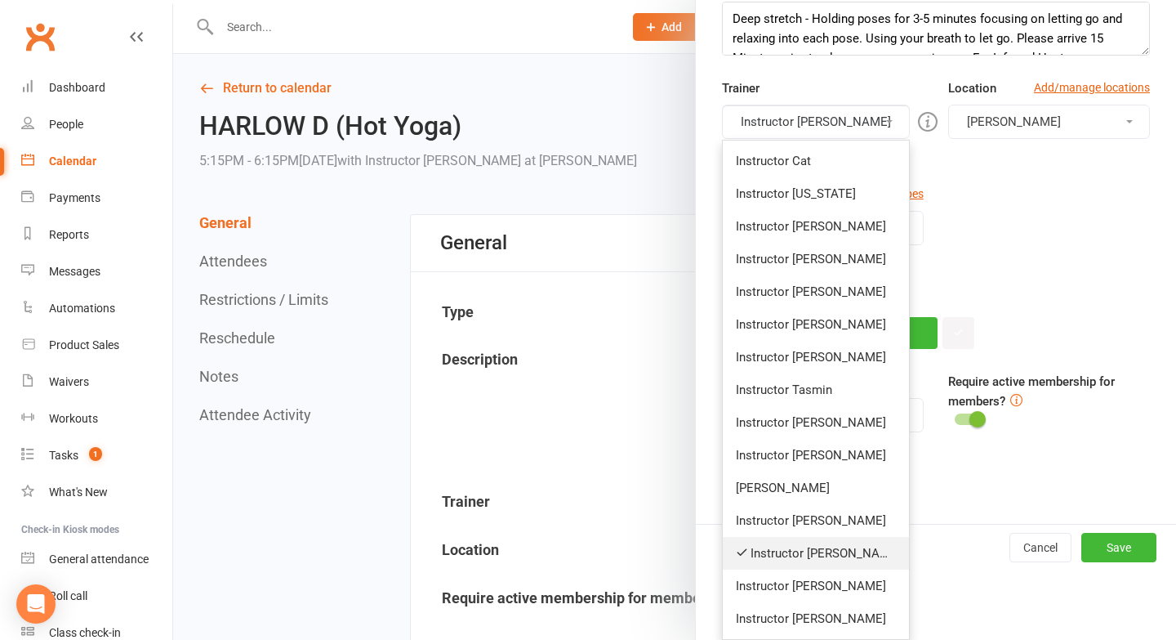
click at [761, 549] on link "Instructor [PERSON_NAME]" at bounding box center [816, 553] width 186 height 33
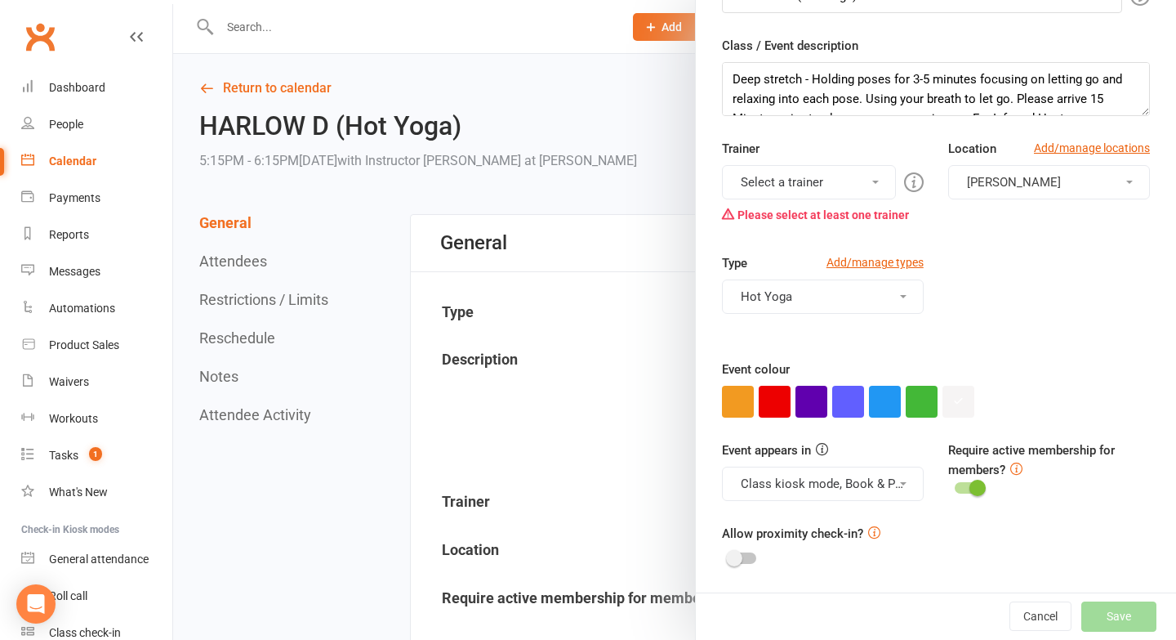
scroll to position [219, 0]
click at [802, 295] on button "Hot Yoga" at bounding box center [823, 296] width 202 height 34
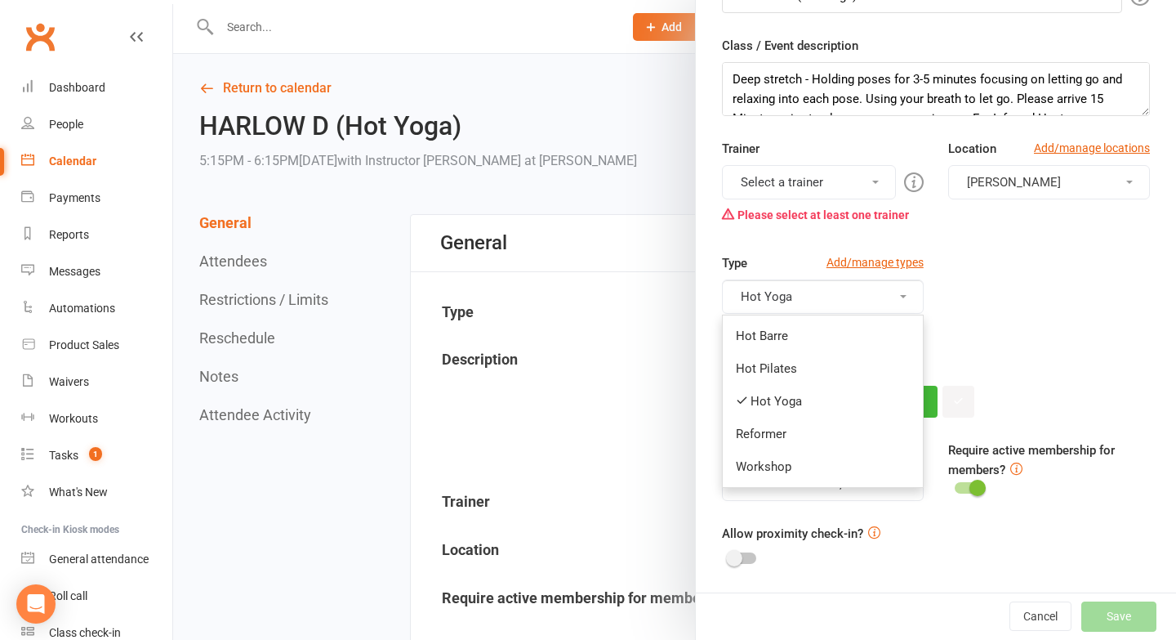
click at [784, 178] on button "Select a trainer" at bounding box center [809, 182] width 174 height 34
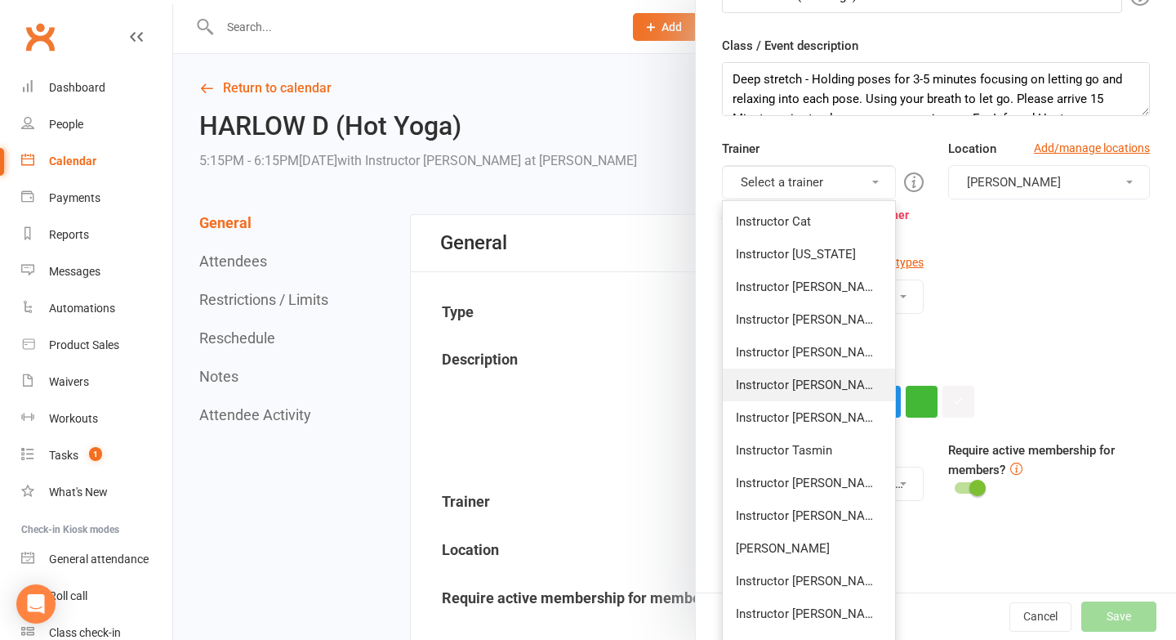
click at [790, 380] on link "Instructor [PERSON_NAME]" at bounding box center [809, 384] width 172 height 33
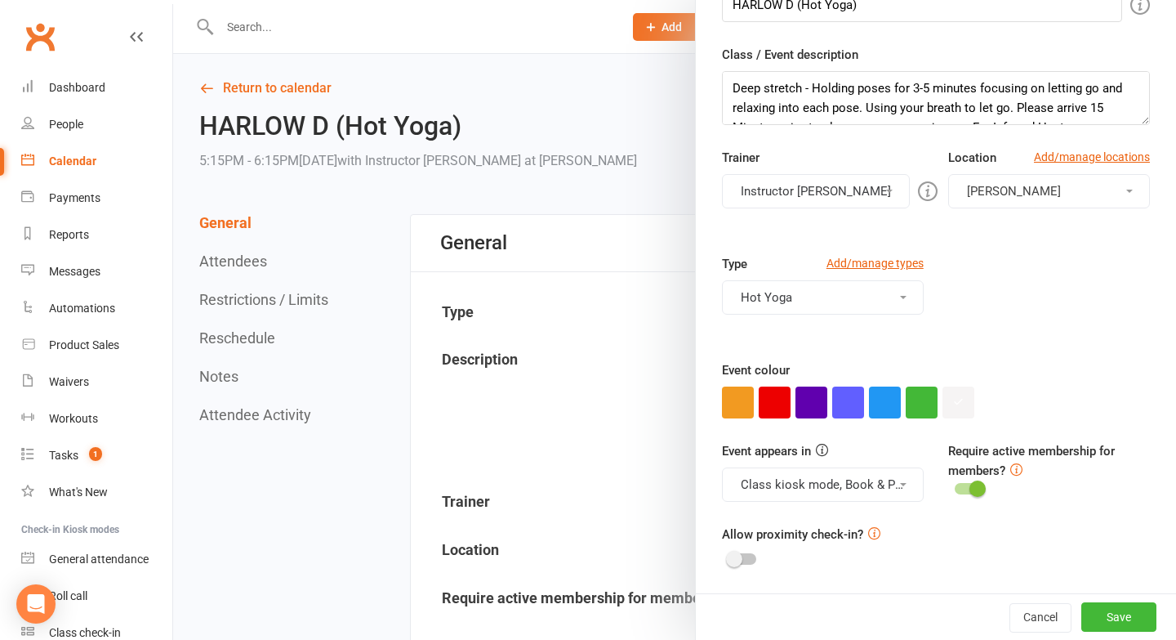
scroll to position [210, 0]
click at [1114, 623] on button "Save" at bounding box center [1119, 616] width 75 height 29
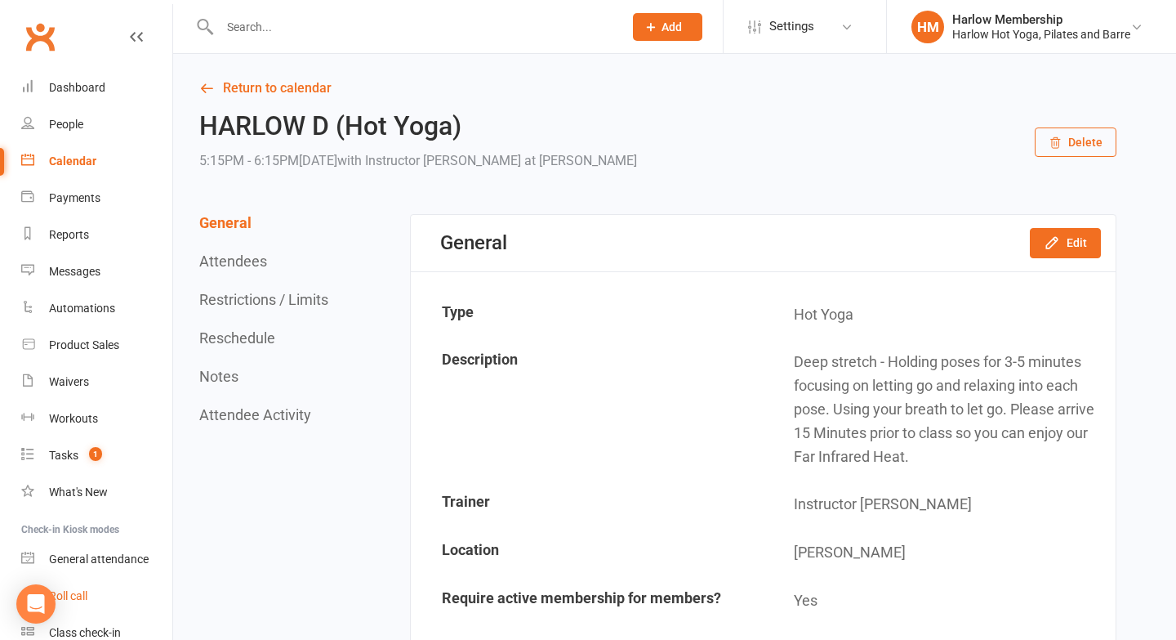
click at [86, 598] on div "Roll call" at bounding box center [68, 595] width 38 height 13
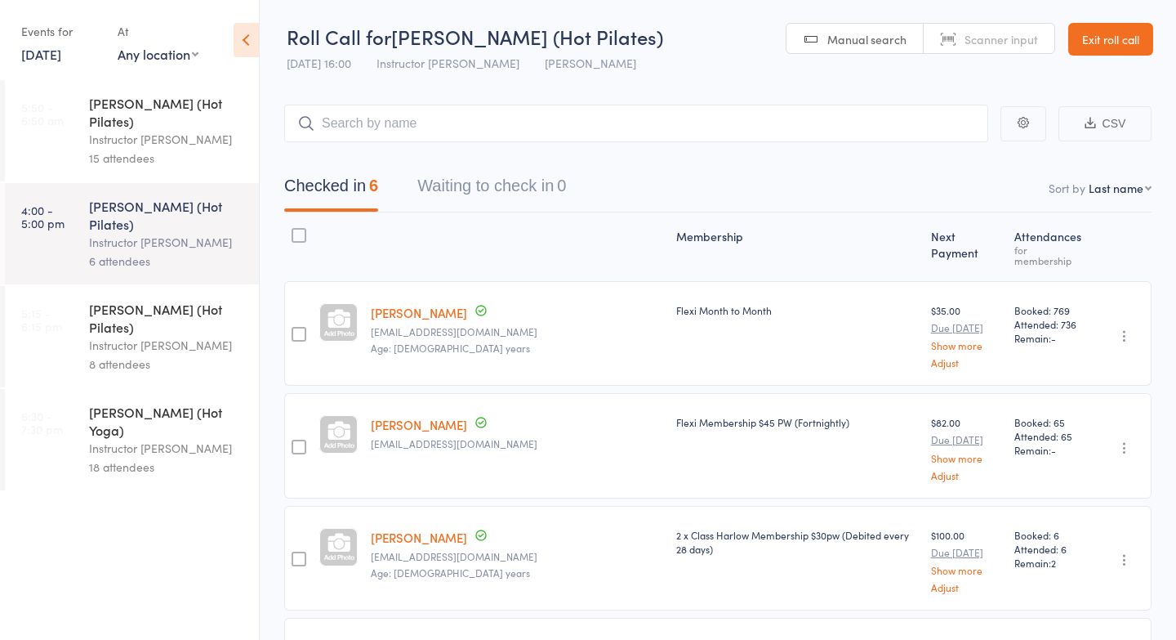
click at [49, 64] on div "Events for [DATE] [DATE] [DATE] Sun Mon Tue Wed Thu Fri Sat 40 28 29 30 01 02 0…" at bounding box center [61, 42] width 80 height 48
click at [58, 54] on link "[DATE]" at bounding box center [41, 54] width 40 height 18
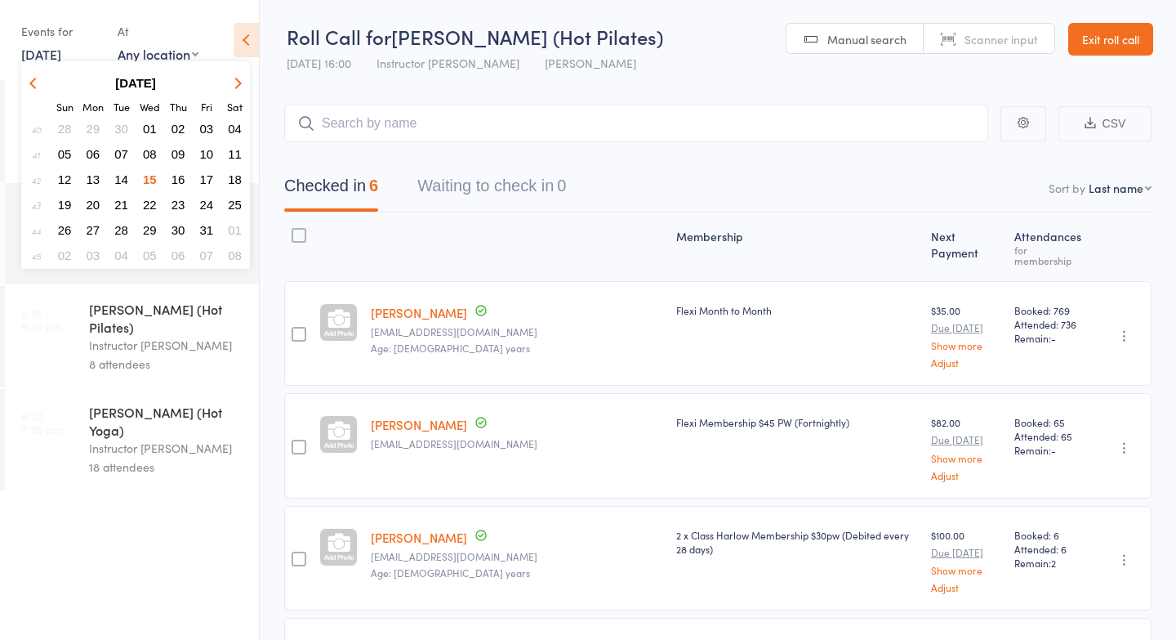
click at [236, 84] on icon "button" at bounding box center [235, 82] width 11 height 11
click at [181, 177] on span "13" at bounding box center [179, 179] width 14 height 14
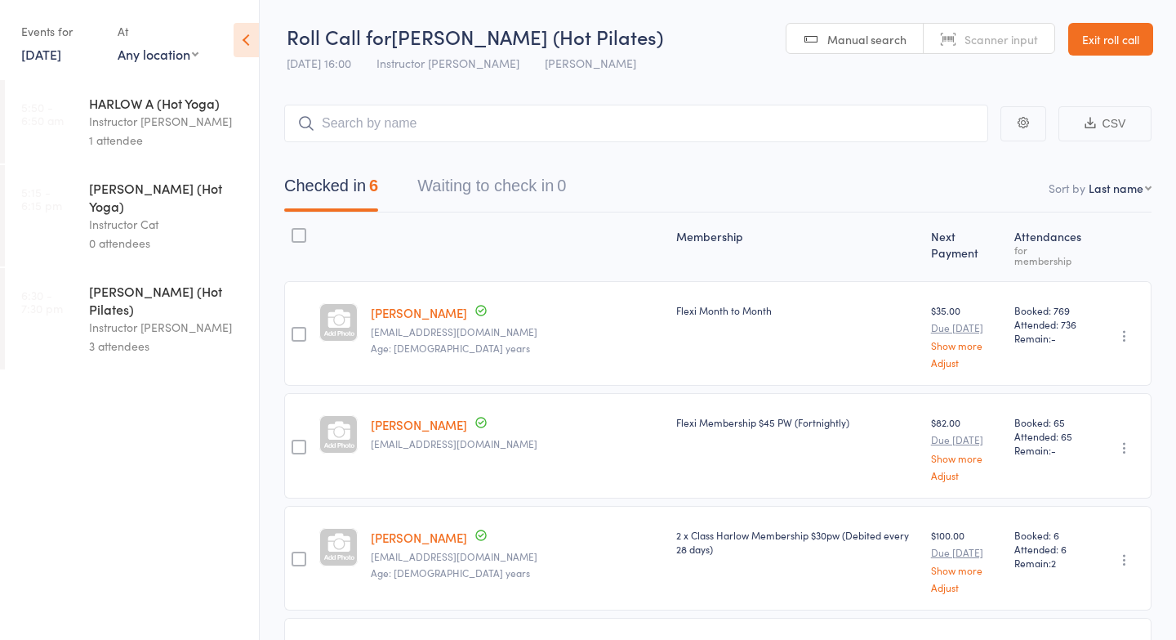
click at [45, 61] on link "[DATE]" at bounding box center [41, 54] width 40 height 18
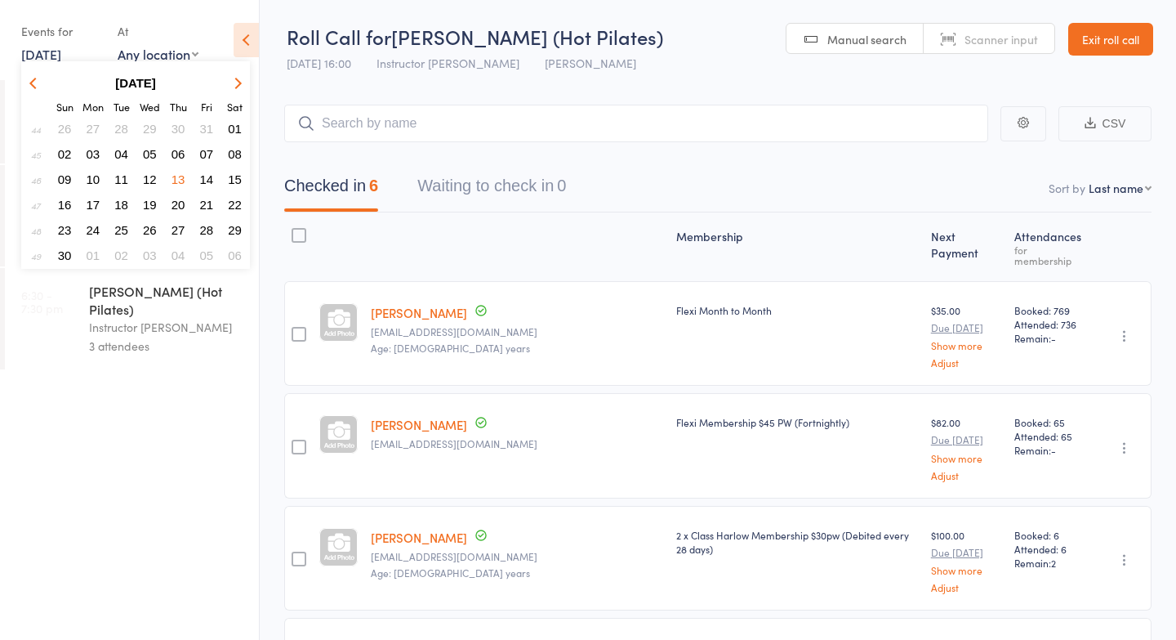
click at [208, 179] on span "14" at bounding box center [207, 179] width 14 height 14
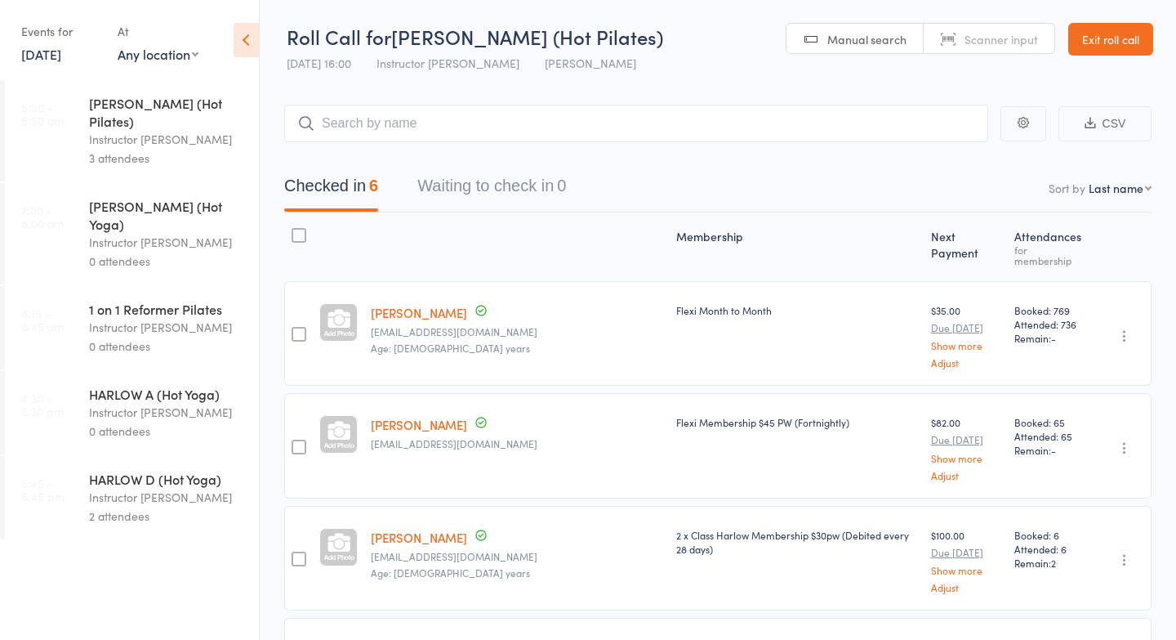
click at [38, 59] on link "[DATE]" at bounding box center [41, 54] width 40 height 18
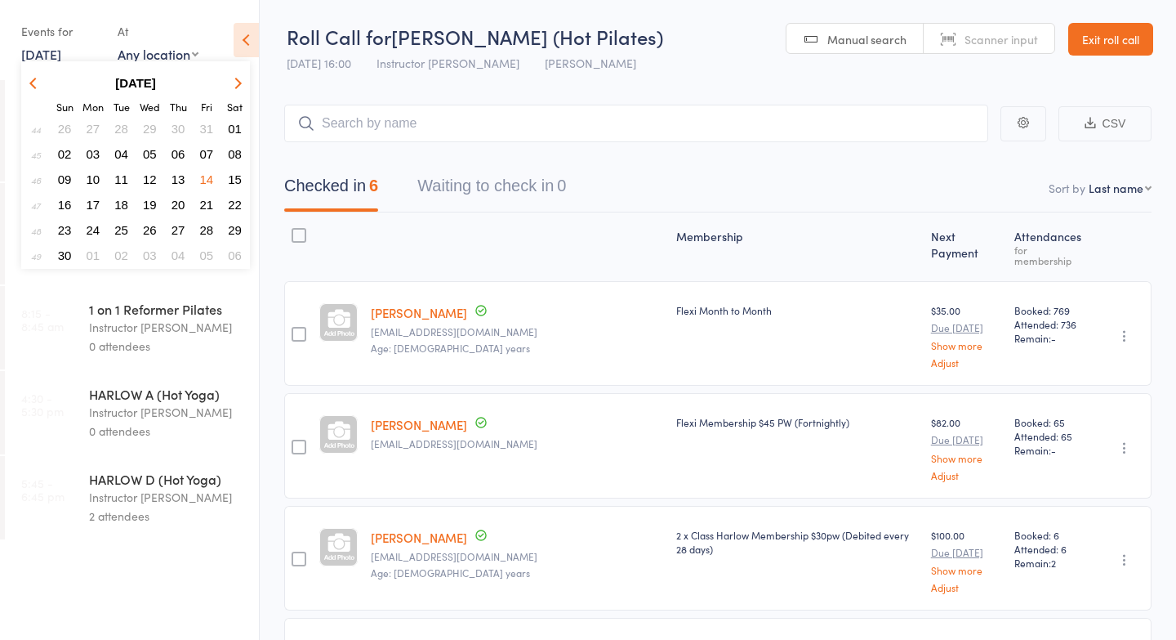
click at [65, 212] on button "16" at bounding box center [64, 205] width 25 height 22
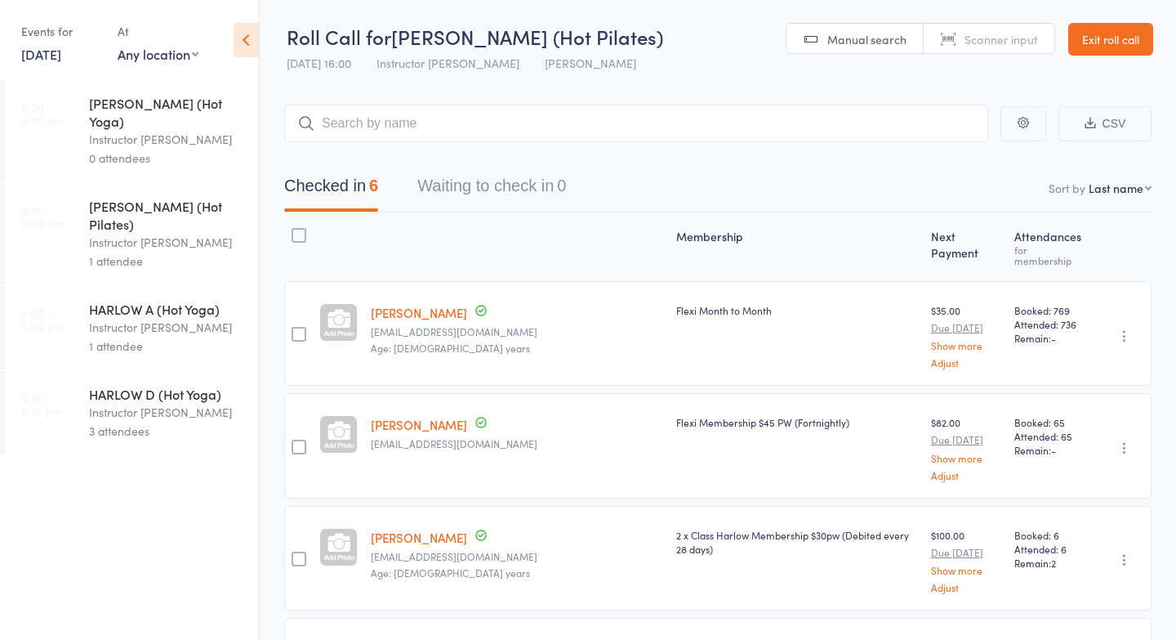
click at [39, 51] on link "[DATE]" at bounding box center [41, 54] width 40 height 18
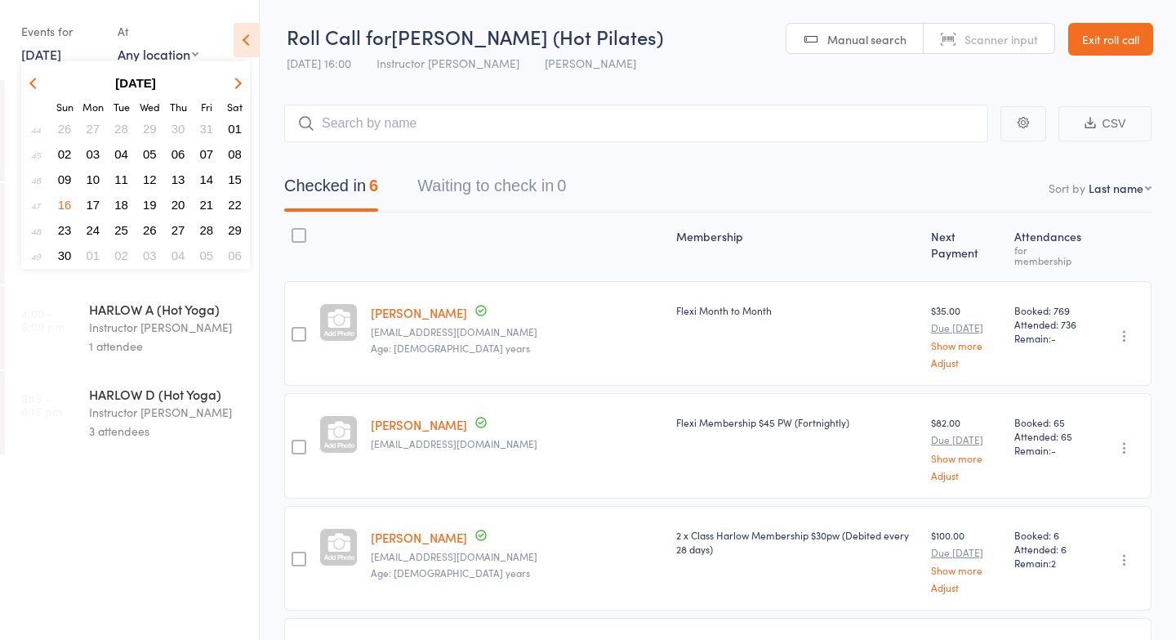
click at [204, 203] on span "21" at bounding box center [207, 205] width 14 height 14
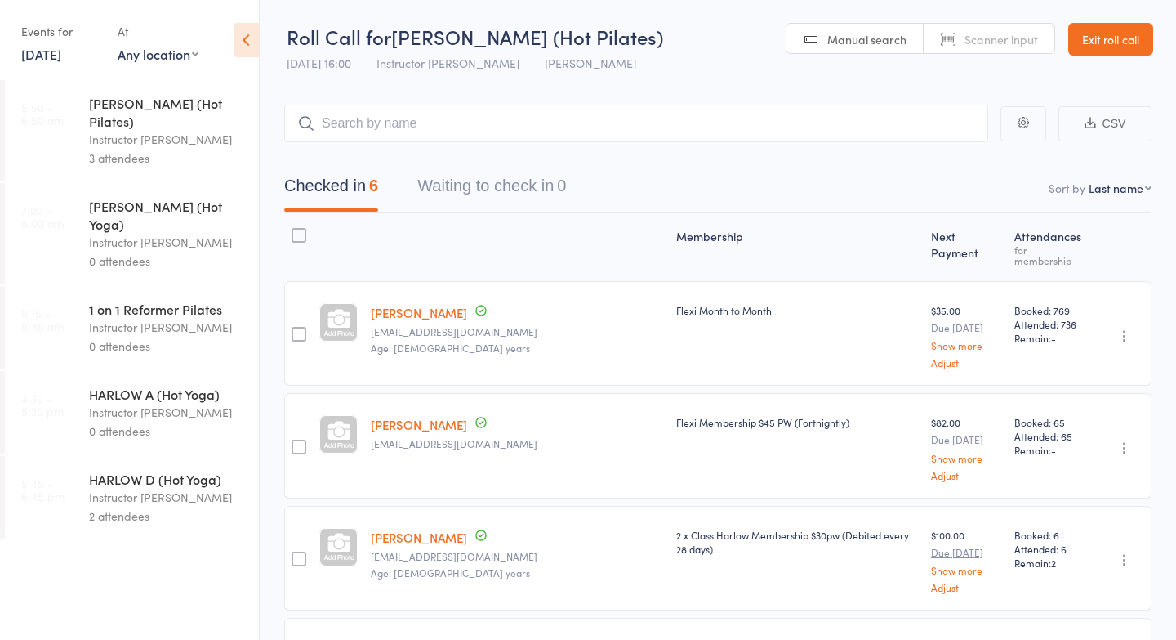
click at [42, 45] on link "[DATE]" at bounding box center [41, 54] width 40 height 18
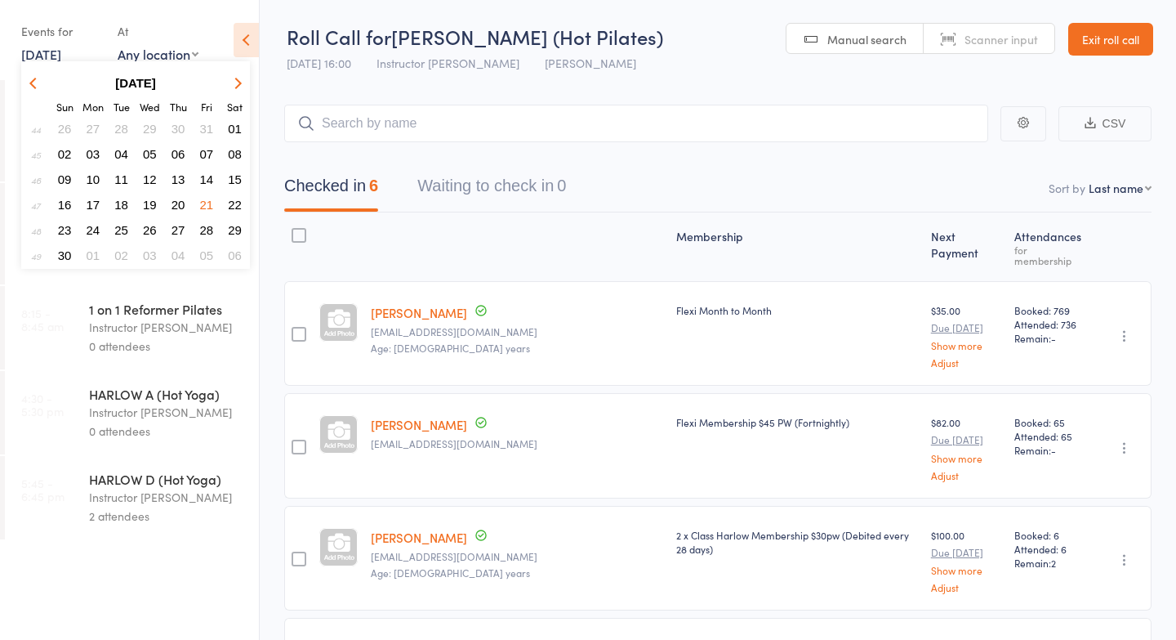
click at [65, 224] on span "23" at bounding box center [65, 230] width 14 height 14
